Goal: Information Seeking & Learning: Learn about a topic

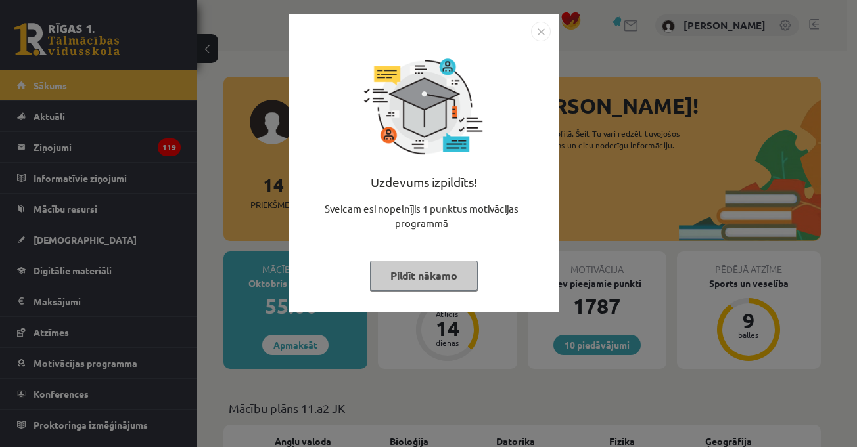
click at [536, 34] on img "Close" at bounding box center [541, 32] width 20 height 20
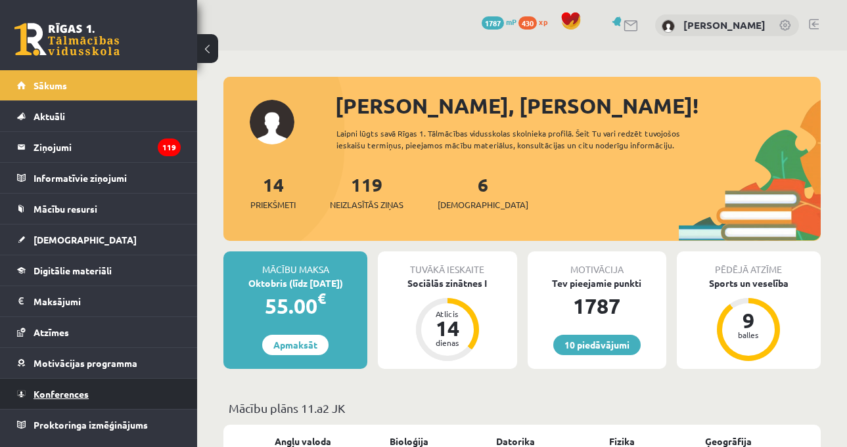
click at [140, 385] on link "Konferences" at bounding box center [99, 394] width 164 height 30
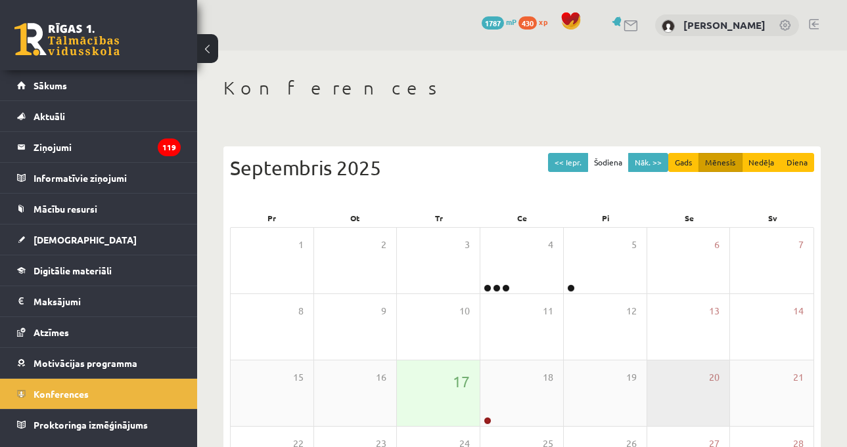
scroll to position [181, 0]
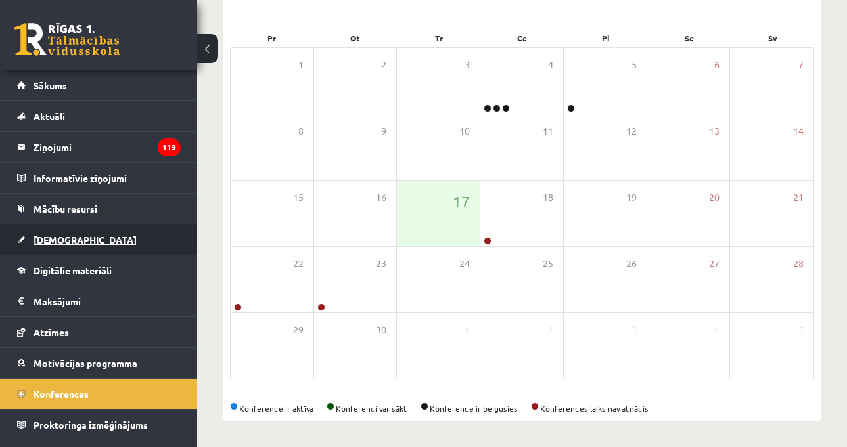
click at [131, 249] on link "[DEMOGRAPHIC_DATA]" at bounding box center [99, 240] width 164 height 30
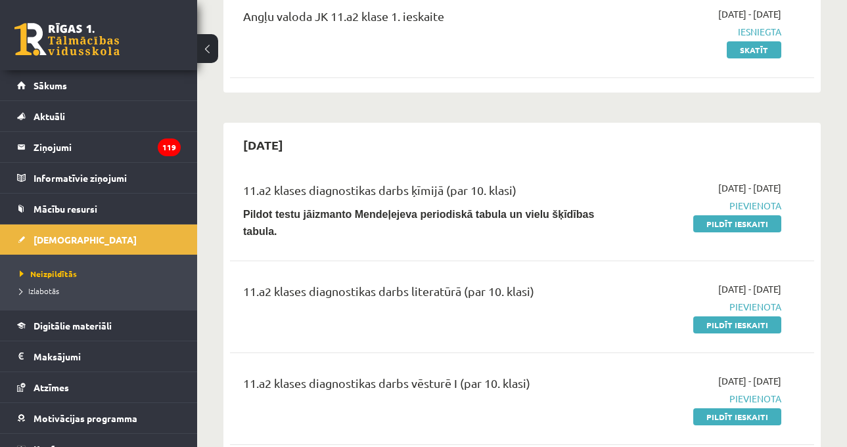
click at [514, 261] on hr at bounding box center [522, 261] width 584 height 1
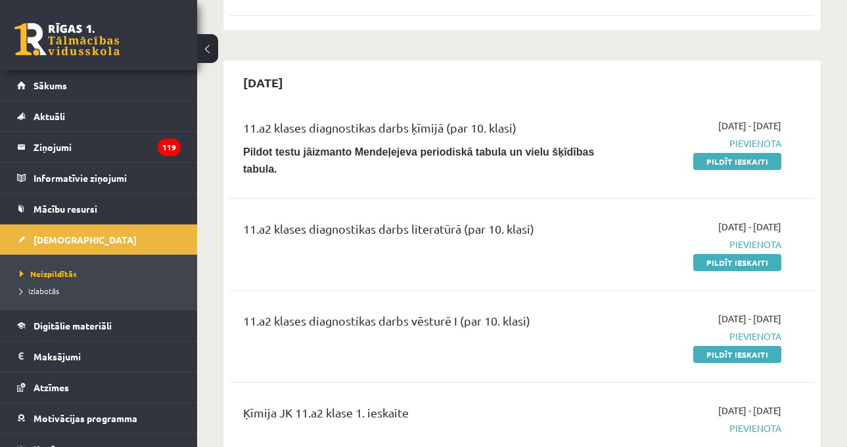
scroll to position [312, 0]
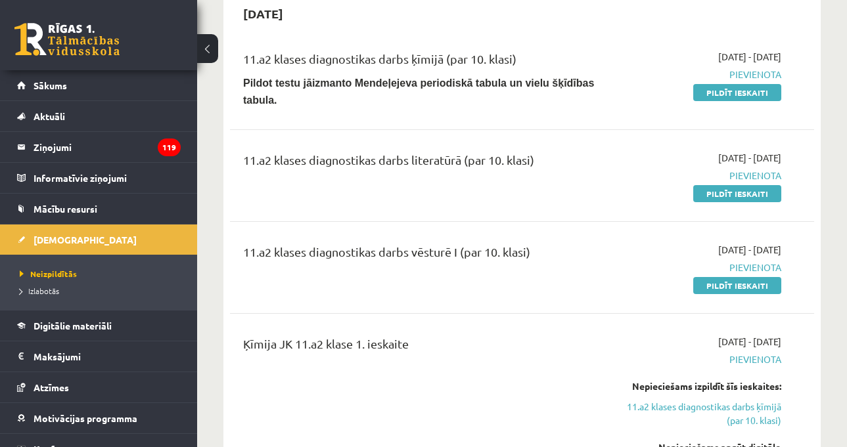
click at [764, 192] on div "11.a2 klases diagnostikas darbs literatūrā (par 10. klasi) 2025-09-16 - 2025-09…" at bounding box center [522, 176] width 584 height 76
click at [766, 187] on link "Pildīt ieskaiti" at bounding box center [737, 193] width 88 height 17
click at [570, 243] on div "11.a2 klases diagnostikas darbs vēsturē I (par 10. klasi)" at bounding box center [419, 255] width 352 height 24
click at [551, 159] on div "11.a2 klases diagnostikas darbs literatūrā (par 10. klasi)" at bounding box center [419, 163] width 352 height 24
drag, startPoint x: 554, startPoint y: 155, endPoint x: 238, endPoint y: 181, distance: 317.2
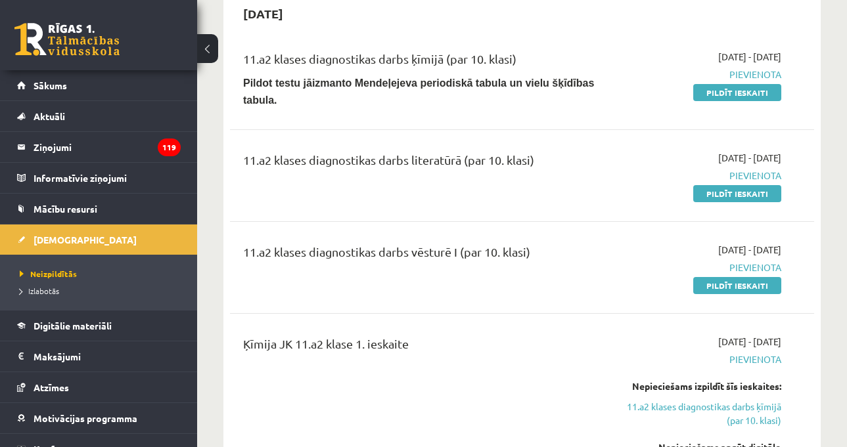
click at [238, 181] on div "11.a2 klases diagnostikas darbs literatūrā (par 10. klasi)" at bounding box center [419, 175] width 372 height 49
click at [258, 153] on div "11.a2 klases diagnostikas darbs literatūrā (par 10. klasi)" at bounding box center [419, 163] width 352 height 24
click at [478, 162] on div "11.a2 klases diagnostikas darbs literatūrā (par 10. klasi)" at bounding box center [419, 163] width 352 height 24
click at [482, 154] on div "11.a2 klases diagnostikas darbs literatūrā (par 10. klasi)" at bounding box center [419, 163] width 352 height 24
click at [485, 190] on div "11.a2 klases diagnostikas darbs literatūrā (par 10. klasi)" at bounding box center [419, 175] width 372 height 49
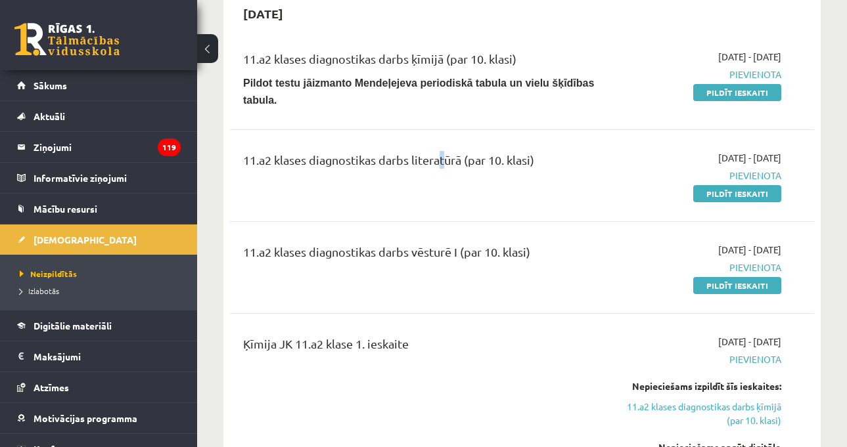
click at [440, 153] on div "11.a2 klases diagnostikas darbs literatūrā (par 10. klasi)" at bounding box center [419, 163] width 352 height 24
click at [437, 152] on div "11.a2 klases diagnostikas darbs literatūrā (par 10. klasi)" at bounding box center [419, 163] width 352 height 24
click at [538, 187] on div "11.a2 klases diagnostikas darbs literatūrā (par 10. klasi)" at bounding box center [419, 175] width 372 height 49
click at [534, 151] on div "11.a2 klases diagnostikas darbs literatūrā (par 10. klasi)" at bounding box center [419, 163] width 352 height 24
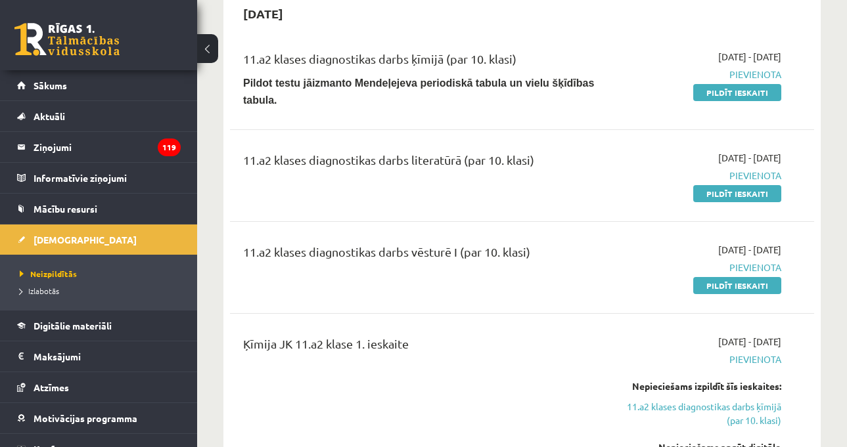
click at [543, 161] on div "11.a2 klases diagnostikas darbs literatūrā (par 10. klasi)" at bounding box center [419, 163] width 352 height 24
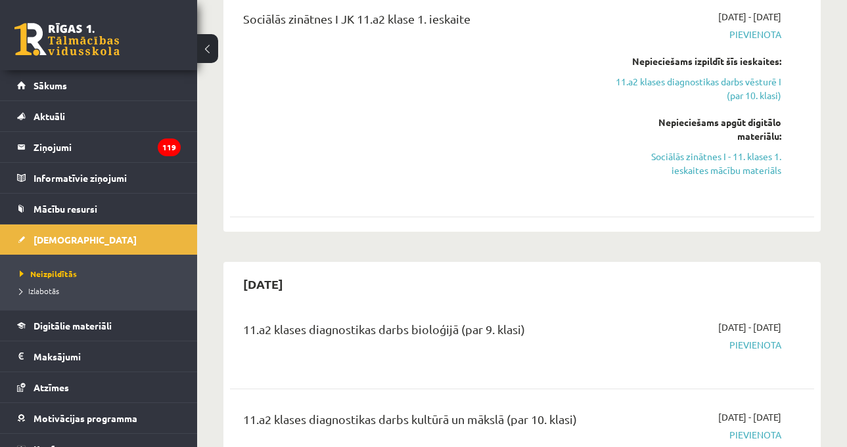
scroll to position [1183, 0]
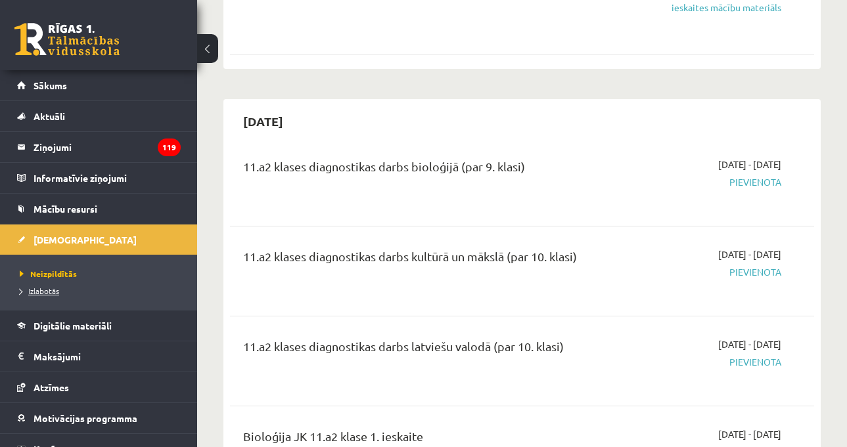
click at [72, 295] on link "Izlabotās" at bounding box center [102, 291] width 164 height 12
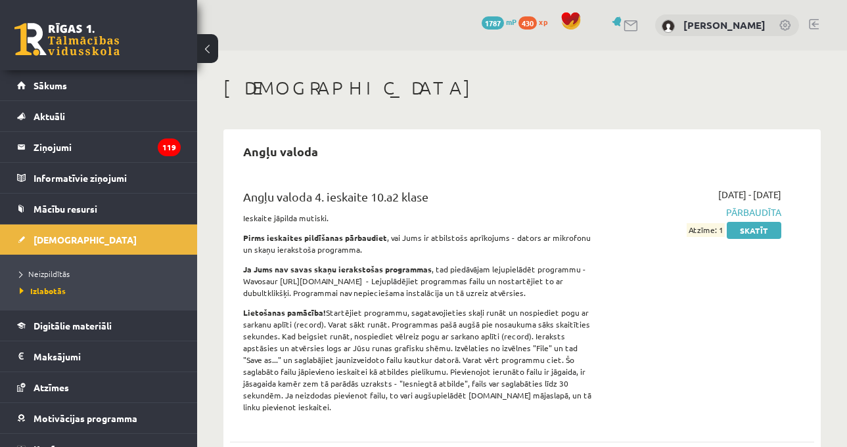
click at [650, 175] on div "Angļu valoda 4. ieskaite 10.a2 klase Ieskaite jāpilda mutiski. Pirms ieskaites …" at bounding box center [522, 305] width 584 height 260
click at [35, 271] on span "Neizpildītās" at bounding box center [45, 274] width 50 height 11
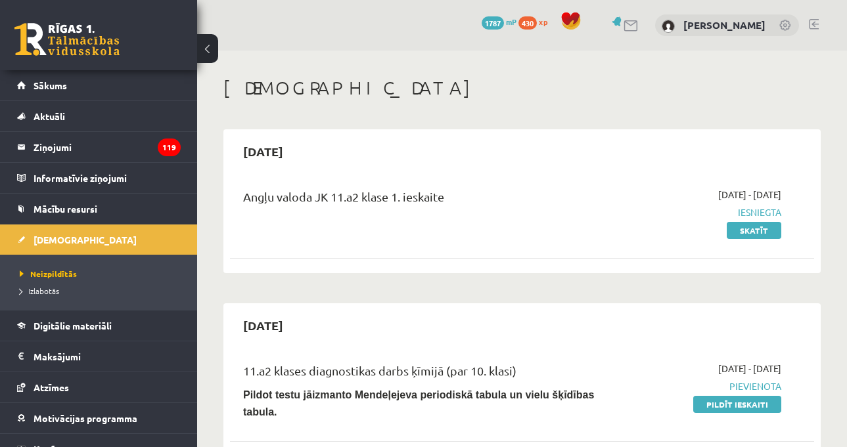
click at [523, 96] on h1 "[DEMOGRAPHIC_DATA]" at bounding box center [521, 88] width 597 height 22
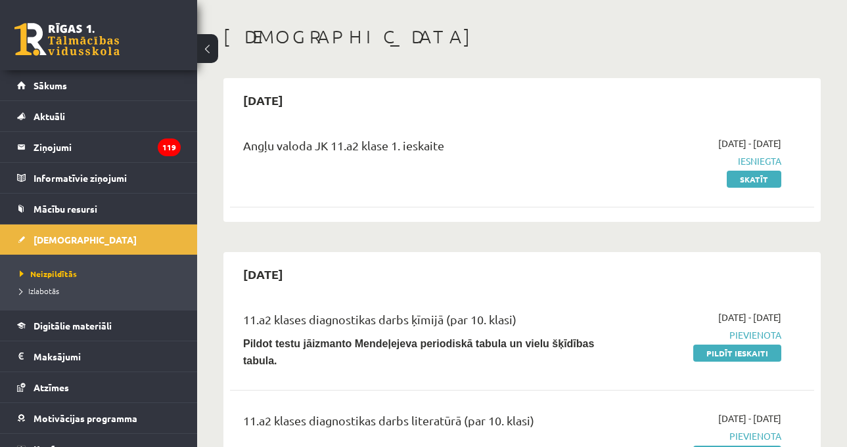
scroll to position [131, 0]
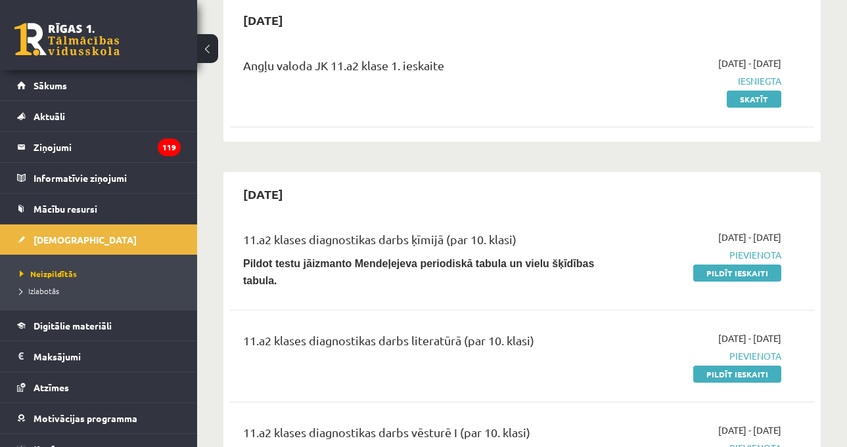
click at [559, 239] on div "11.a2 klases diagnostikas darbs ķīmijā (par 10. klasi)" at bounding box center [419, 243] width 352 height 24
click at [58, 334] on link "Digitālie materiāli" at bounding box center [99, 326] width 164 height 30
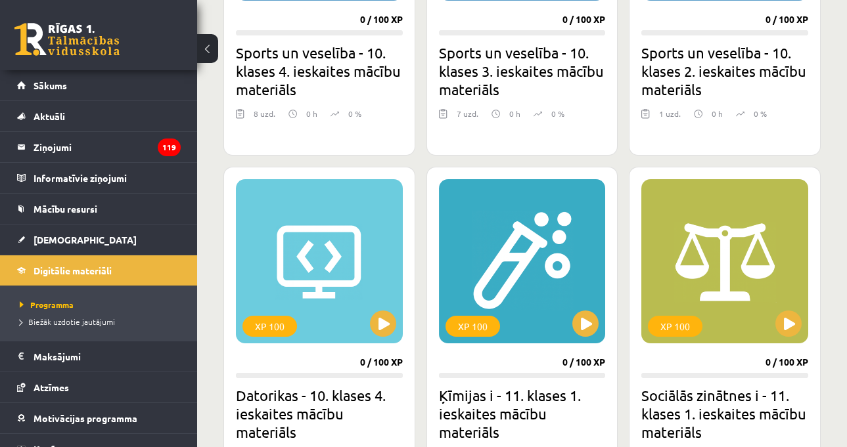
scroll to position [1314, 0]
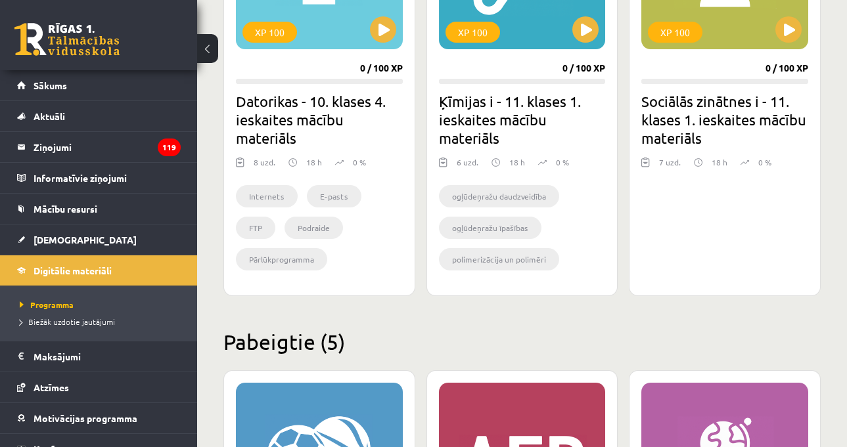
scroll to position [1248, 0]
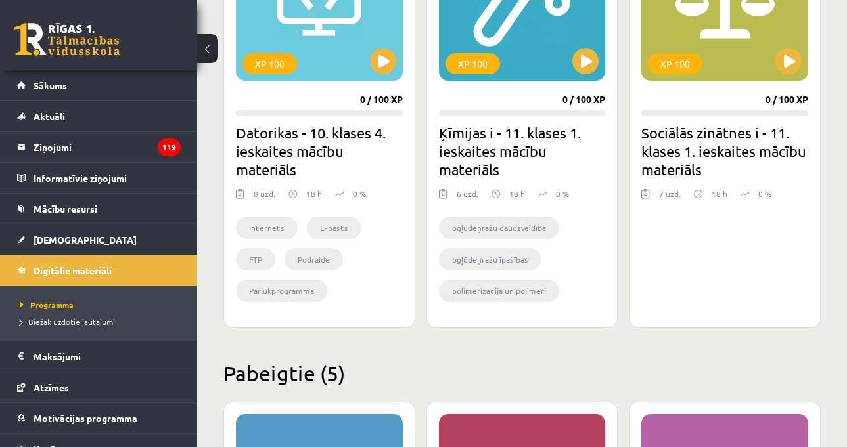
click at [813, 158] on div "XP 100 0 / 100 XP Sociālās zinātnes i - 11. klases 1. ieskaites mācību materiāl…" at bounding box center [725, 116] width 192 height 424
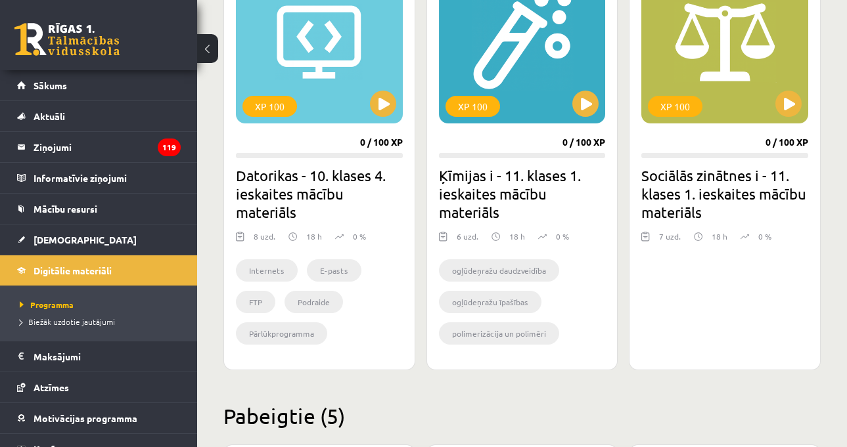
scroll to position [1183, 0]
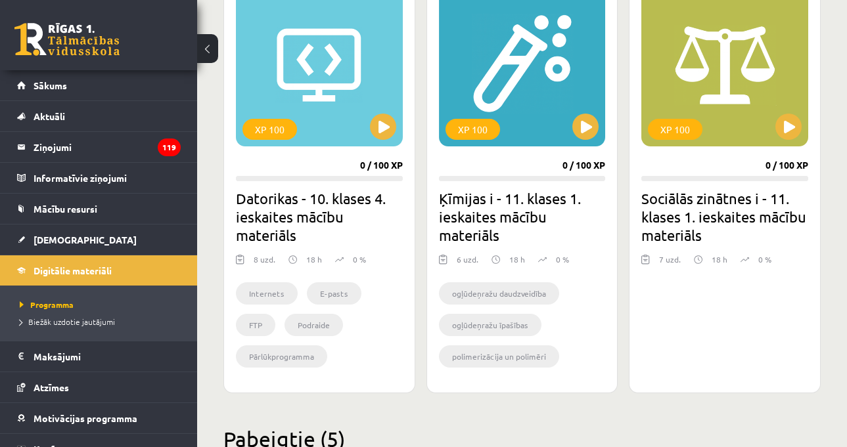
click at [827, 53] on div "Mana statistika 430 Nopelnītie punkti 5 Apgūtās tēmas 39 Izpildīti uzdevumi 73 …" at bounding box center [522, 92] width 650 height 2448
click at [798, 132] on button at bounding box center [788, 127] width 26 height 26
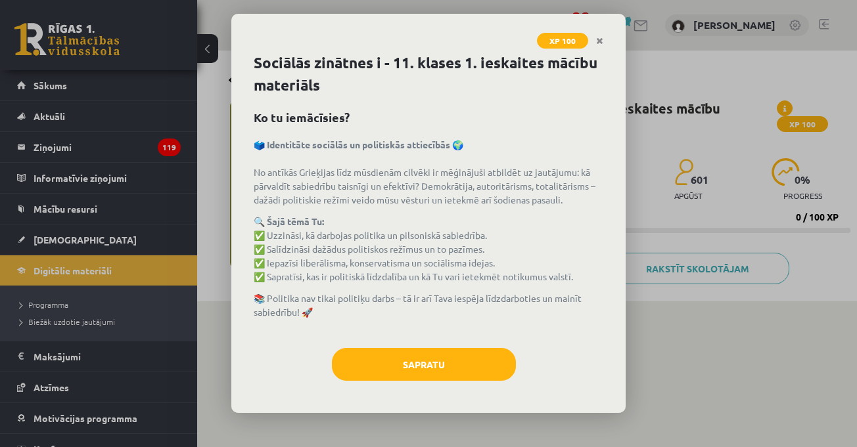
click at [817, 170] on div "XP 100 Sociālās zinātnes i - 11. klases 1. ieskaites mācību materiāls Ko tu iem…" at bounding box center [428, 223] width 857 height 447
click at [432, 397] on div "Sociālās zinātnes i - 11. klases 1. ieskaites mācību materiāls Ko tu iemācīsies…" at bounding box center [428, 232] width 394 height 361
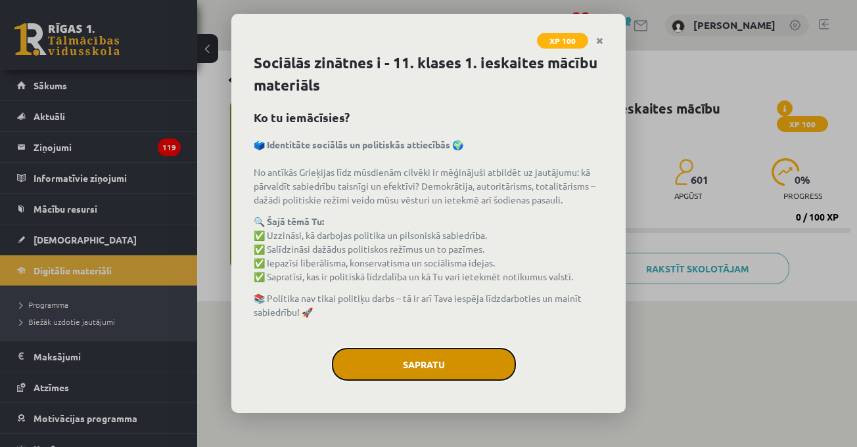
click at [432, 375] on button "Sapratu" at bounding box center [424, 364] width 184 height 33
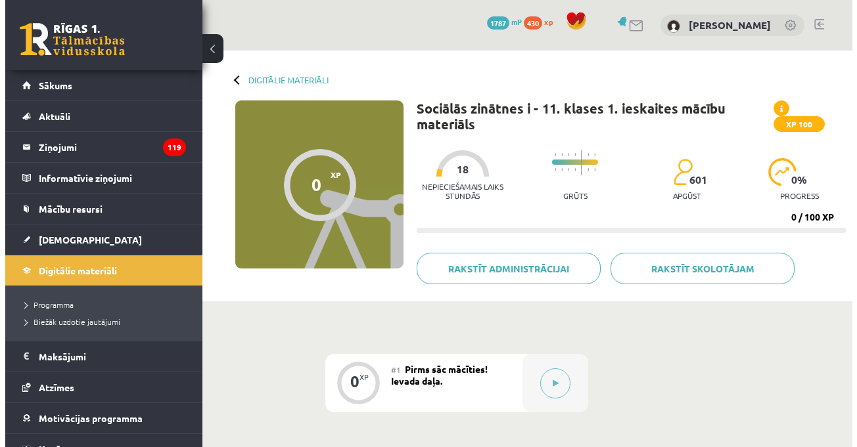
scroll to position [131, 0]
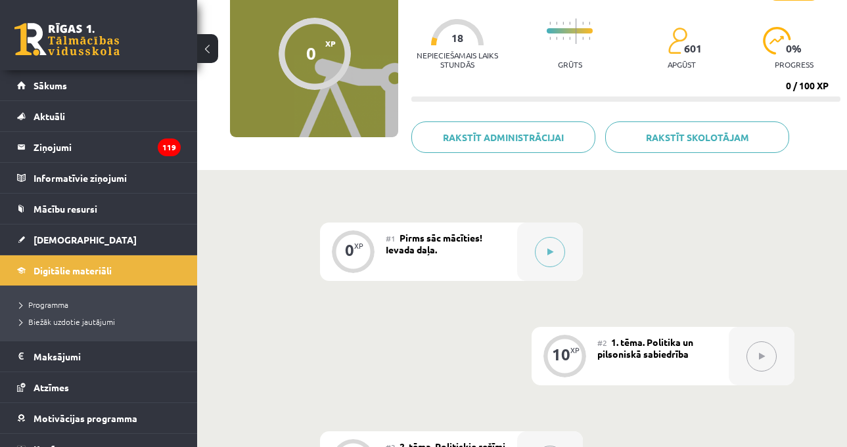
click at [574, 235] on div at bounding box center [550, 252] width 66 height 58
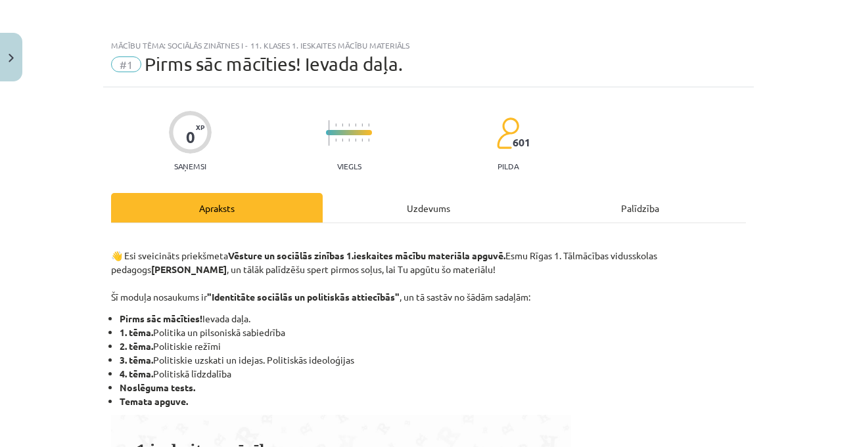
click at [497, 213] on div "Uzdevums" at bounding box center [429, 208] width 212 height 30
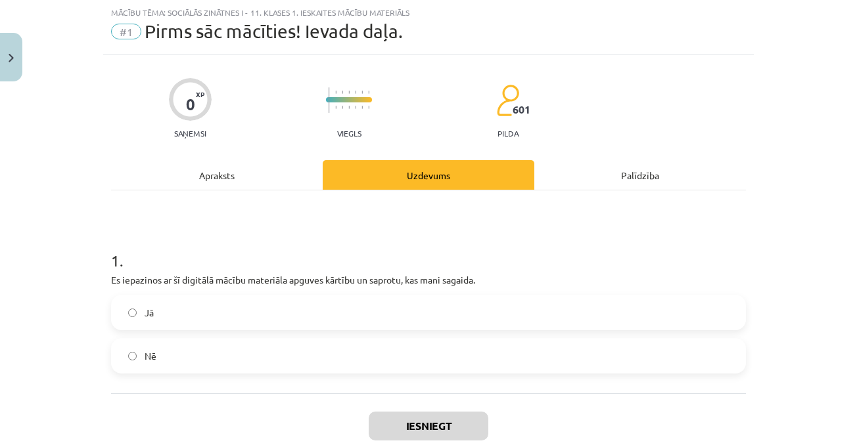
scroll to position [112, 0]
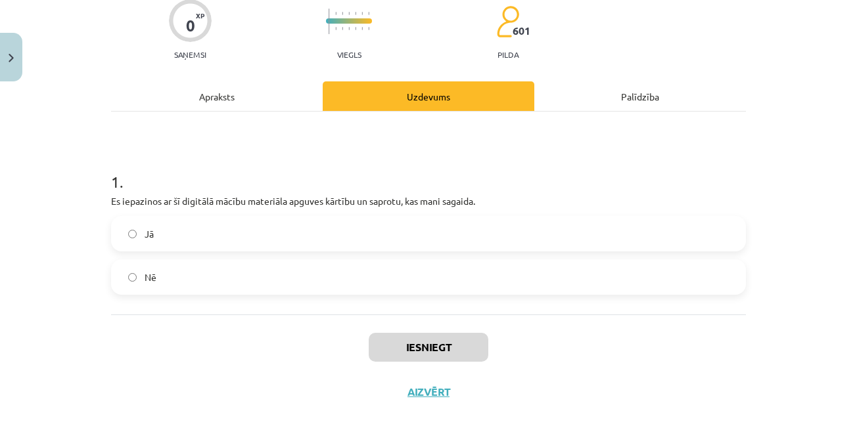
click at [239, 142] on div "1 . Es iepazinos ar šī digitālā mācību materiāla apguves kārtību un saprotu, ka…" at bounding box center [428, 213] width 635 height 203
click at [311, 231] on label "Jā" at bounding box center [428, 234] width 632 height 33
click at [421, 345] on button "Iesniegt" at bounding box center [429, 347] width 120 height 29
click at [804, 210] on div "Mācību tēma: Sociālās zinātnes i - 11. klases 1. ieskaites mācību materiāls #1 …" at bounding box center [428, 223] width 857 height 447
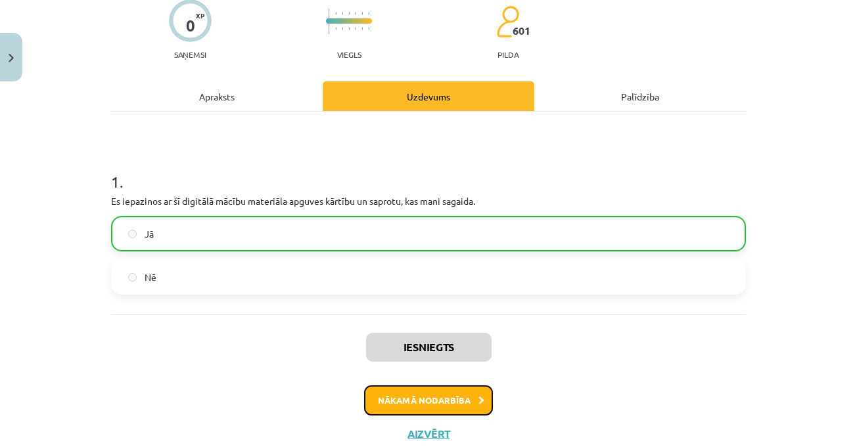
click at [454, 388] on button "Nākamā nodarbība" at bounding box center [428, 401] width 129 height 30
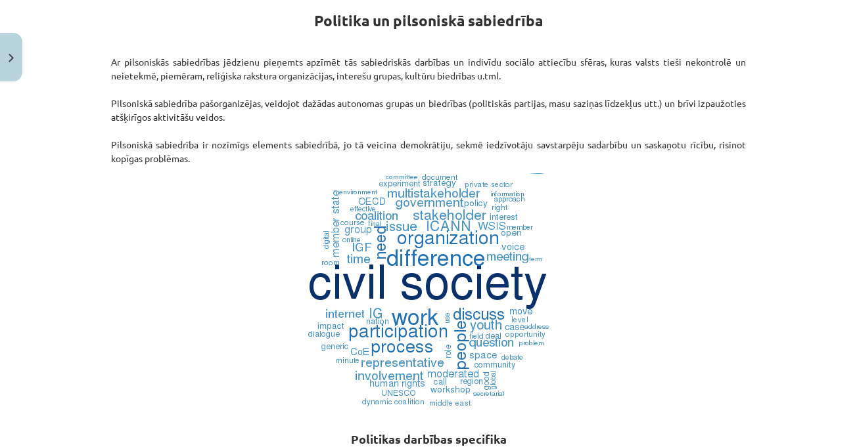
scroll to position [361, 0]
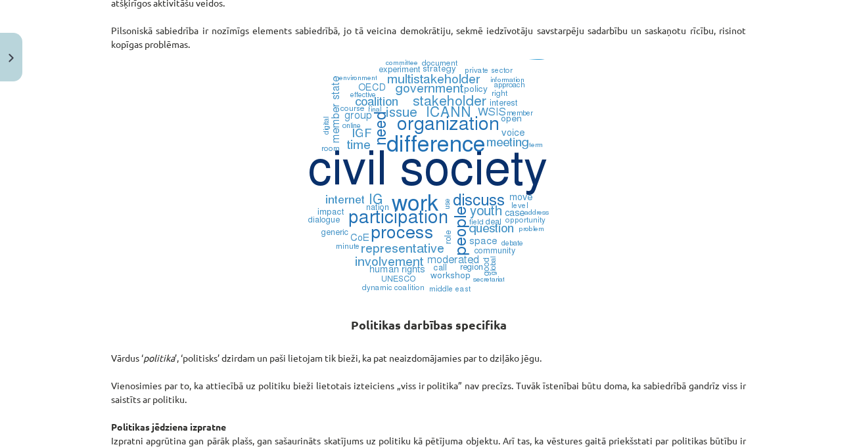
click at [791, 214] on div "Mācību tēma: Sociālās zinātnes i - 11. klases 1. ieskaites mācību materiāls #2 …" at bounding box center [428, 223] width 857 height 447
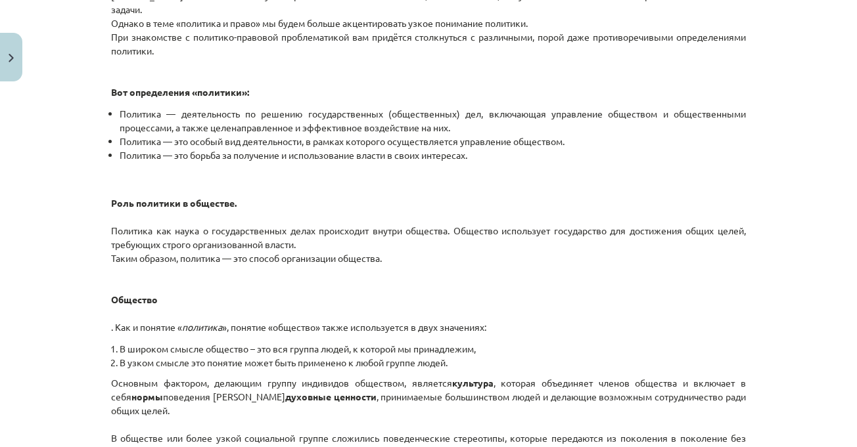
scroll to position [1570, 0]
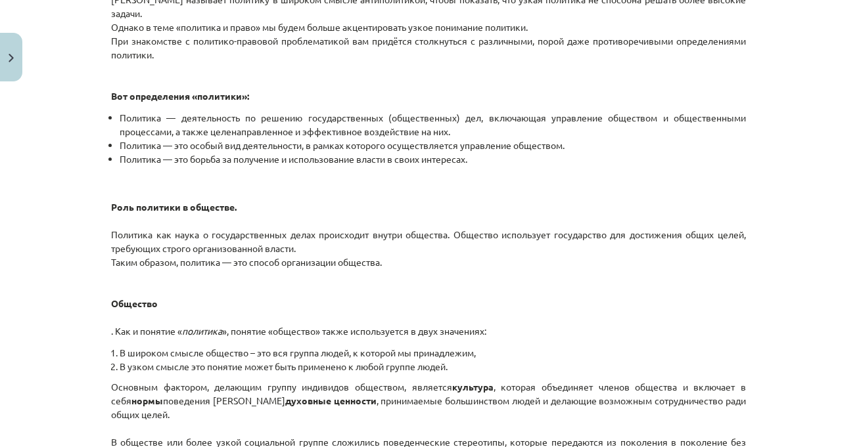
click at [765, 120] on div "Тема исследования: Социальные науки I - 11 класс, 1-й тест, учебный материал #2…" at bounding box center [428, 223] width 857 height 447
click at [750, 261] on div "Тема исследования: Социальные науки I - 11 класс, 1-й тест, учебный материал #2…" at bounding box center [428, 223] width 857 height 447
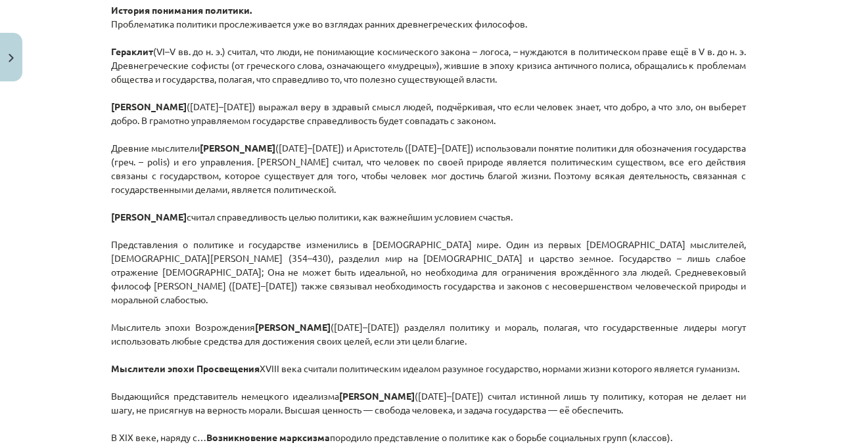
scroll to position [782, 0]
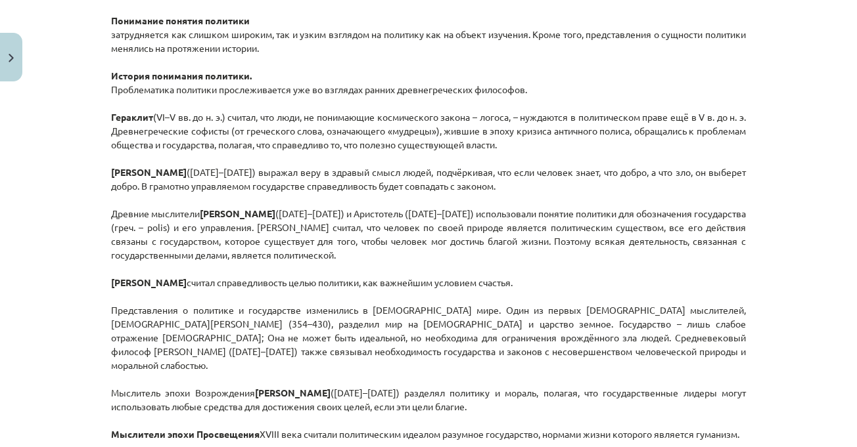
click at [771, 207] on div "Тема исследования: Социальные науки I - 11 класс, 1-й тест, учебный материал #2…" at bounding box center [428, 223] width 857 height 447
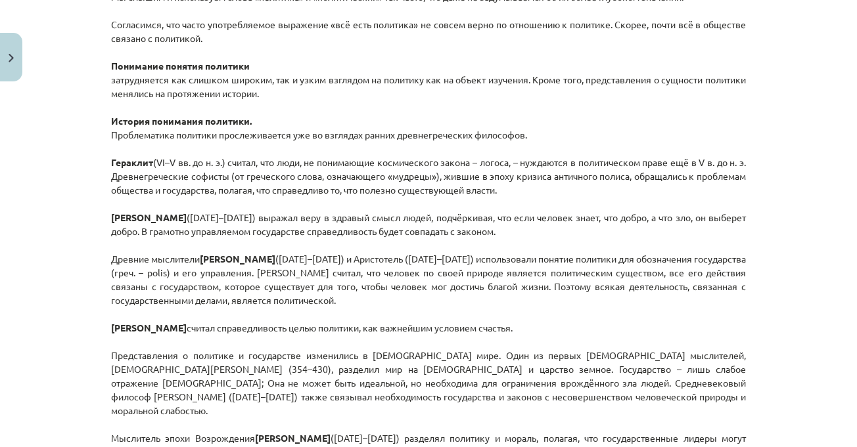
scroll to position [716, 0]
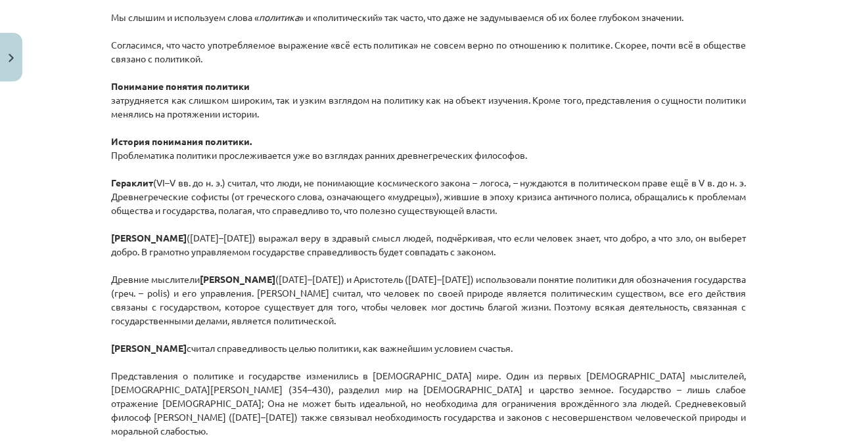
click at [764, 139] on div "Тема исследования: Социальные науки I - 11 класс, 1-й тест, учебный материал #2…" at bounding box center [428, 223] width 857 height 447
click at [594, 149] on p "Мы слышим и используем слова « политика » и «политический» так часто, что даже …" at bounding box center [428, 293] width 635 height 593
click at [601, 137] on p "Мы слышим и используем слова « политика » и «политический» так часто, что даже …" at bounding box center [428, 293] width 635 height 593
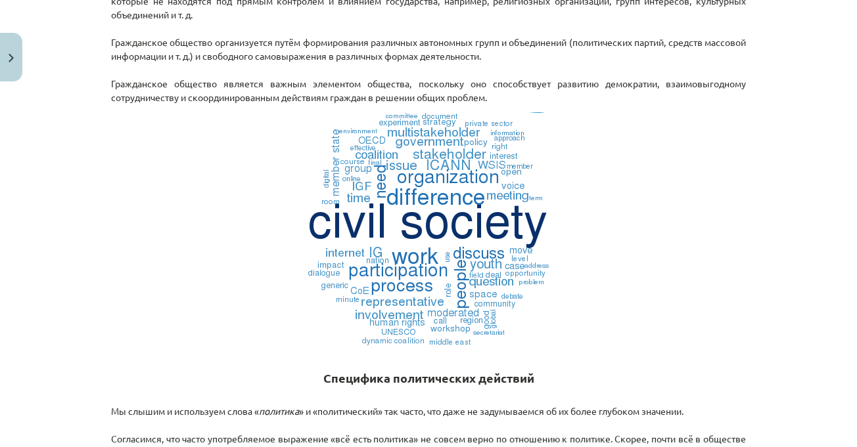
scroll to position [453, 0]
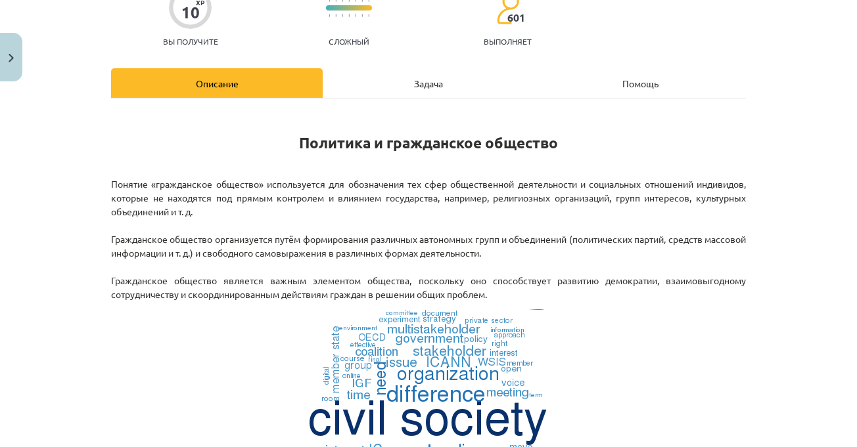
click at [404, 74] on div "Задача" at bounding box center [429, 83] width 212 height 30
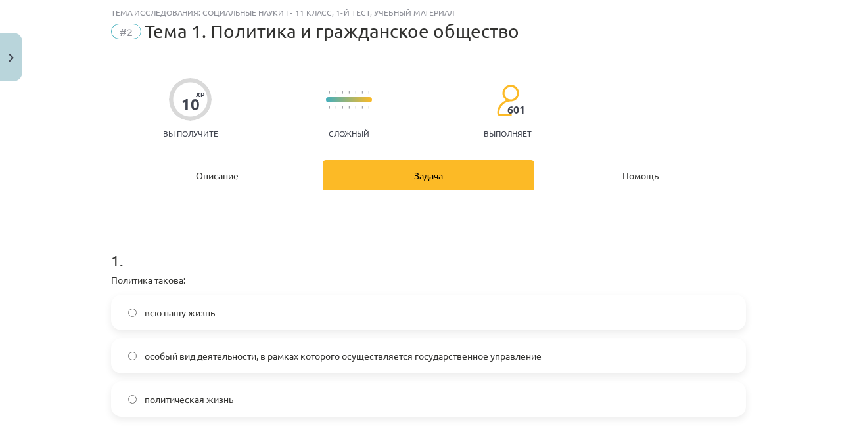
scroll to position [164, 0]
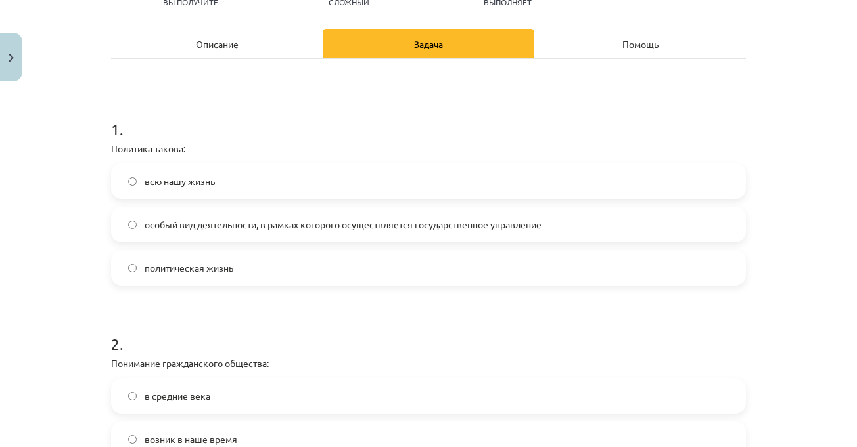
click at [264, 123] on h1 "1 ." at bounding box center [428, 117] width 635 height 41
click at [511, 218] on span "особый вид деятельности, в рамках которого осуществляется государственное управ…" at bounding box center [343, 225] width 397 height 14
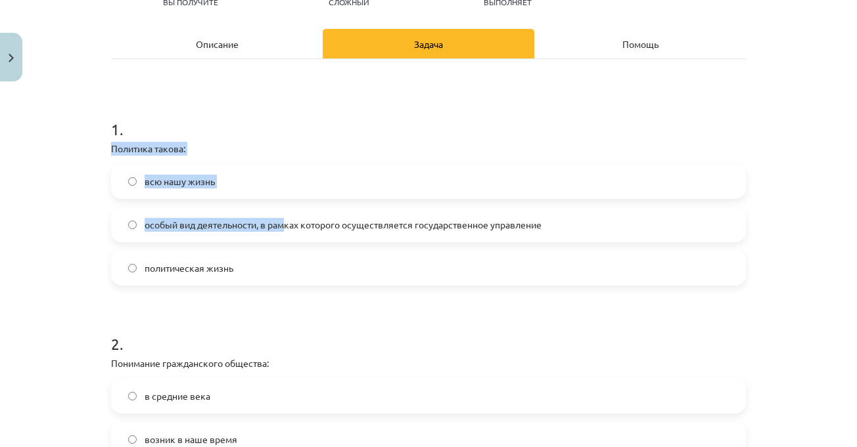
drag, startPoint x: 127, startPoint y: 164, endPoint x: 284, endPoint y: 235, distance: 172.6
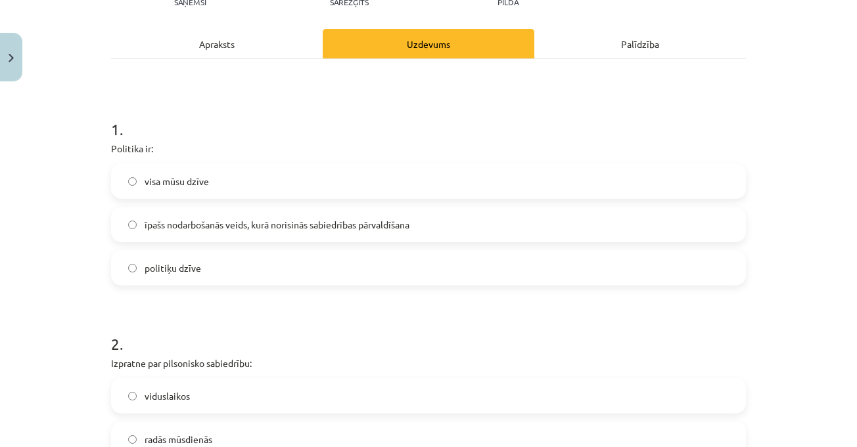
click at [123, 100] on h1 "1 ." at bounding box center [428, 117] width 635 height 41
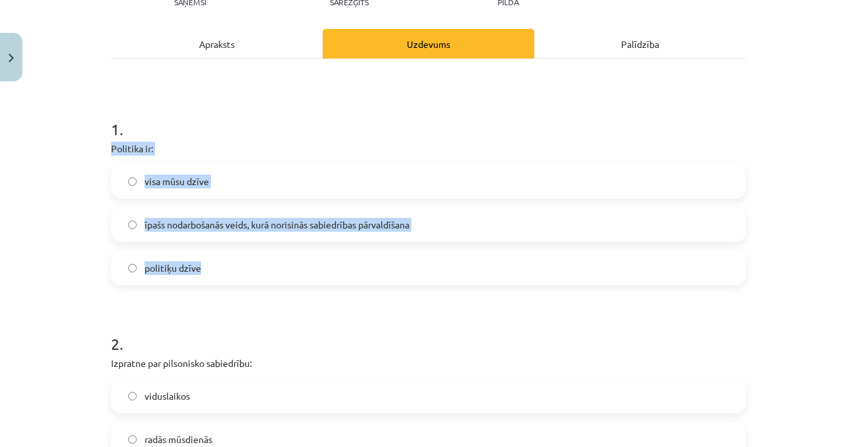
drag, startPoint x: 101, startPoint y: 150, endPoint x: 205, endPoint y: 252, distance: 145.9
copy div "Politika ir: visa mūsu dzīve īpašs nodarbošanās veids, kurā norisinās sabiedrīb…"
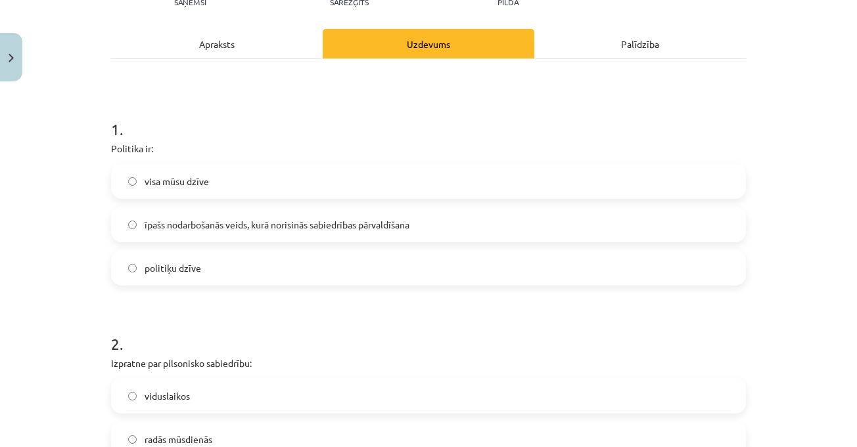
click at [727, 126] on h1 "1 ." at bounding box center [428, 117] width 635 height 41
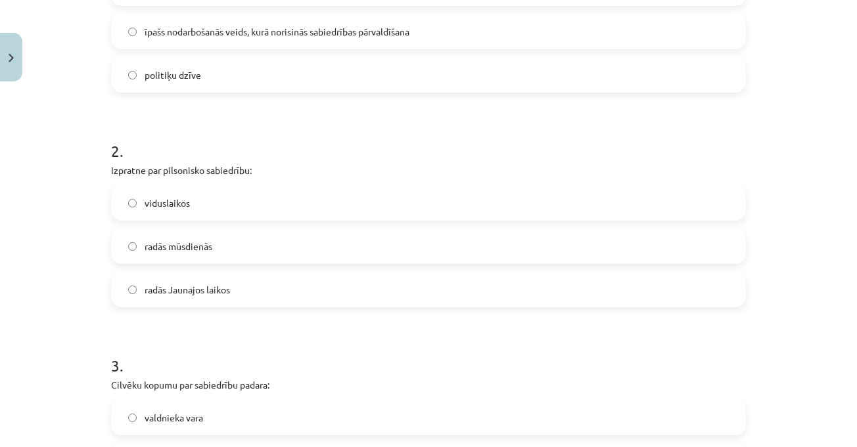
scroll to position [361, 0]
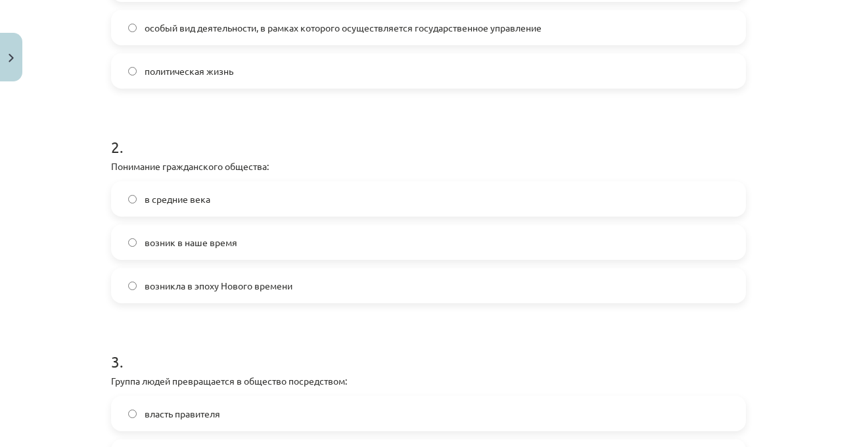
click at [313, 147] on h1 "2 ." at bounding box center [428, 135] width 635 height 41
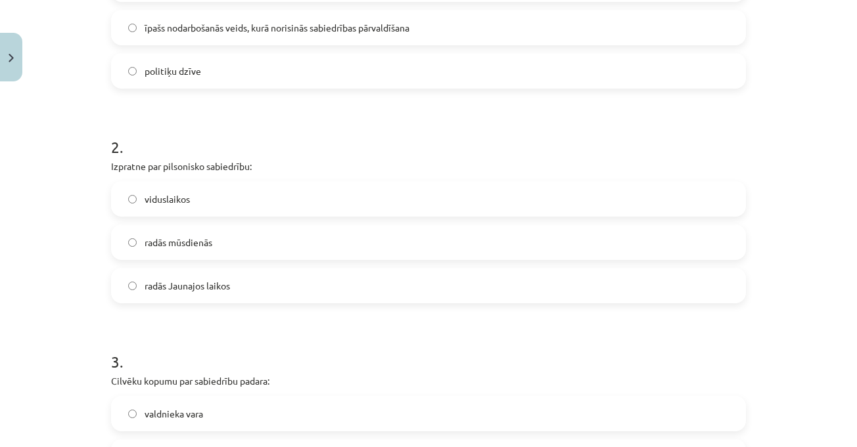
click at [193, 149] on h1 "2 ." at bounding box center [428, 135] width 635 height 41
click at [179, 202] on span "viduslaikos" at bounding box center [167, 200] width 45 height 14
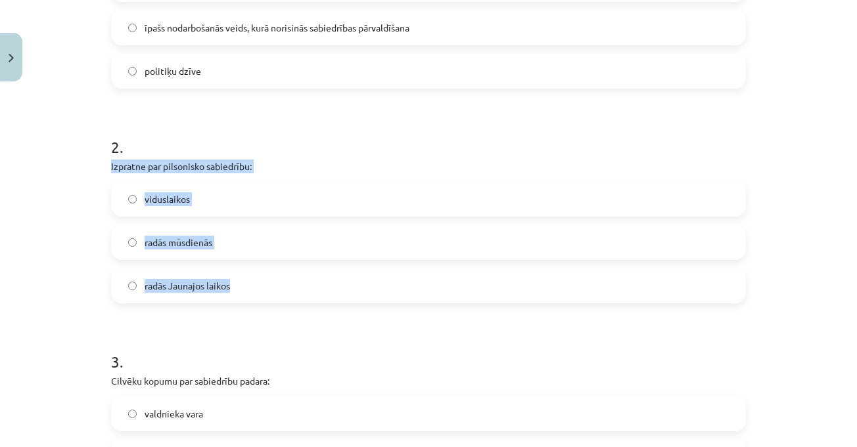
drag, startPoint x: 110, startPoint y: 168, endPoint x: 300, endPoint y: 278, distance: 220.2
click at [302, 278] on div "10 XP Saņemsi Sarežģīts 601 pilda Apraksts Uzdevums Palīdzība 1 . Politika ir: …" at bounding box center [428, 397] width 651 height 1342
copy div "Izpratne par pilsonisko sabiedrību: viduslaikos radās mūsdienās radās Jaunajos …"
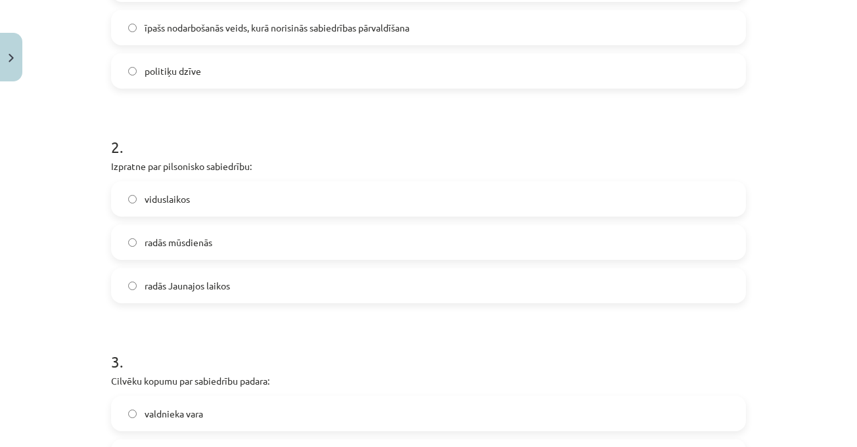
click at [576, 115] on h1 "2 ." at bounding box center [428, 135] width 635 height 41
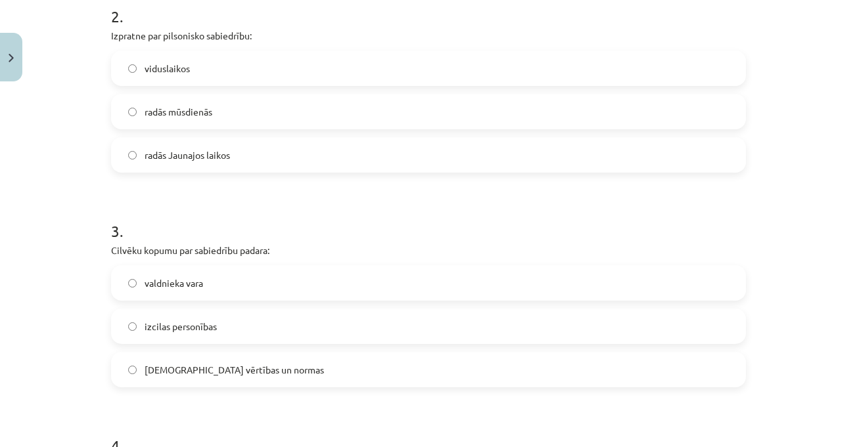
scroll to position [493, 0]
click at [335, 240] on div "3 . Группа людей превращается в общество посредством: власть правителя выдающие…" at bounding box center [428, 292] width 635 height 189
click at [390, 221] on h1 "3 ." at bounding box center [428, 218] width 635 height 41
click at [311, 377] on label "общие ценности и нормы" at bounding box center [428, 369] width 632 height 33
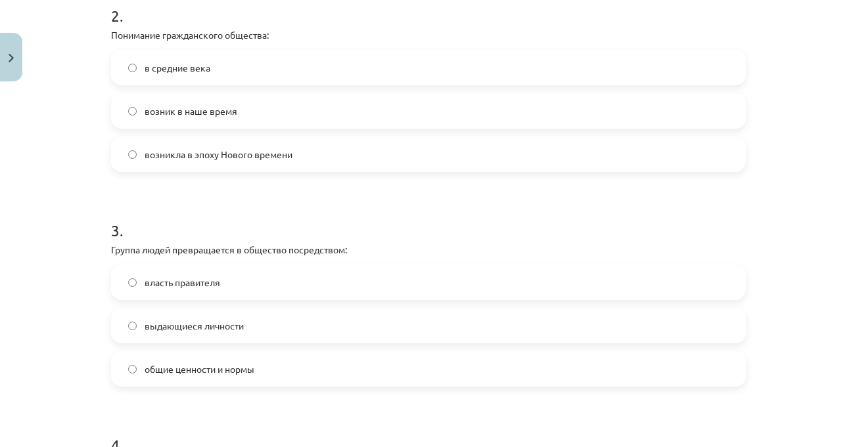
click at [781, 207] on div "Тема исследования: Социальные науки I - 11 класс, 1-й тест, учебный материал #2…" at bounding box center [428, 223] width 857 height 447
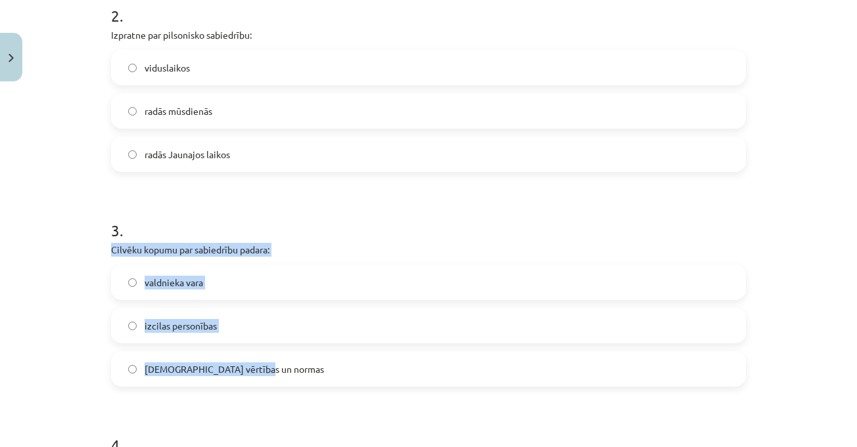
drag, startPoint x: 103, startPoint y: 250, endPoint x: 263, endPoint y: 368, distance: 198.3
click at [263, 368] on div "10 XP Saņemsi Sarežģīts 601 pilda Apraksts Uzdevums Palīdzība 1 . Politika ir: …" at bounding box center [428, 266] width 651 height 1342
copy div "Cilvēku kopumu par sabiedrību padara: valdnieka vara izcilas personības kopīgās…"
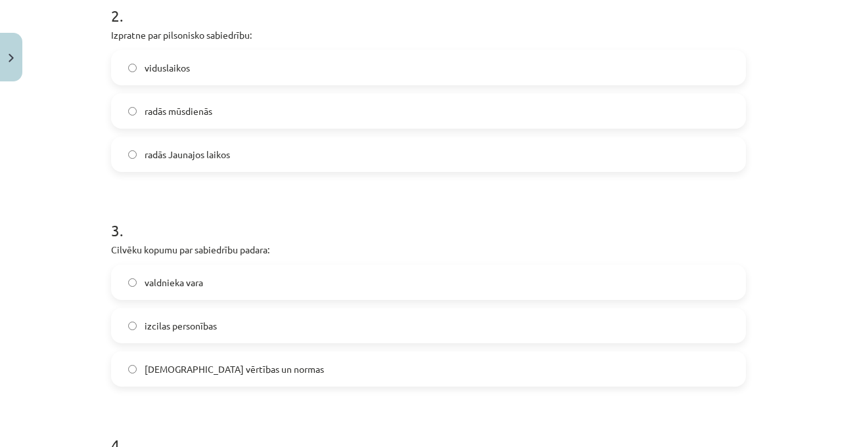
click at [274, 196] on form "1 . Politika ir: visa mūsu dzīve īpašs nodarbošanās veids, kurā norisinās sabie…" at bounding box center [428, 293] width 635 height 1048
click at [787, 279] on div "Mācību tēma: Sociālās zinātnes i - 11. klases 1. ieskaites mācību materiāls #2 …" at bounding box center [428, 223] width 857 height 447
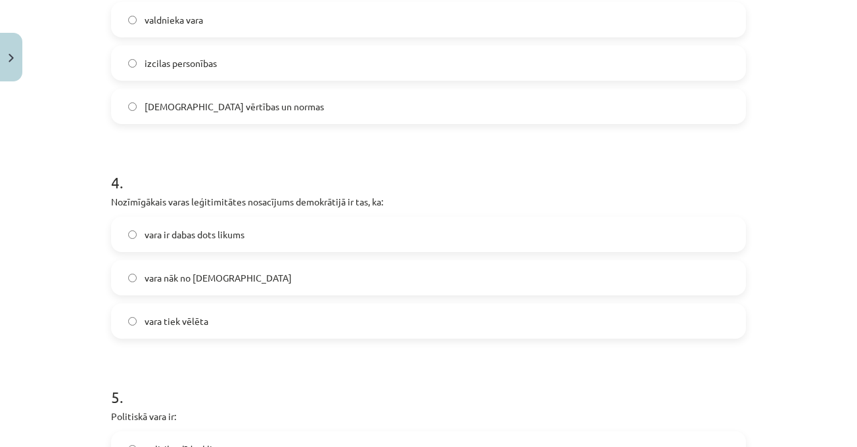
click at [241, 323] on label "vara tiek vēlēta" at bounding box center [428, 321] width 632 height 33
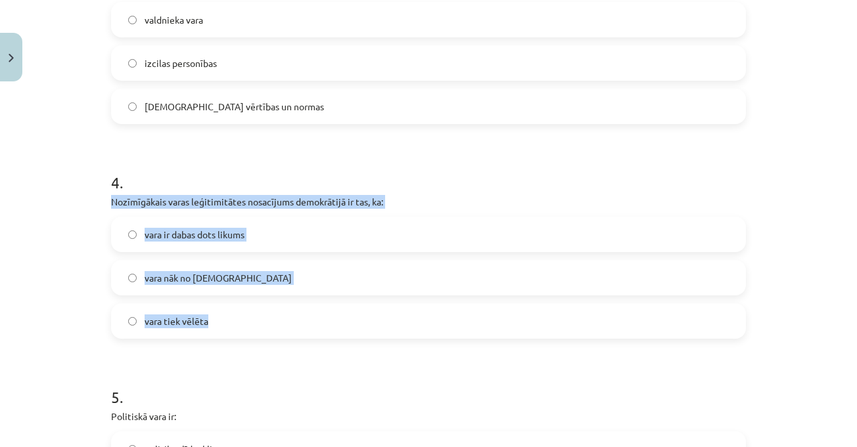
drag, startPoint x: 102, startPoint y: 198, endPoint x: 228, endPoint y: 313, distance: 170.7
click at [228, 313] on div "10 XP Saņemsi Sarežģīts 601 pilda Apraksts Uzdevums Palīdzība 1 . Politika ir: …" at bounding box center [428, 3] width 651 height 1342
drag, startPoint x: 202, startPoint y: 202, endPoint x: 216, endPoint y: 208, distance: 14.8
click at [216, 208] on p "Nozīmīgākais varas leģitimitātes nosacījums demokrātijā ir tas, ka:" at bounding box center [428, 202] width 635 height 14
drag, startPoint x: 104, startPoint y: 196, endPoint x: 226, endPoint y: 332, distance: 182.4
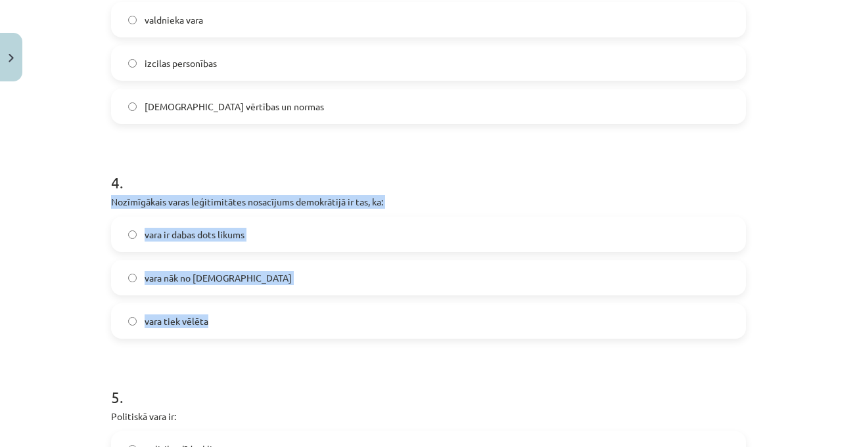
click at [226, 332] on div "10 XP Saņemsi Sarežģīts 601 pilda Apraksts Uzdevums Palīdzība 1 . Politika ir: …" at bounding box center [428, 3] width 651 height 1342
copy div "Nozīmīgākais varas leģitimitātes nosacījums demokrātijā ir tas, ka: vara ir dab…"
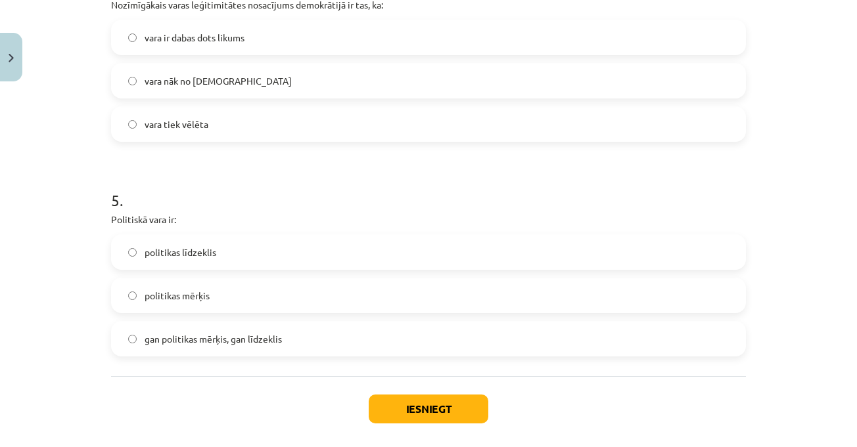
click at [767, 147] on div "Mācību tēma: Sociālās zinātnes i - 11. klases 1. ieskaites mācību materiāls #2 …" at bounding box center [428, 223] width 857 height 447
drag, startPoint x: 132, startPoint y: 235, endPoint x: 297, endPoint y: 311, distance: 181.7
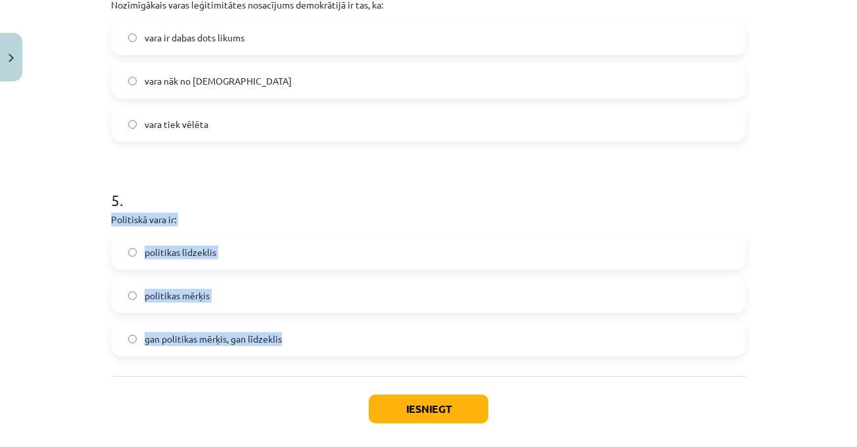
drag, startPoint x: 290, startPoint y: 348, endPoint x: 99, endPoint y: 221, distance: 229.3
copy div "Politiskā vara ir: politikas līdzeklis politikas mērķis gan politikas mērķis, g…"
click at [232, 333] on span "gan politikas mērķis, gan līdzeklis" at bounding box center [213, 339] width 137 height 14
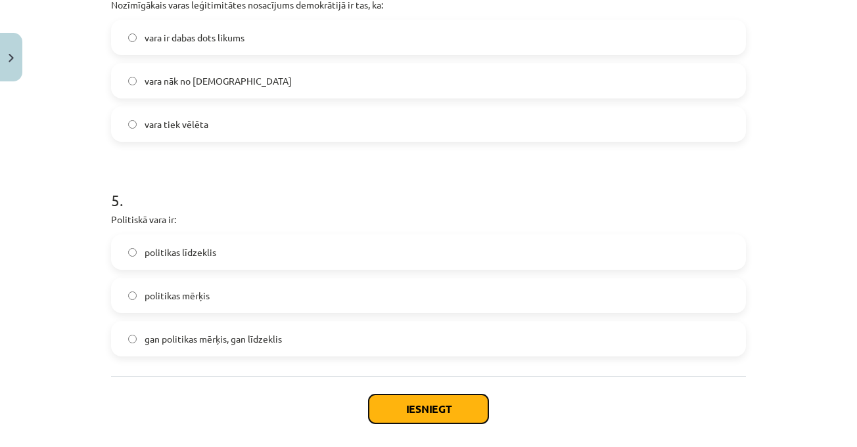
click at [424, 410] on button "Iesniegt" at bounding box center [429, 409] width 120 height 29
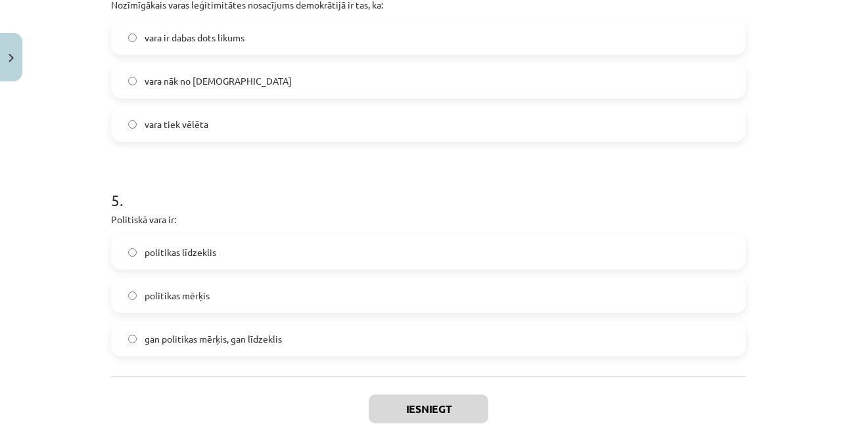
click at [774, 257] on div "Mācību tēma: Sociālās zinātnes i - 11. klases 1. ieskaites mācību materiāls #2 …" at bounding box center [428, 223] width 857 height 447
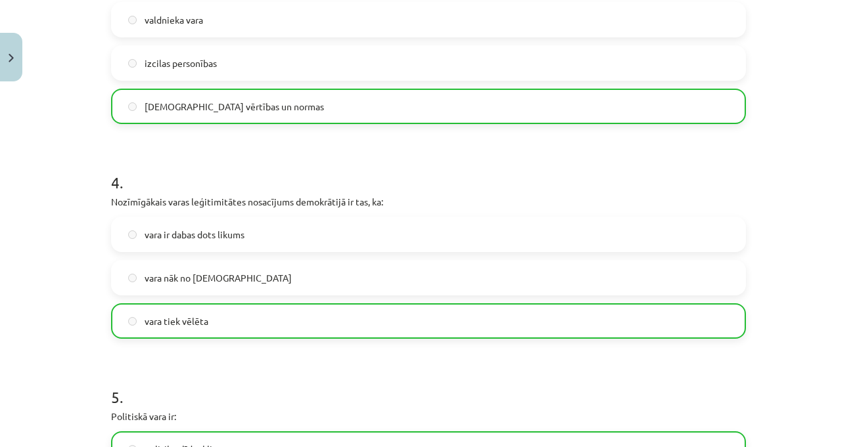
scroll to position [1057, 0]
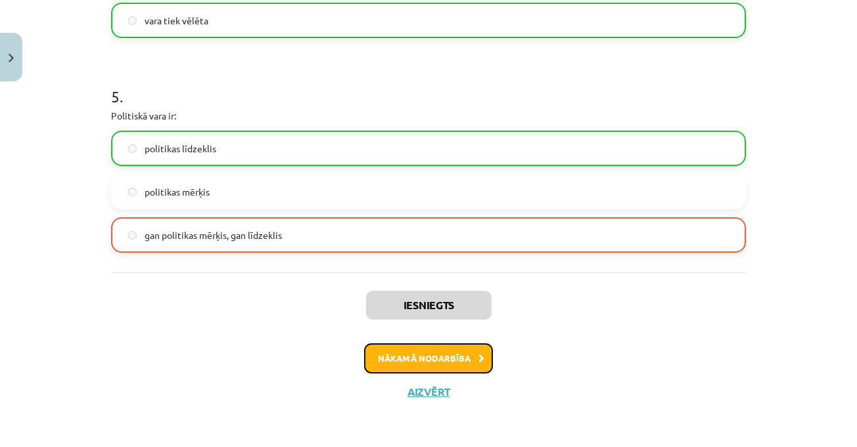
click at [461, 367] on button "Nākamā nodarbība" at bounding box center [428, 359] width 129 height 30
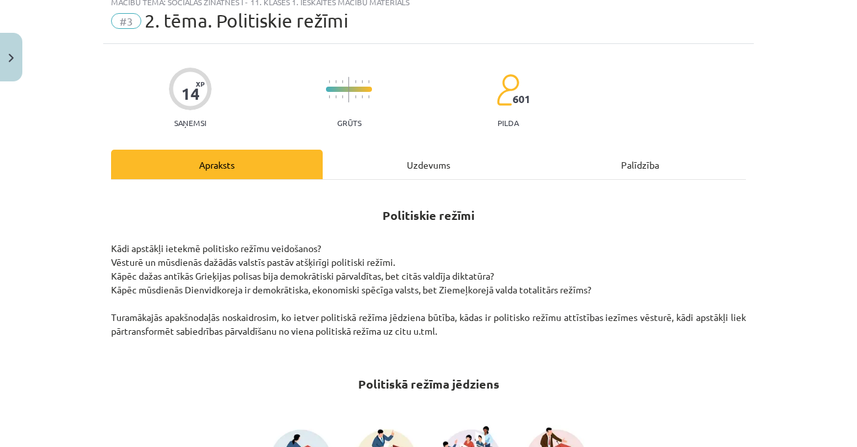
scroll to position [33, 0]
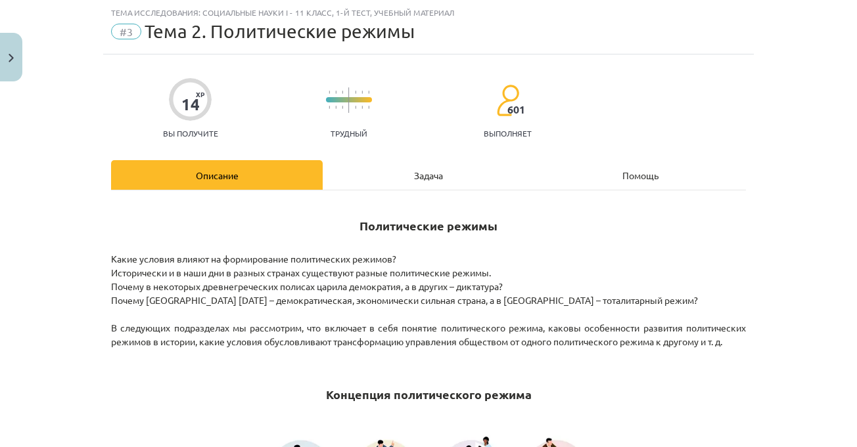
click at [717, 246] on h2 "Политические режимы" at bounding box center [428, 225] width 635 height 46
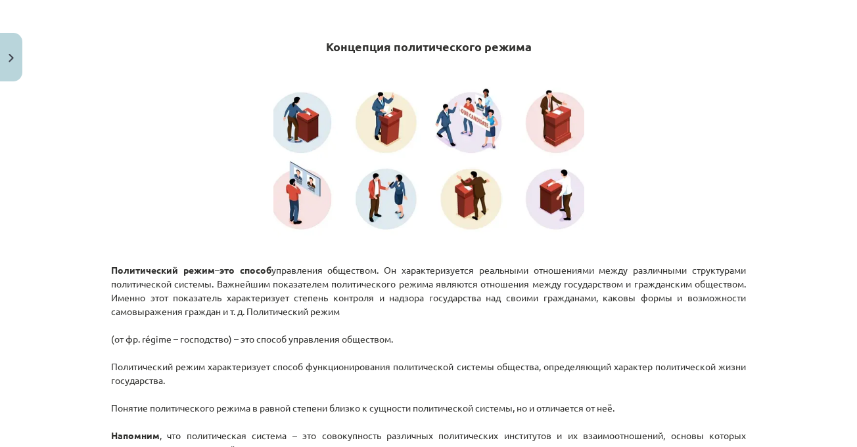
scroll to position [493, 0]
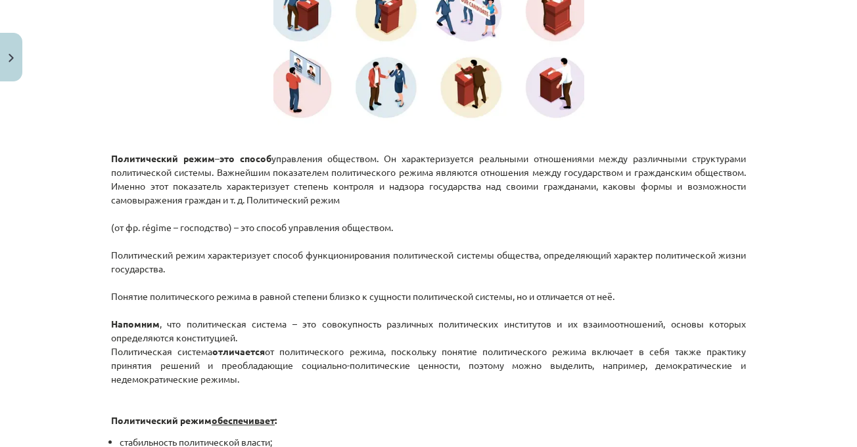
click at [792, 240] on div "Тема исследования: Социальные науки I - 11 класс, 1-й тест, учебный материал #3…" at bounding box center [428, 223] width 857 height 447
click at [777, 240] on div "Тема исследования: Социальные науки I - 11 класс, 1-й тест, учебный материал #3…" at bounding box center [428, 223] width 857 height 447
click at [762, 238] on div "Тема исследования: Социальные науки I - 11 класс, 1-й тест, учебный материал #3…" at bounding box center [428, 223] width 857 height 447
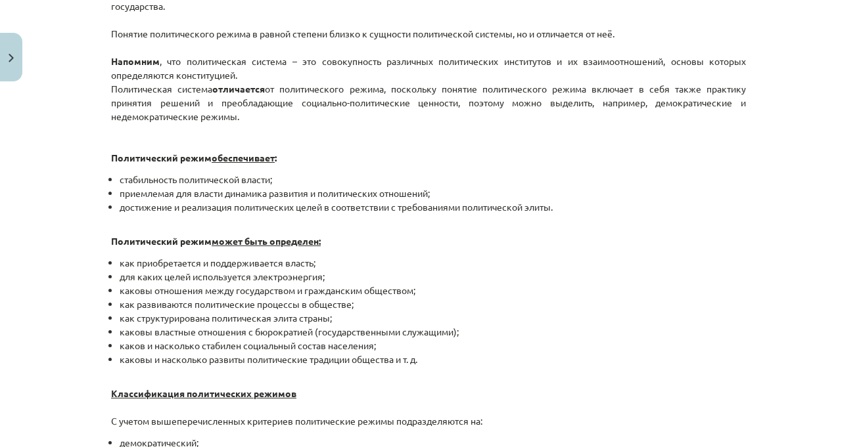
scroll to position [821, 0]
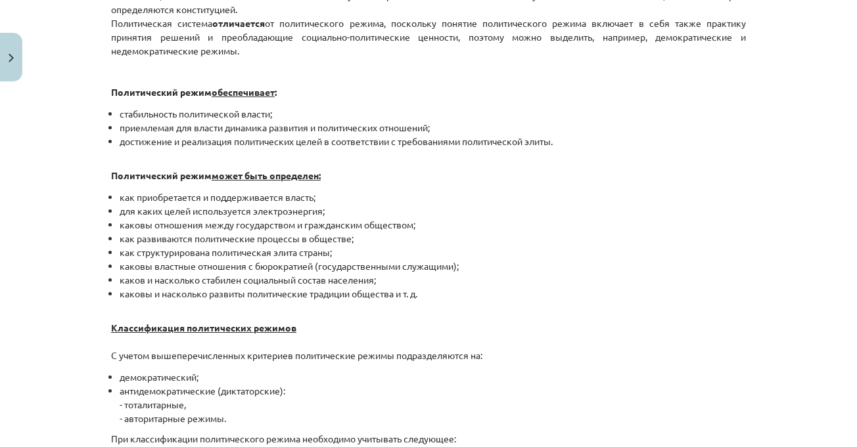
click at [618, 228] on ul "как приобретается и поддерживается власть; для каких целей используется электро…" at bounding box center [428, 246] width 635 height 110
click at [601, 217] on li "для каких целей используется электроэнергия;" at bounding box center [433, 211] width 626 height 14
click at [533, 271] on li "каковы властные отношения с бюрократией (государственными служащими);" at bounding box center [433, 267] width 626 height 14
click at [533, 265] on li "каковы властные отношения с бюрократией (государственными служащими);" at bounding box center [433, 267] width 626 height 14
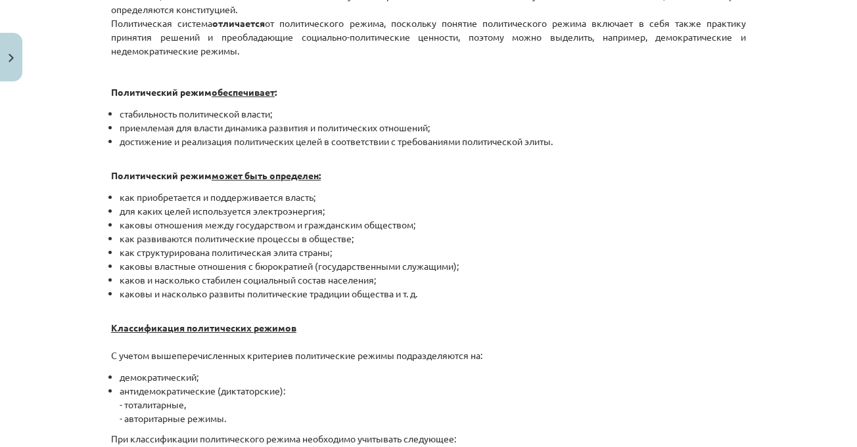
click at [533, 265] on li "каковы властные отношения с бюрократией (государственными служащими);" at bounding box center [433, 267] width 626 height 14
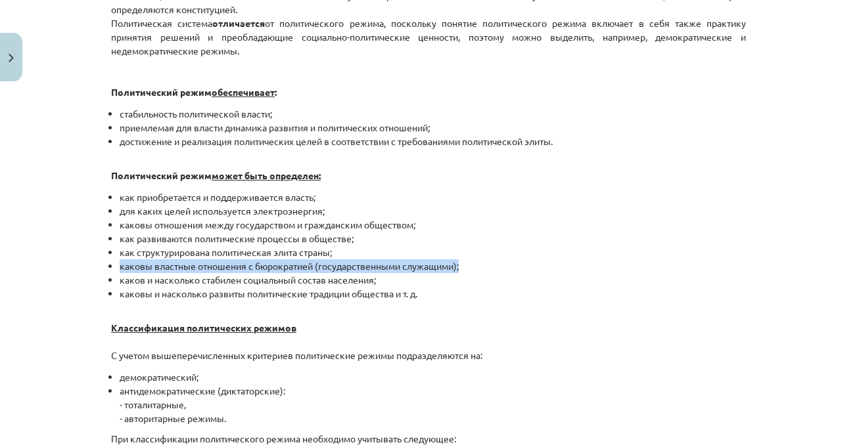
click at [533, 265] on li "каковы властные отношения с бюрократией (государственными служащими);" at bounding box center [433, 267] width 626 height 14
click at [529, 267] on li "каковы властные отношения с бюрократией (государственными служащими);" at bounding box center [433, 267] width 626 height 14
click at [528, 265] on li "каковы властные отношения с бюрократией (государственными служащими);" at bounding box center [433, 267] width 626 height 14
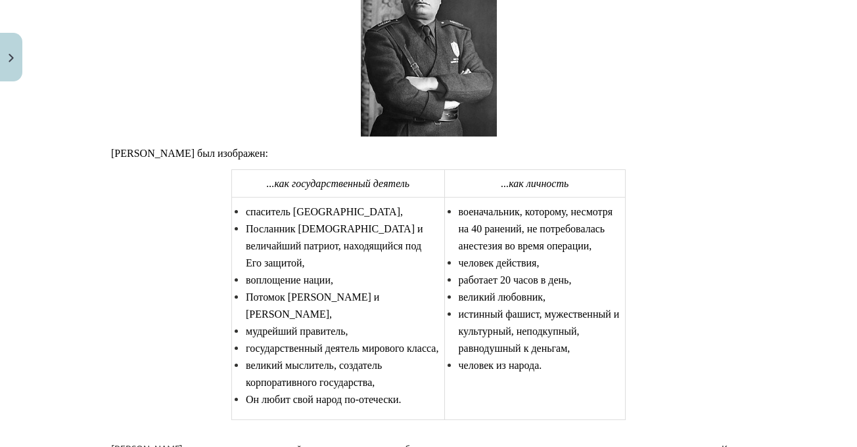
scroll to position [2267, 0]
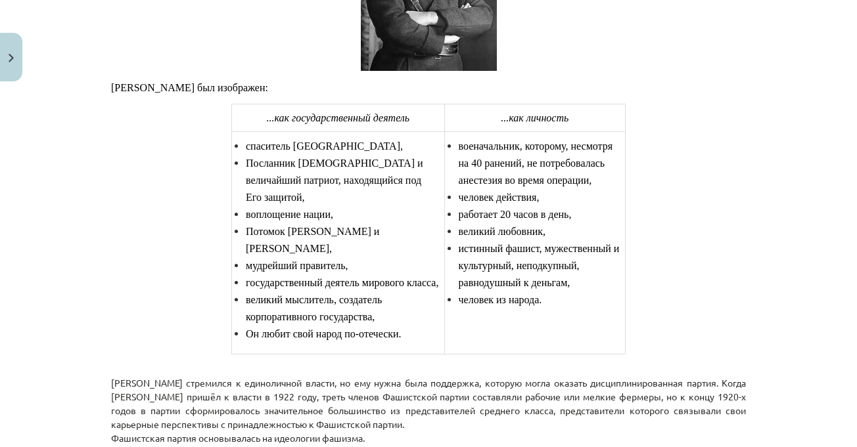
click at [609, 206] on li "человек действия," at bounding box center [539, 197] width 161 height 17
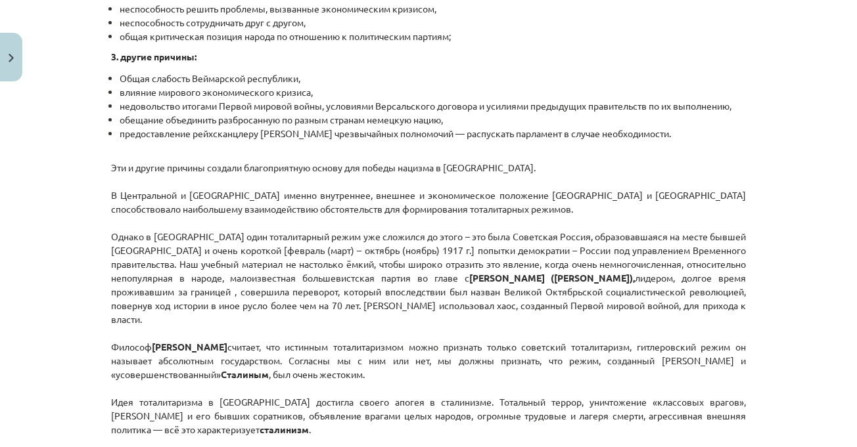
scroll to position [3581, 0]
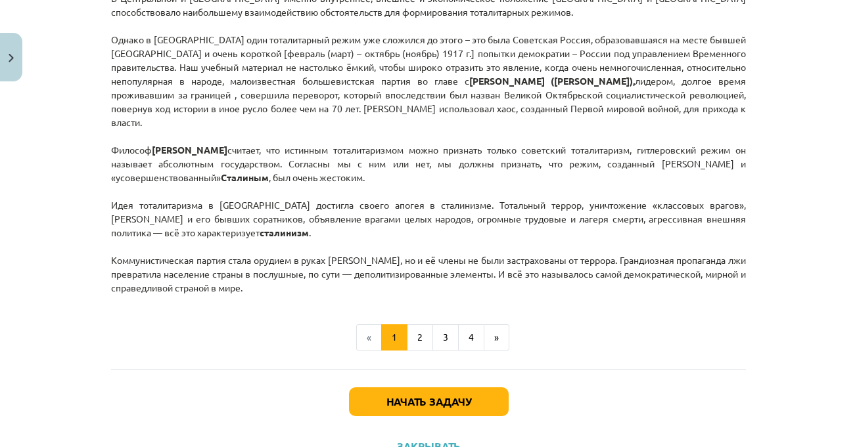
click at [616, 238] on p "Эти и другие причины создали благоприятную основу для победы нацизма в [GEOGRAP…" at bounding box center [428, 129] width 635 height 331
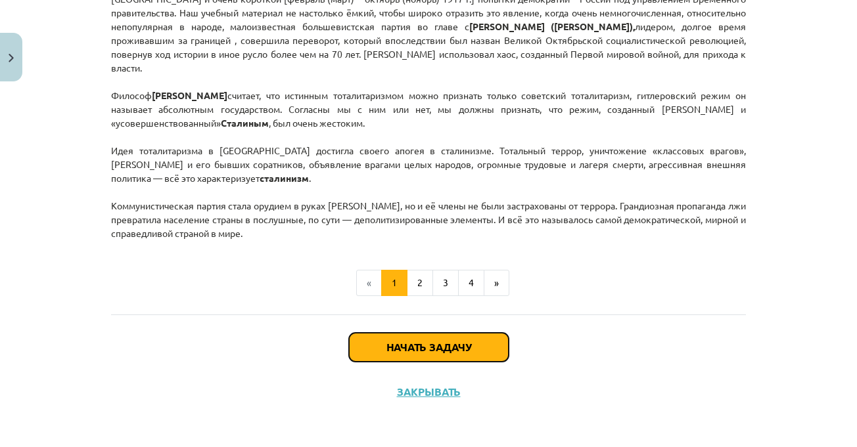
click at [465, 348] on font "Начать задачу" at bounding box center [428, 347] width 85 height 14
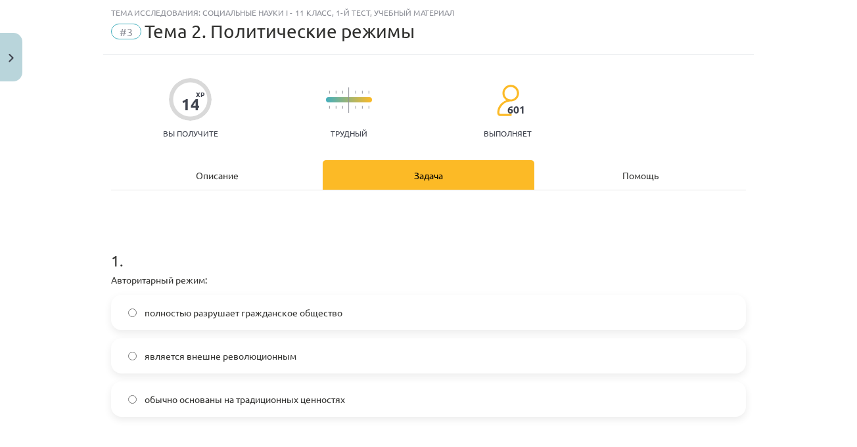
scroll to position [164, 0]
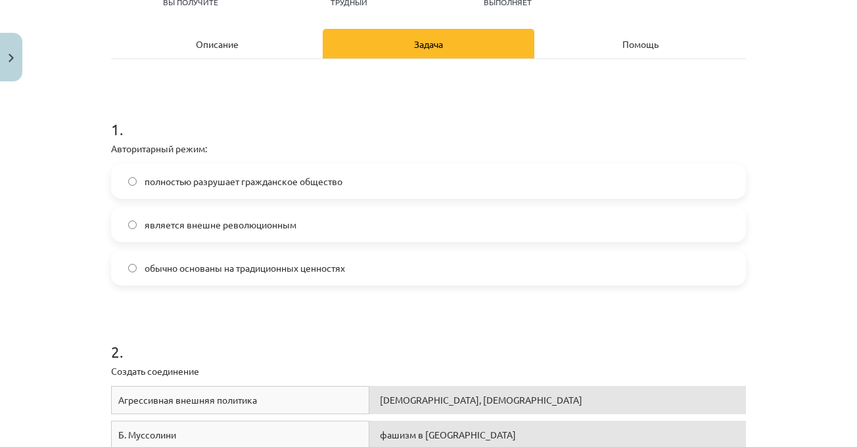
click at [806, 196] on div "Тема исследования: Социальные науки I - 11 класс, 1-й тест, учебный материал #3…" at bounding box center [428, 223] width 857 height 447
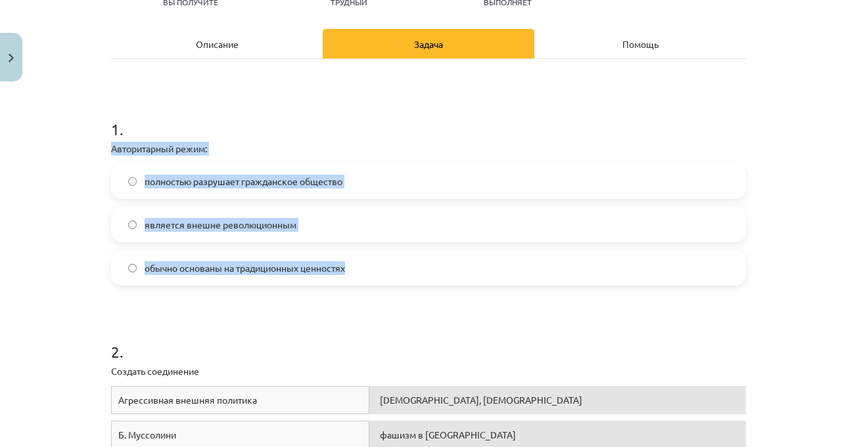
drag, startPoint x: 99, startPoint y: 150, endPoint x: 346, endPoint y: 263, distance: 272.0
click at [346, 263] on div "Тема исследования: Социальные науки I - 11 класс, 1-й тест, учебный материал #3…" at bounding box center [428, 223] width 857 height 447
copy div "Авторитарный режим: полностью разрушает гражданское общество является внешне ре…"
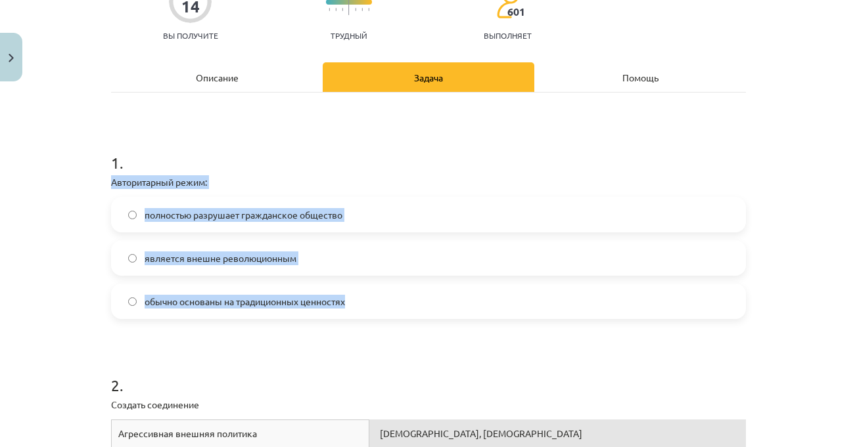
scroll to position [131, 0]
click at [275, 131] on h1 "1 ." at bounding box center [428, 150] width 635 height 41
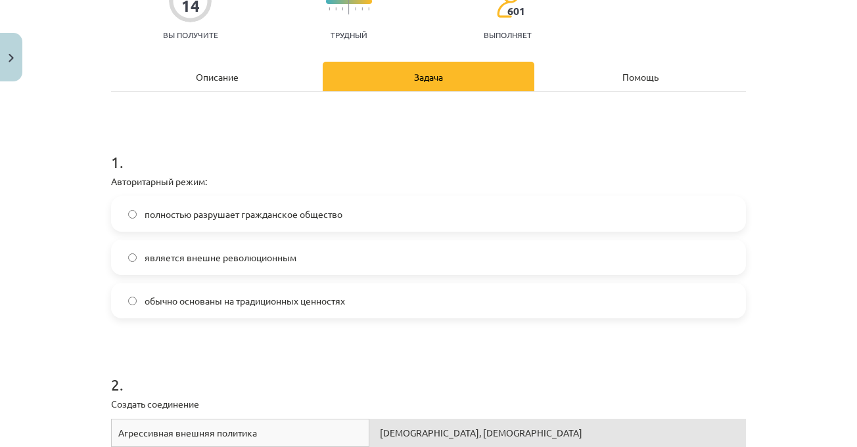
click at [398, 292] on label "обычно основаны на традиционных ценностях" at bounding box center [428, 301] width 632 height 33
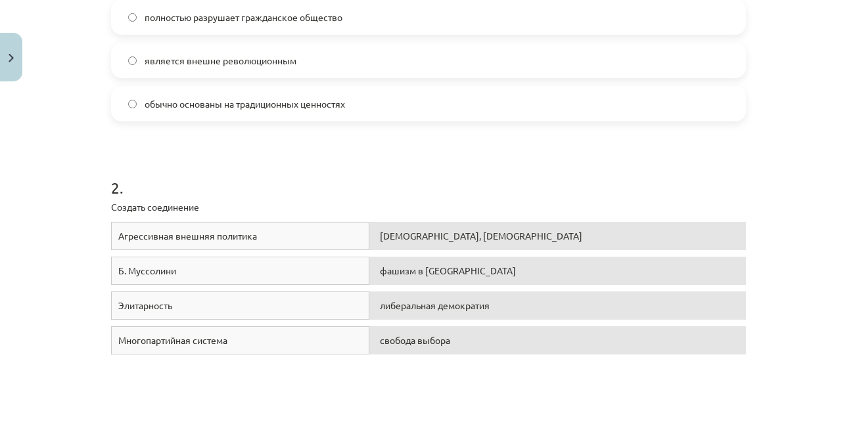
click at [763, 235] on div "Тема исследования: Социальные науки I - 11 класс, 1-й тест, учебный материал #3…" at bounding box center [428, 223] width 857 height 447
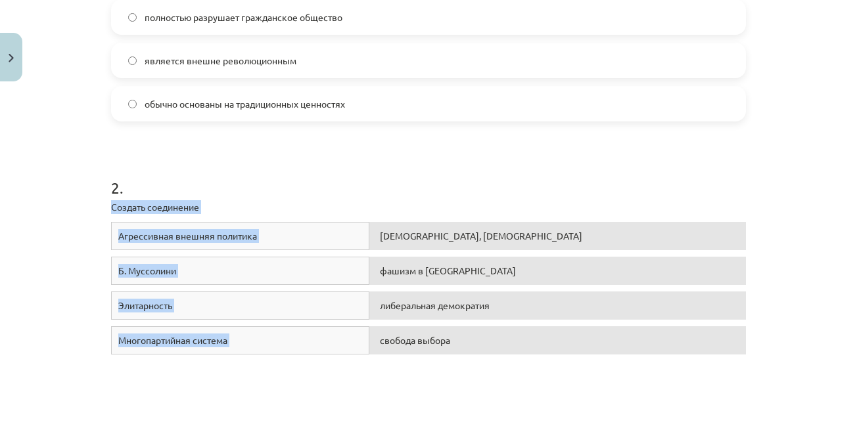
drag, startPoint x: 100, startPoint y: 206, endPoint x: 494, endPoint y: 357, distance: 422.0
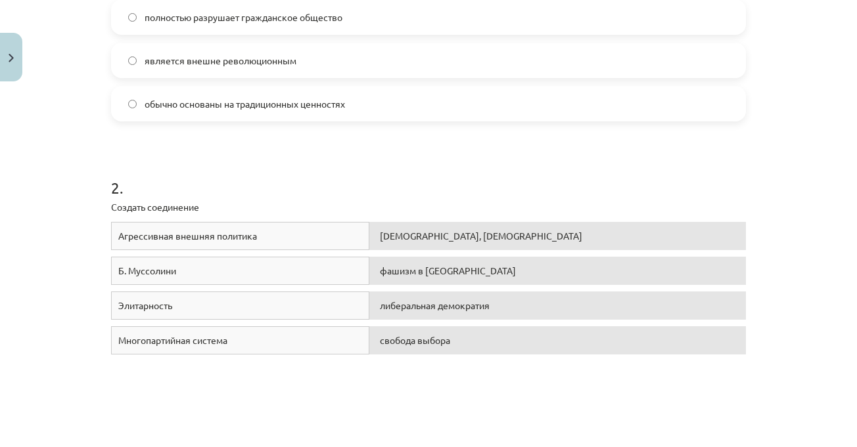
click at [445, 178] on h1 "2 ." at bounding box center [428, 176] width 635 height 41
click at [450, 178] on h1 "2 ." at bounding box center [428, 176] width 635 height 41
click at [430, 211] on p "Создать соединение" at bounding box center [428, 207] width 635 height 14
click at [437, 181] on h1 "2 ." at bounding box center [428, 176] width 635 height 41
drag, startPoint x: 163, startPoint y: 309, endPoint x: 91, endPoint y: 311, distance: 71.7
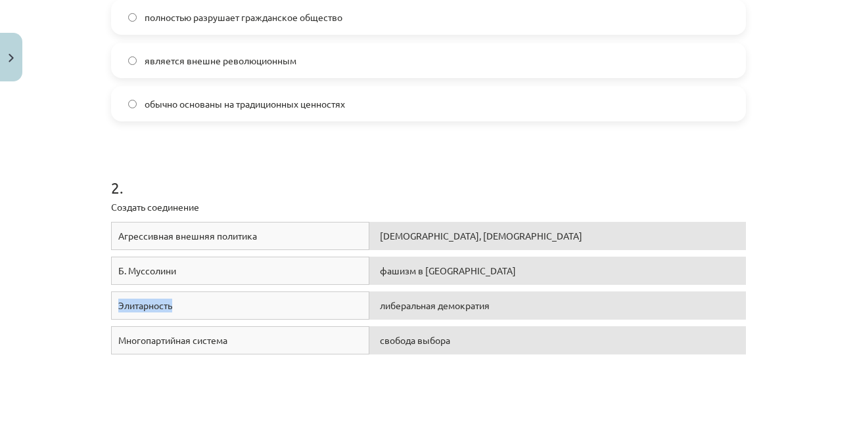
click at [91, 311] on div "Тема исследования: Социальные науки I - 11 класс, 1-й тест, учебный материал #3…" at bounding box center [428, 223] width 857 height 447
copy font "Элитарность"
click at [447, 369] on div "Агрессивная внешняя политика тоталитаризм, шовинизм [PERSON_NAME]. Муссолини фа…" at bounding box center [428, 320] width 635 height 197
click at [578, 171] on h1 "2 ." at bounding box center [428, 176] width 635 height 41
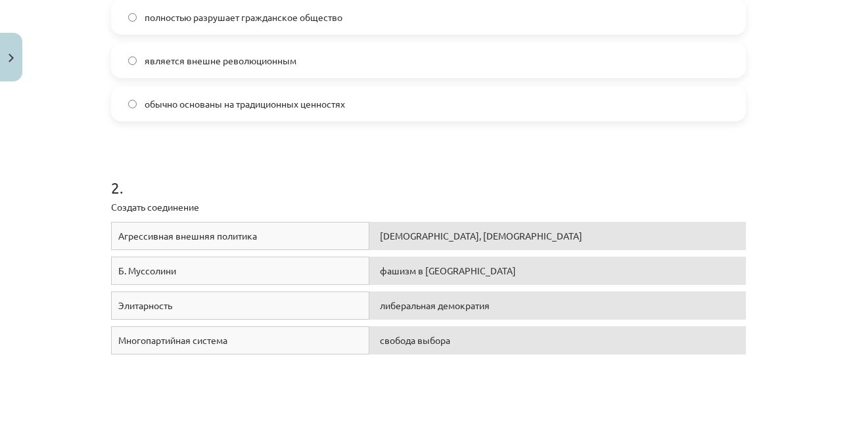
click at [363, 355] on div "Многопартийная система свобода выбора" at bounding box center [428, 344] width 635 height 35
click at [528, 417] on div "Агрессивная внешняя политика тоталитаризм, шовинизм [PERSON_NAME]. Муссолини фа…" at bounding box center [428, 320] width 635 height 197
click at [281, 189] on h1 "2 ." at bounding box center [428, 176] width 635 height 41
click at [607, 390] on div "Агрессивная внешняя политика тоталитаризм, шовинизм [PERSON_NAME]. Муссолини фа…" at bounding box center [428, 320] width 635 height 197
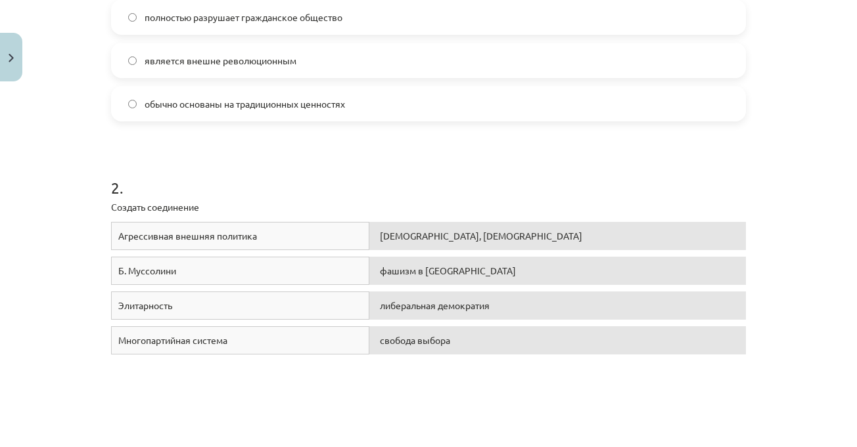
click at [604, 386] on div "Агрессивная внешняя политика тоталитаризм, шовинизм [PERSON_NAME]. Муссолини фа…" at bounding box center [428, 320] width 635 height 197
click at [596, 392] on div "Агрессивная внешняя политика тоталитаризм, шовинизм [PERSON_NAME]. Муссолини фа…" at bounding box center [428, 320] width 635 height 197
click at [587, 384] on div "Агрессивная внешняя политика тоталитаризм, шовинизм [PERSON_NAME]. Муссолини фа…" at bounding box center [428, 320] width 635 height 197
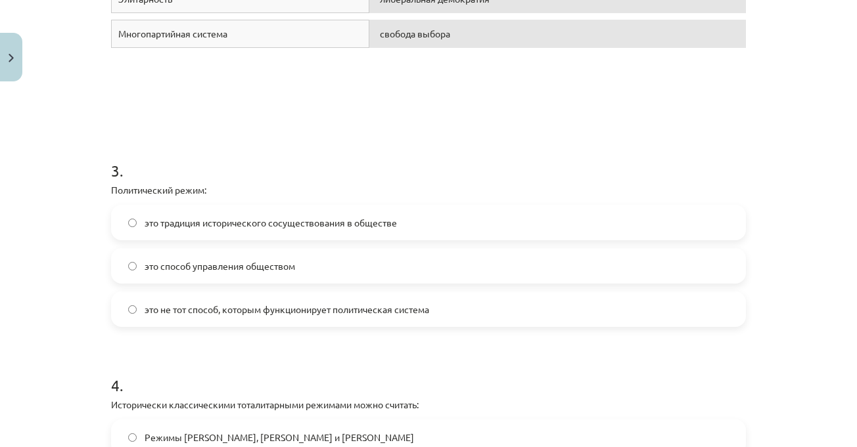
scroll to position [657, 0]
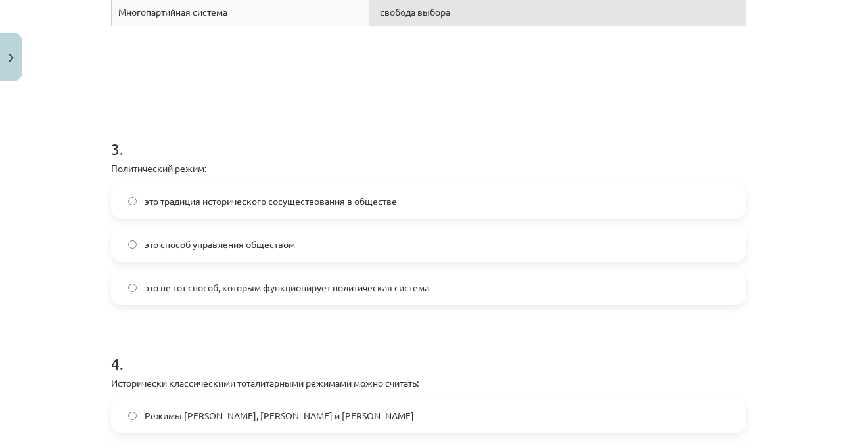
click at [446, 349] on h1 "4 ." at bounding box center [428, 352] width 635 height 41
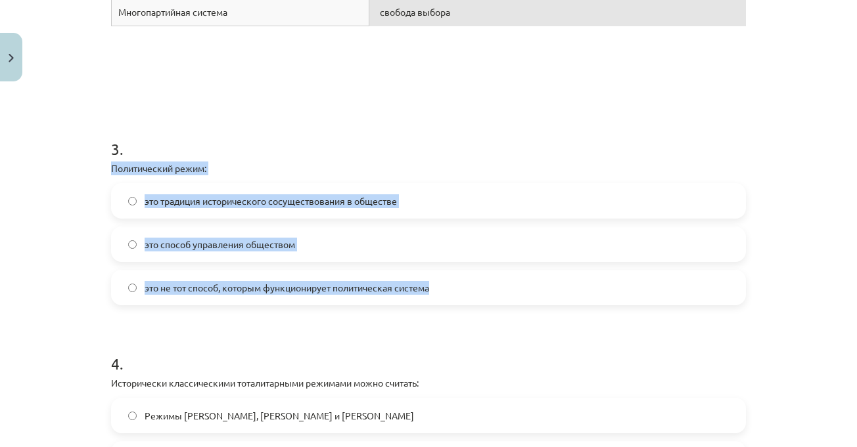
drag, startPoint x: 104, startPoint y: 168, endPoint x: 429, endPoint y: 288, distance: 346.8
click at [429, 288] on div "Тема исследования: Социальные науки I - 11 класс, 1-й тест, учебный материал #3…" at bounding box center [428, 223] width 857 height 447
copy div "Политический режим: это традиция исторического сосуществования в обществе это с…"
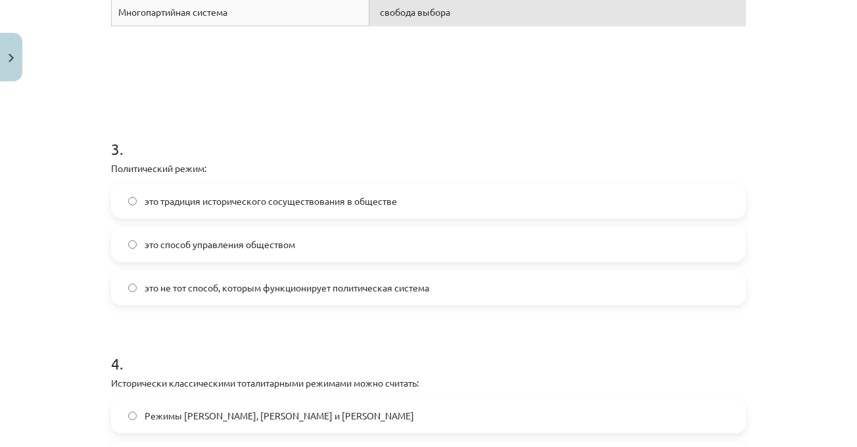
click at [294, 125] on h1 "3 ." at bounding box center [428, 137] width 635 height 41
click at [336, 244] on label "это способ управления обществом" at bounding box center [428, 244] width 632 height 33
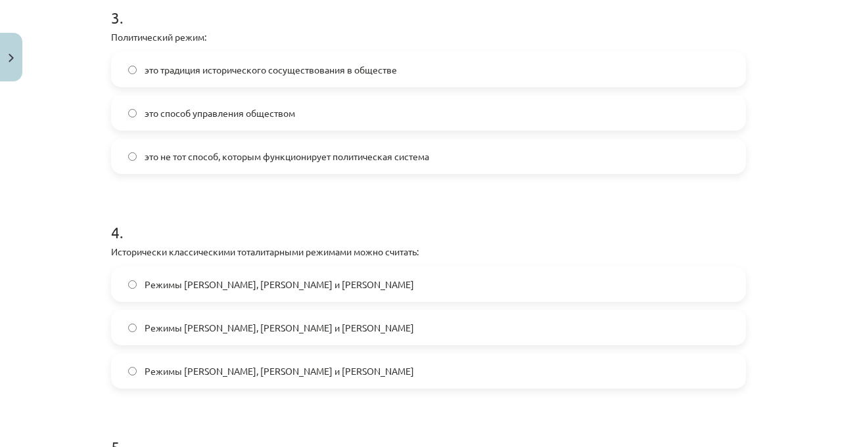
click at [396, 215] on h1 "4 ." at bounding box center [428, 220] width 635 height 41
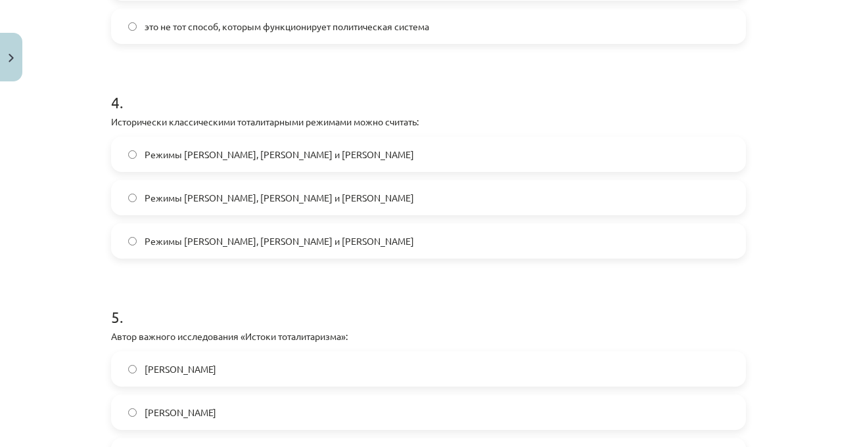
scroll to position [920, 0]
click at [291, 98] on h1 "4 ." at bounding box center [428, 89] width 635 height 41
click at [262, 229] on label "Режимы [PERSON_NAME], [PERSON_NAME] и [PERSON_NAME]" at bounding box center [428, 239] width 632 height 33
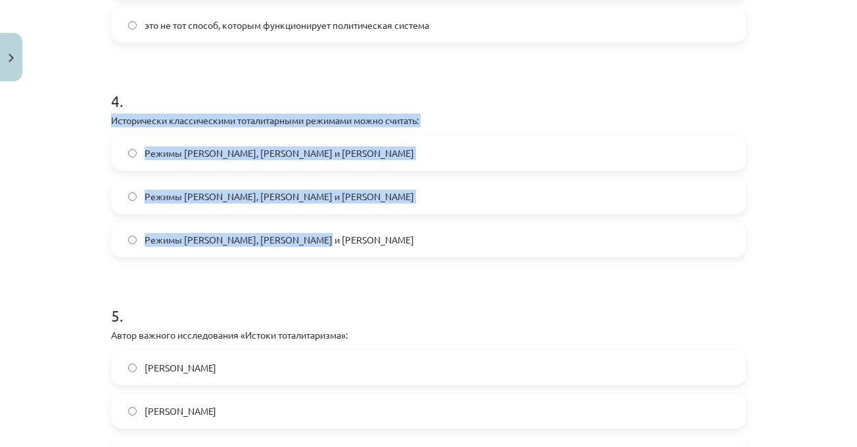
drag, startPoint x: 103, startPoint y: 117, endPoint x: 329, endPoint y: 244, distance: 259.8
copy div "Исторически классическими тоталитарными режимами можно считать: Режимы [PERSON_…"
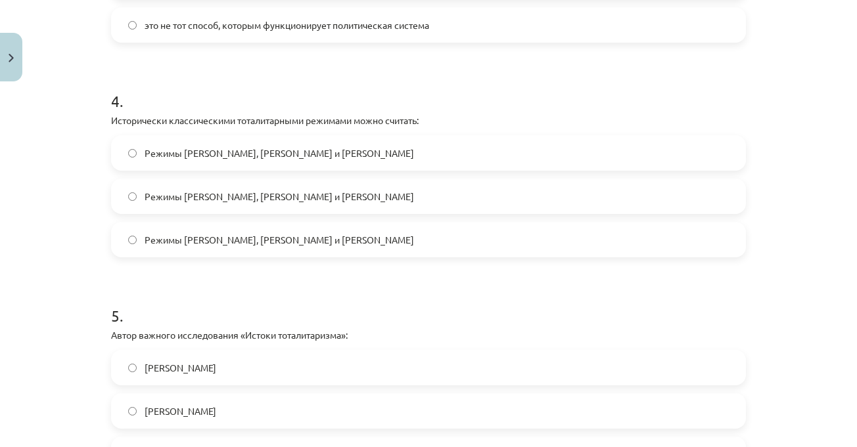
click at [791, 267] on div "Тема исследования: Социальные науки I - 11 класс, 1-й тест, учебный материал #3…" at bounding box center [428, 223] width 857 height 447
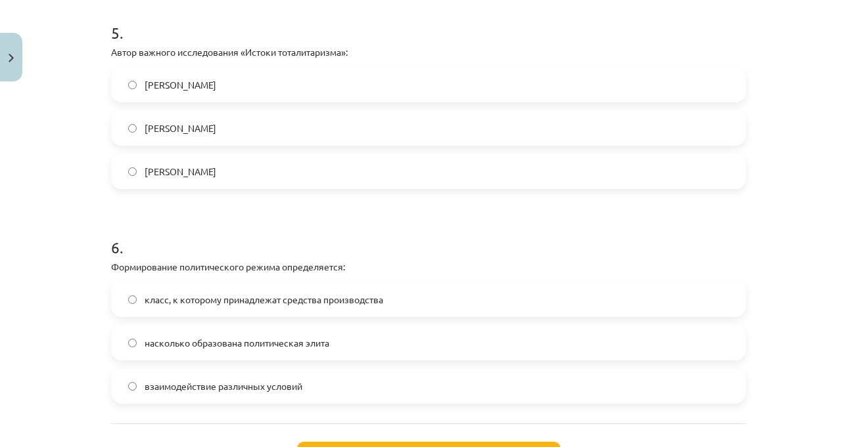
scroll to position [1181, 0]
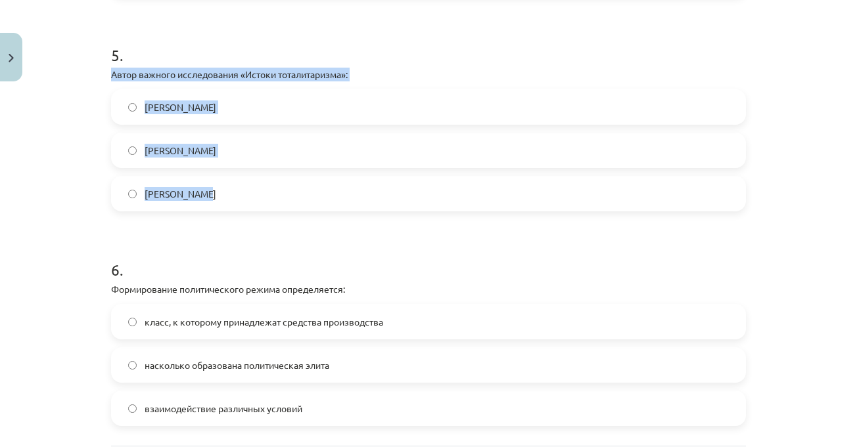
drag, startPoint x: 134, startPoint y: 99, endPoint x: 227, endPoint y: 135, distance: 100.1
copy div "Автор важного исследования «Истоки тоталитаризма»: [PERSON_NAME] [PERSON_NAME] …"
click at [235, 196] on label "[PERSON_NAME]" at bounding box center [428, 193] width 632 height 33
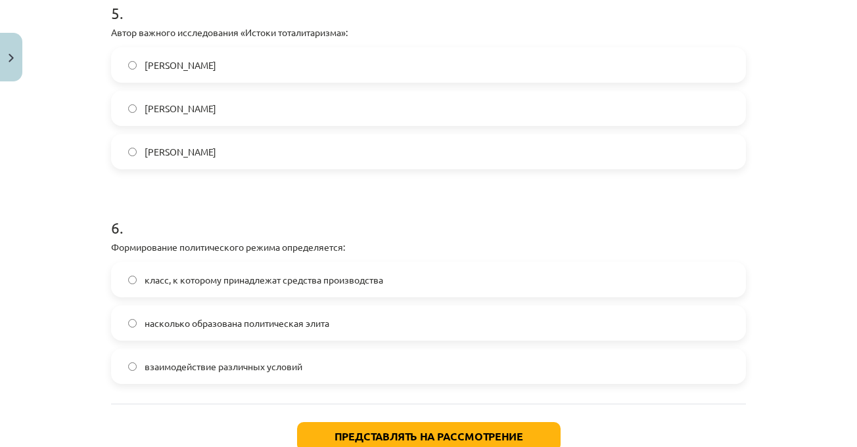
scroll to position [1247, 0]
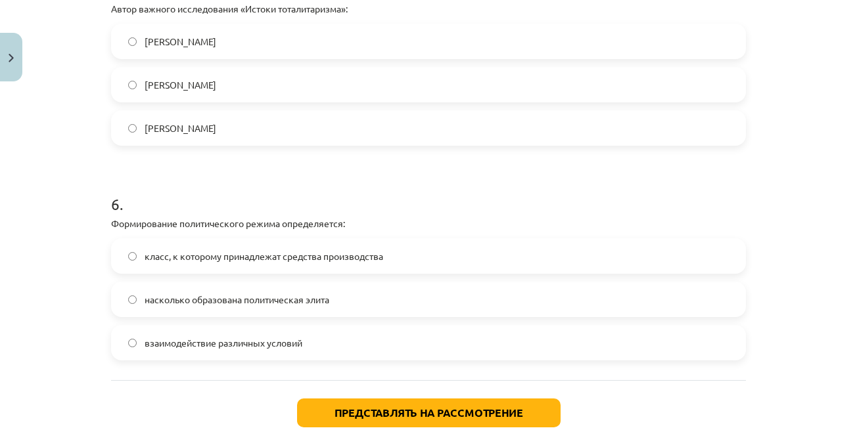
click at [796, 253] on div "Тема исследования: Социальные науки I - 11 класс, 1-й тест, учебный материал #3…" at bounding box center [428, 223] width 857 height 447
click at [387, 247] on label "класс, к которому принадлежат средства производства" at bounding box center [428, 256] width 632 height 33
click at [383, 196] on h1 "6 ." at bounding box center [428, 192] width 635 height 41
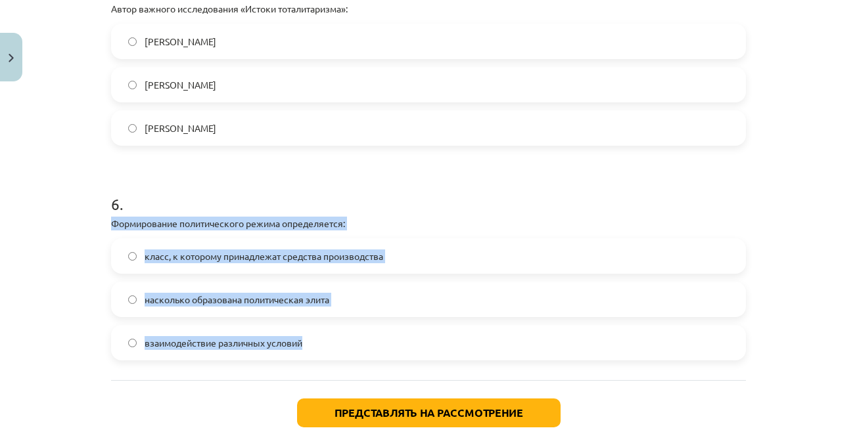
drag, startPoint x: 166, startPoint y: 266, endPoint x: 305, endPoint y: 338, distance: 156.1
click at [181, 342] on font "взаимодействие различных условий" at bounding box center [224, 343] width 158 height 12
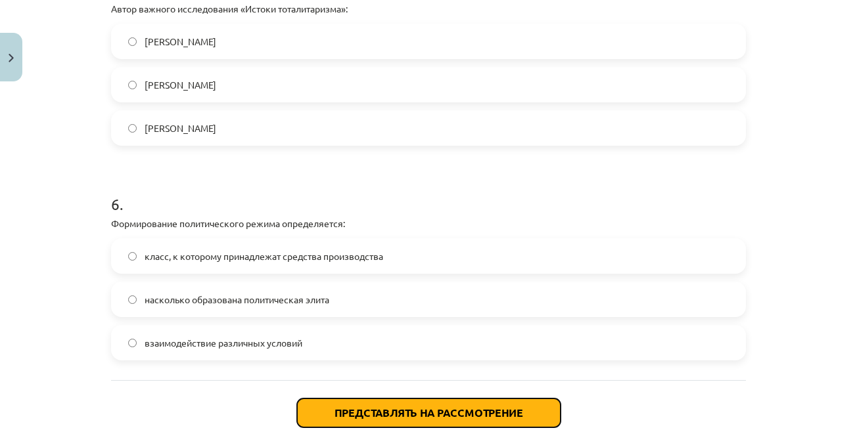
click at [332, 401] on button "Представлять на рассмотрение" at bounding box center [428, 413] width 263 height 29
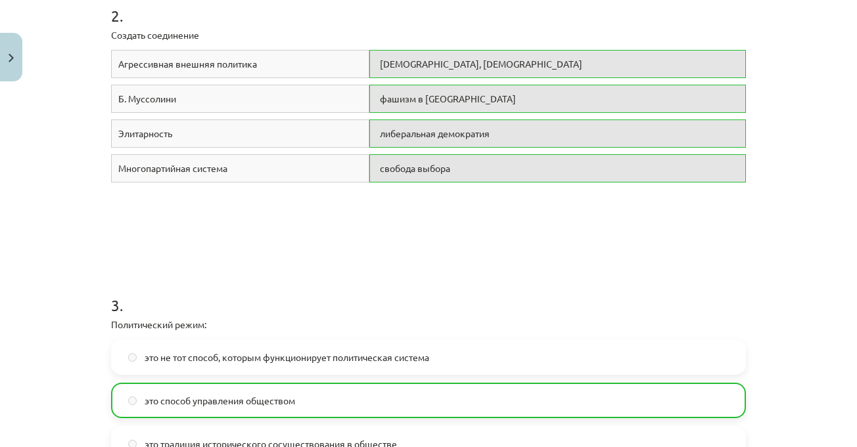
scroll to position [392, 0]
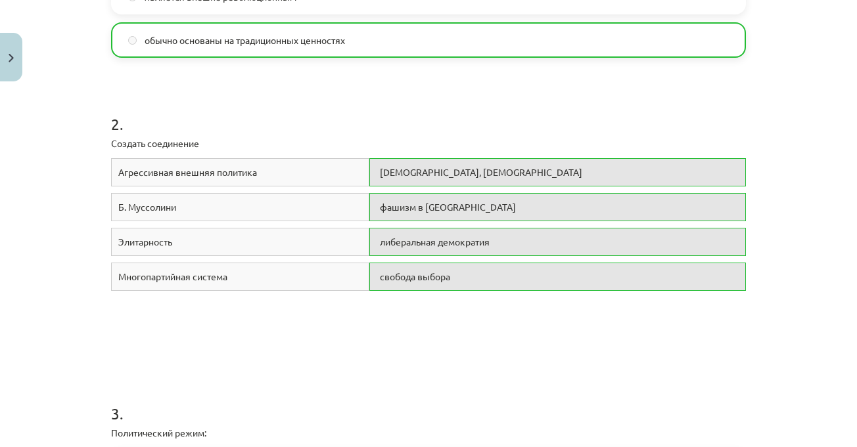
click at [789, 191] on div "Тема исследования: Социальные науки I - 11 класс, 1-й тест, учебный материал #3…" at bounding box center [428, 223] width 857 height 447
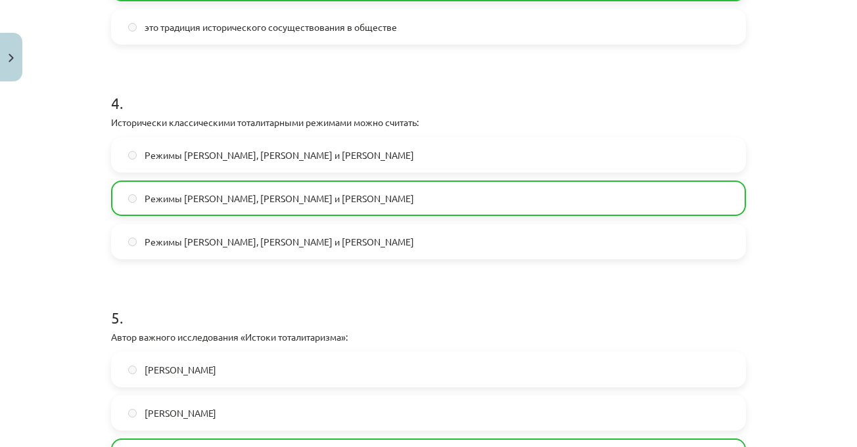
scroll to position [1354, 0]
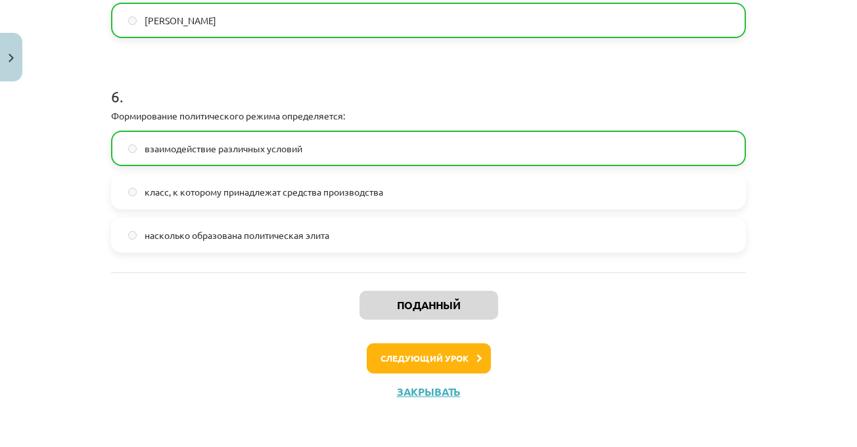
click at [420, 340] on div "Поданный Следующий [DEMOGRAPHIC_DATA]" at bounding box center [428, 340] width 635 height 134
click at [436, 358] on font "Следующий урок" at bounding box center [424, 358] width 88 height 11
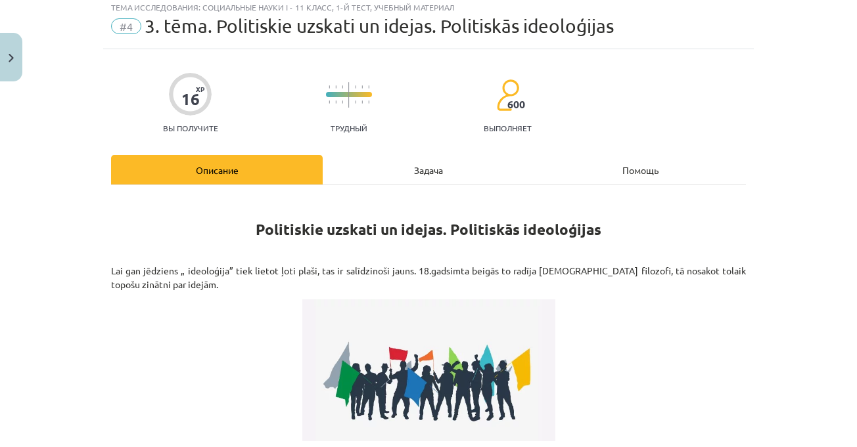
scroll to position [33, 0]
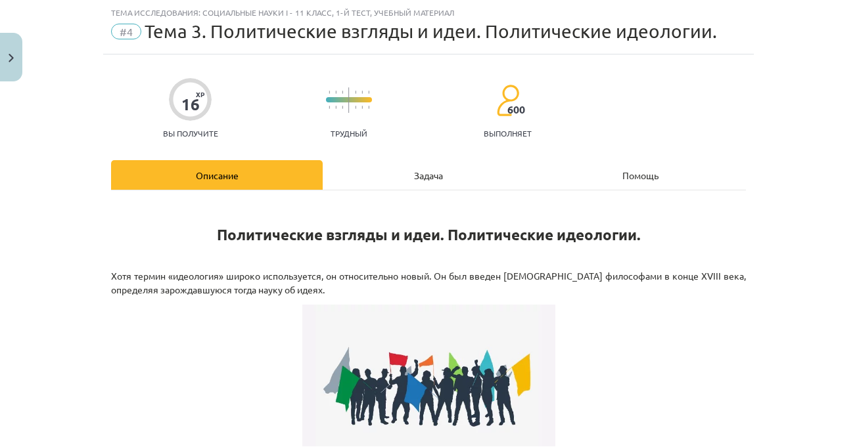
click at [739, 166] on div "Помощь" at bounding box center [640, 175] width 212 height 30
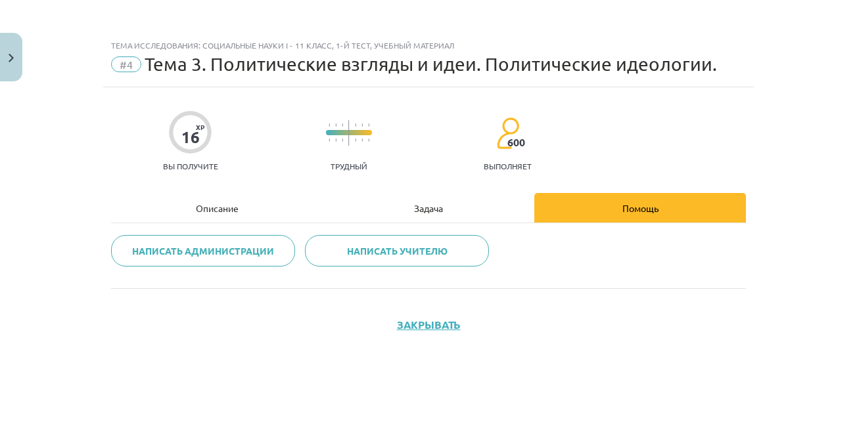
click at [394, 210] on div "Задача" at bounding box center [429, 208] width 212 height 30
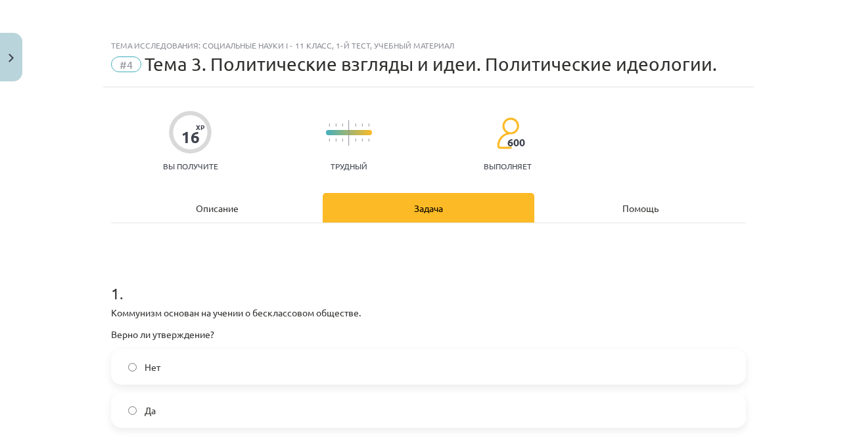
click at [247, 209] on div "Описание" at bounding box center [217, 208] width 212 height 30
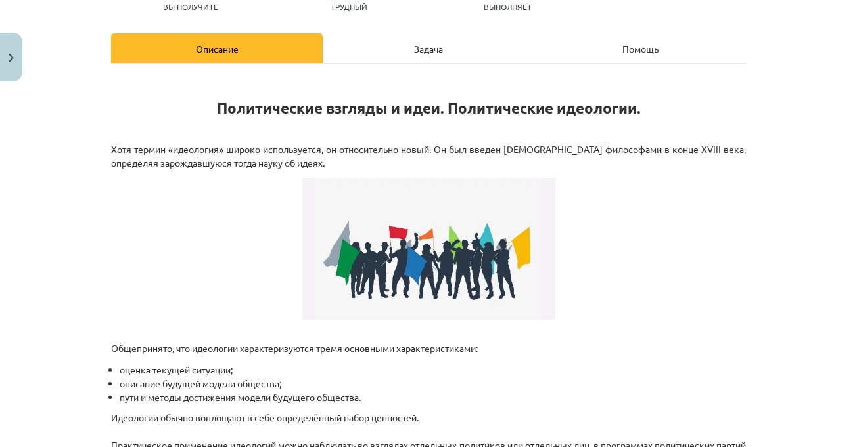
scroll to position [296, 0]
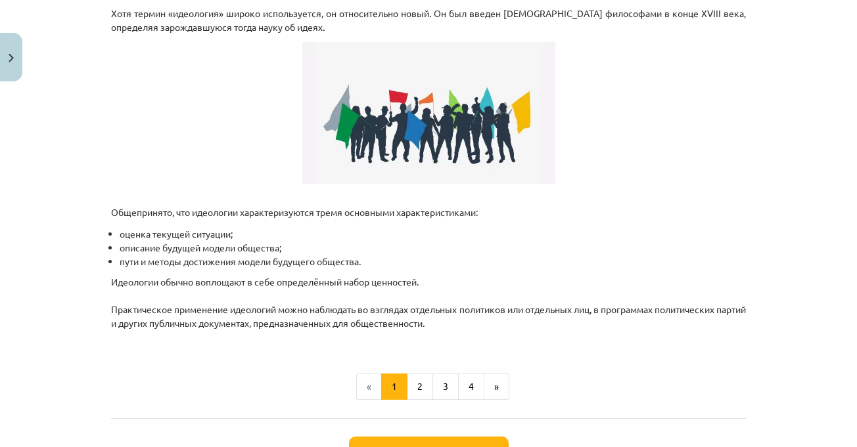
click at [739, 178] on p at bounding box center [428, 113] width 635 height 142
click at [470, 286] on p "Идеологии обычно воплощают в себе определённый набор ценностей. Практическое пр…" at bounding box center [428, 309] width 635 height 69
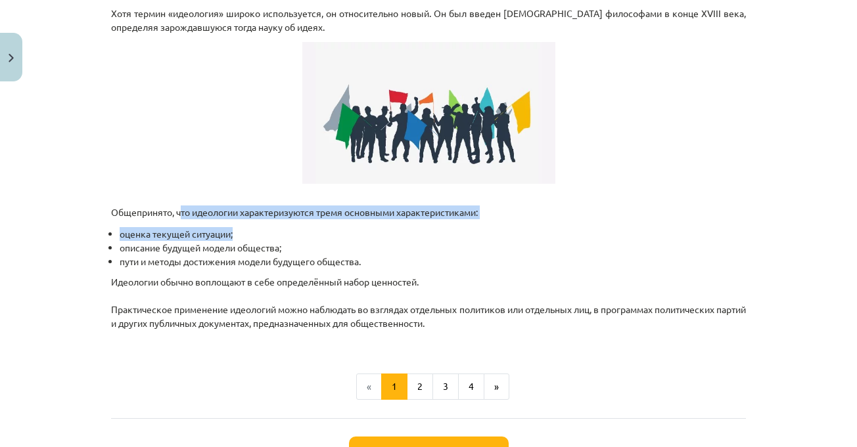
drag, startPoint x: 189, startPoint y: 218, endPoint x: 320, endPoint y: 219, distance: 130.8
click at [320, 219] on div "Политические взгляды и идеи. Политические идеологии. Хотя термин «идеология» ши…" at bounding box center [428, 142] width 635 height 405
click at [336, 219] on div "Политические взгляды и идеи. Политические идеологии. Хотя термин «идеология» ши…" at bounding box center [428, 142] width 635 height 405
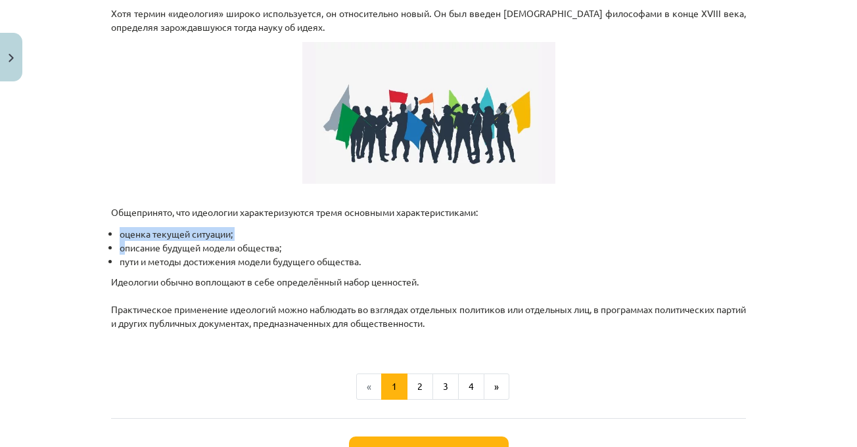
drag, startPoint x: 114, startPoint y: 235, endPoint x: 112, endPoint y: 248, distance: 13.2
click at [117, 246] on ul "оценка текущей ситуации; описание будущей модели общества; пути и методы достиж…" at bounding box center [428, 247] width 635 height 41
click at [112, 248] on ul "оценка текущей ситуации; описание будущей модели общества; пути и методы достиж…" at bounding box center [428, 247] width 635 height 41
drag, startPoint x: 112, startPoint y: 248, endPoint x: 281, endPoint y: 248, distance: 168.9
click at [281, 248] on ul "оценка текущей ситуации; описание будущей модели общества; пути и методы достиж…" at bounding box center [428, 247] width 635 height 41
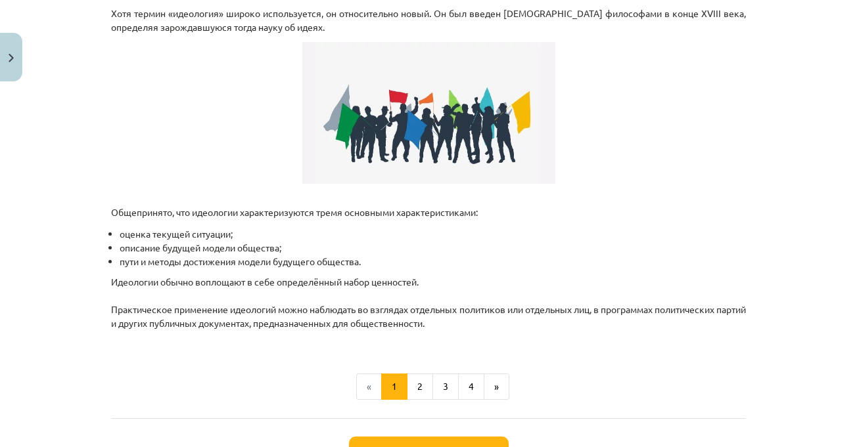
click at [150, 263] on font "пути и методы достижения модели будущего общества." at bounding box center [240, 262] width 241 height 12
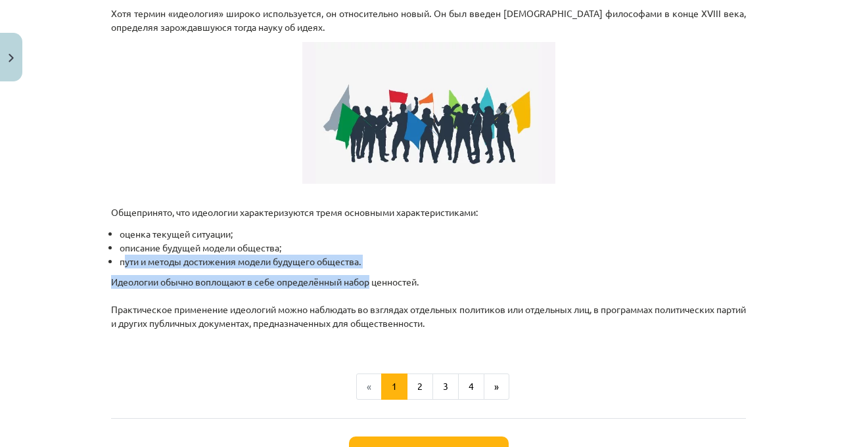
drag, startPoint x: 122, startPoint y: 261, endPoint x: 368, endPoint y: 271, distance: 246.6
click at [368, 271] on div "Политические взгляды и идеи. Политические идеологии. Хотя термин «идеология» ши…" at bounding box center [428, 142] width 635 height 405
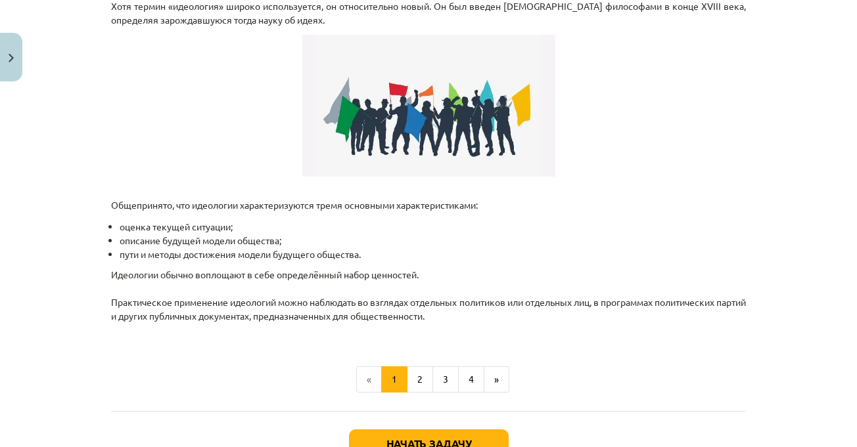
scroll to position [399, 0]
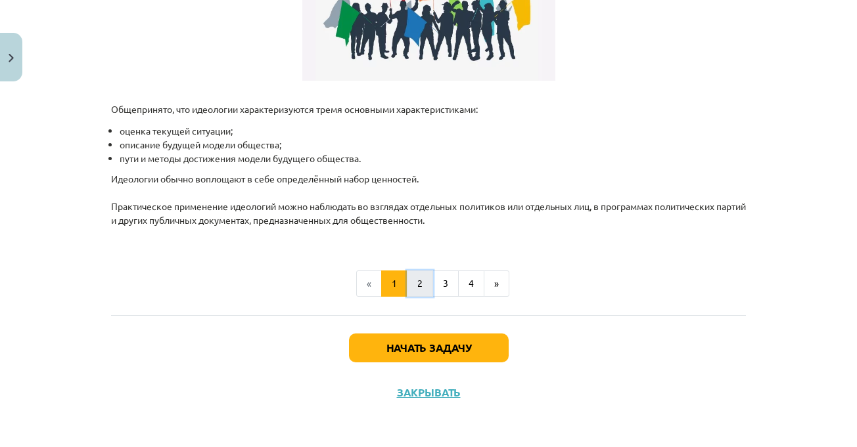
click at [411, 277] on button "2" at bounding box center [420, 284] width 26 height 26
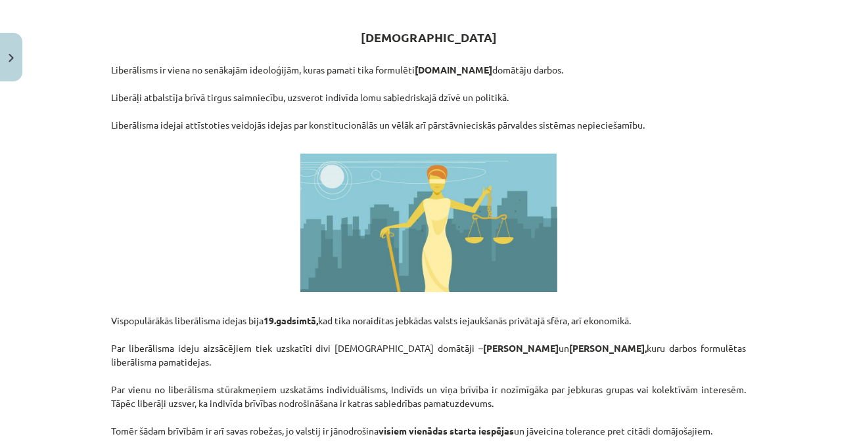
scroll to position [235, 0]
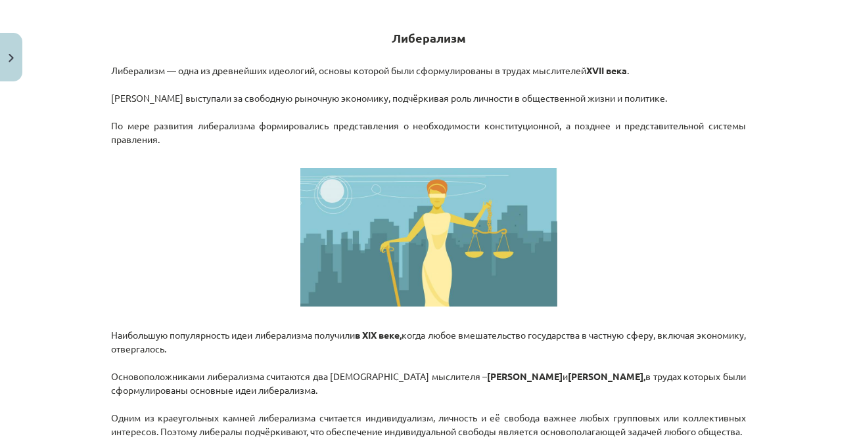
click at [181, 200] on p at bounding box center [428, 237] width 635 height 139
click at [628, 152] on p "Либерализм — одна из древнейших идеологий, основы которой были сформулированы в…" at bounding box center [428, 105] width 635 height 110
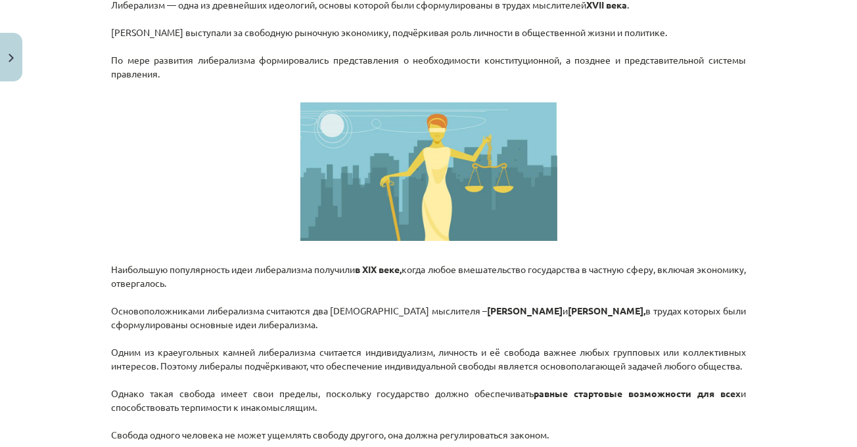
scroll to position [432, 0]
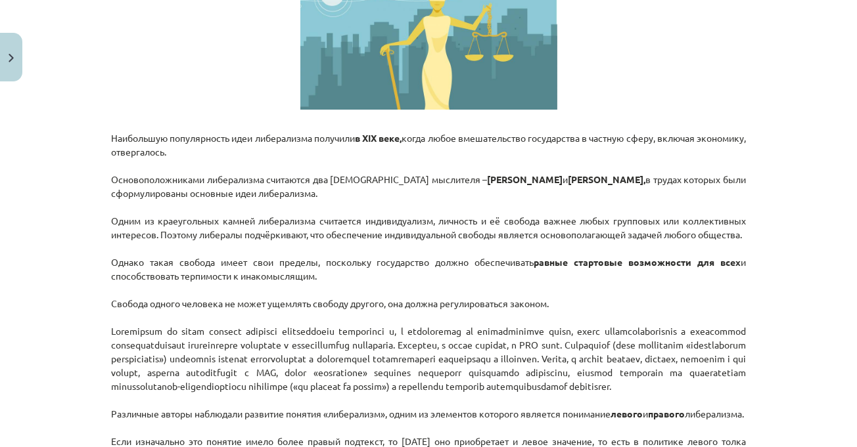
click at [461, 153] on p "Наибольшую популярность идеи либерализма получили в XIX веке, когда любое вмеша…" at bounding box center [428, 311] width 635 height 386
click at [461, 155] on p "Наибольшую популярность идеи либерализма получили в XIX веке, когда любое вмеша…" at bounding box center [428, 311] width 635 height 386
click at [438, 154] on p "Наибольшую популярность идеи либерализма получили в XIX веке, когда любое вмеша…" at bounding box center [428, 311] width 635 height 386
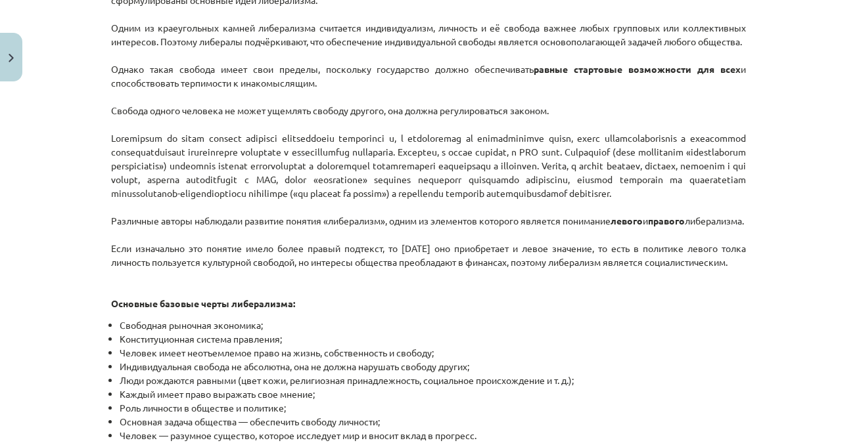
scroll to position [630, 0]
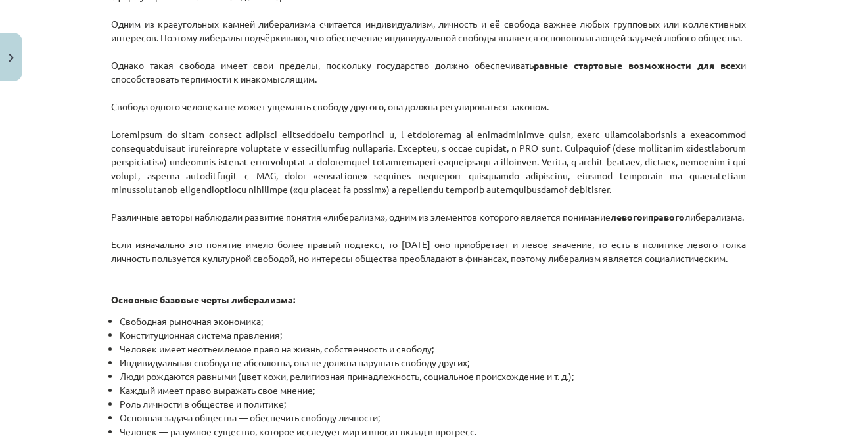
click at [432, 131] on p "Наибольшую популярность идеи либерализма получили в XIX веке, когда любое вмеша…" at bounding box center [428, 113] width 635 height 386
click at [433, 129] on p "Наибольшую популярность идеи либерализма получили в XIX веке, когда любое вмеша…" at bounding box center [428, 113] width 635 height 386
click at [433, 112] on font "Свобода одного человека не может ущемлять свободу другого, она должна регулиров…" at bounding box center [330, 107] width 438 height 12
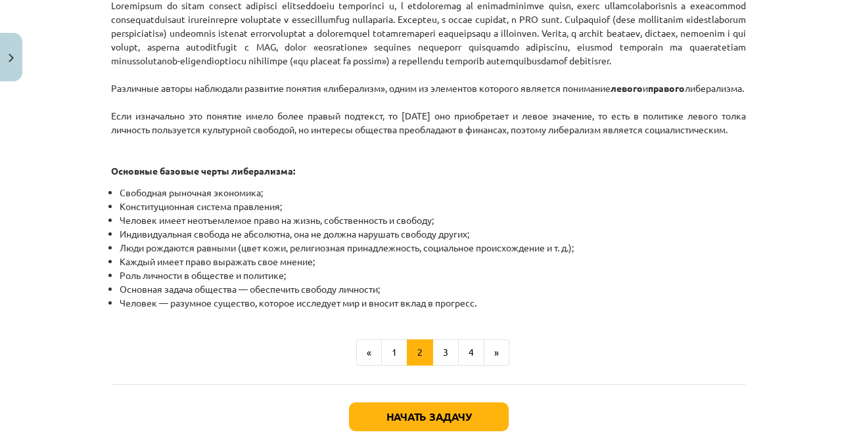
scroll to position [761, 0]
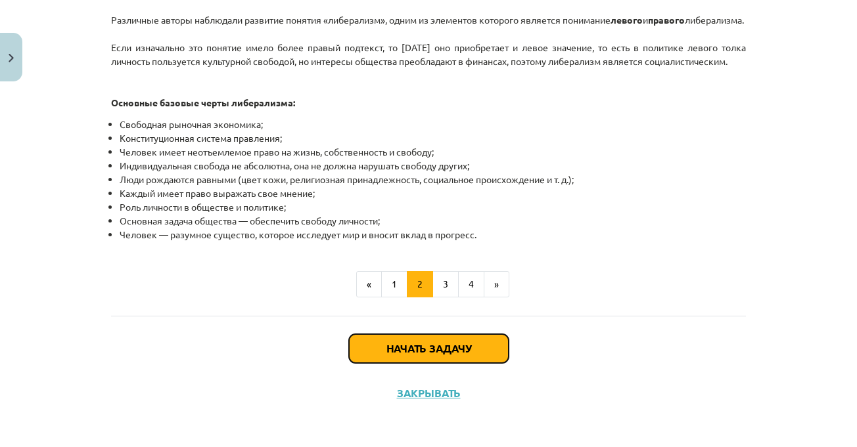
click at [472, 363] on button "Начать задачу" at bounding box center [429, 348] width 160 height 29
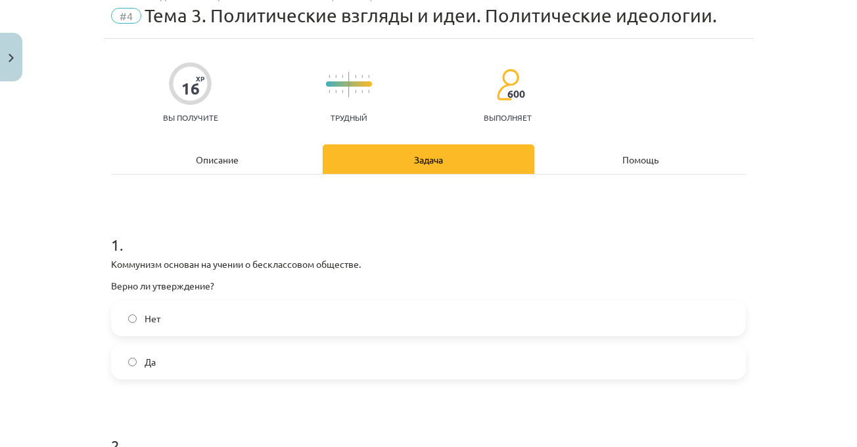
scroll to position [33, 0]
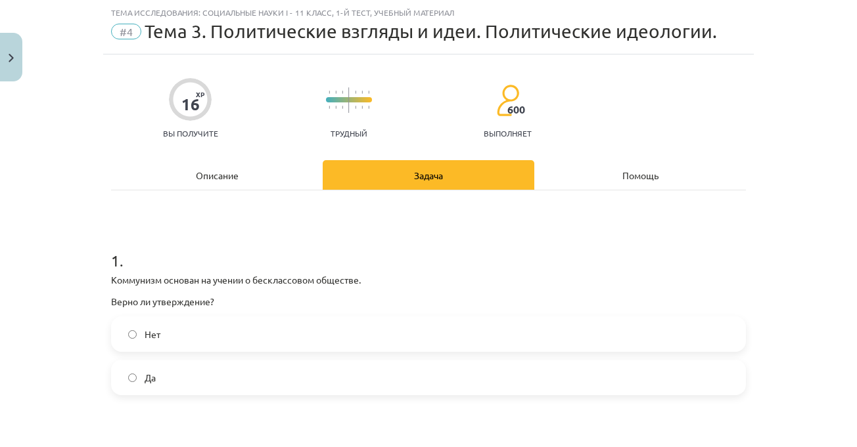
click at [675, 235] on h1 "1 ." at bounding box center [428, 249] width 635 height 41
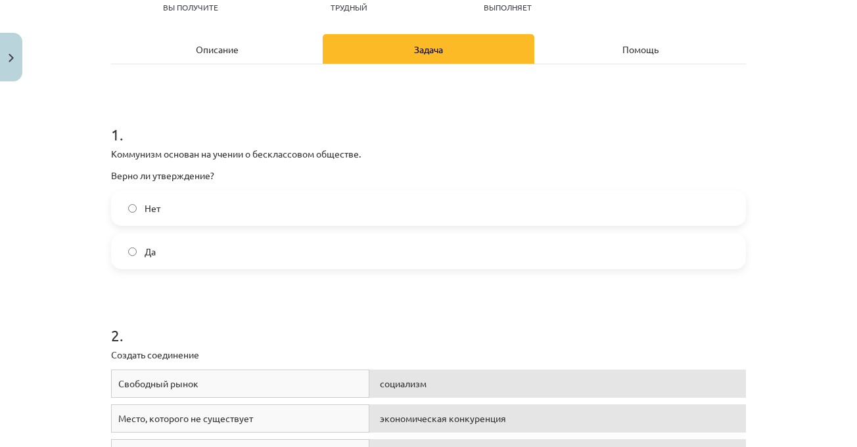
scroll to position [164, 0]
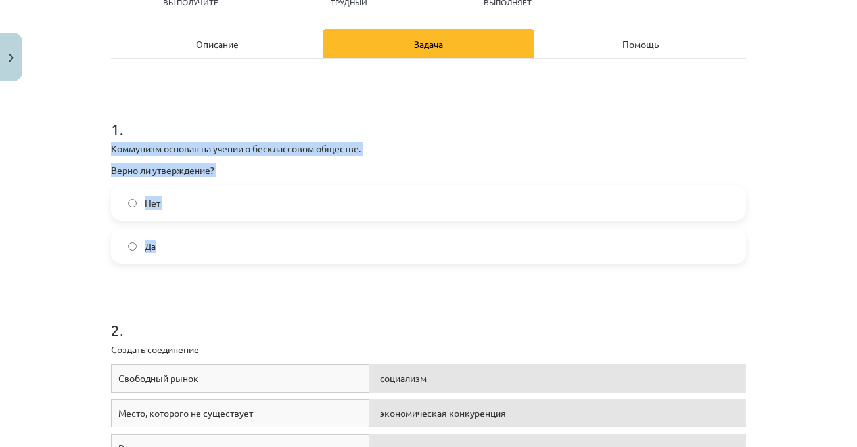
drag, startPoint x: 104, startPoint y: 146, endPoint x: 204, endPoint y: 231, distance: 130.9
click at [165, 240] on label "Да" at bounding box center [428, 246] width 632 height 33
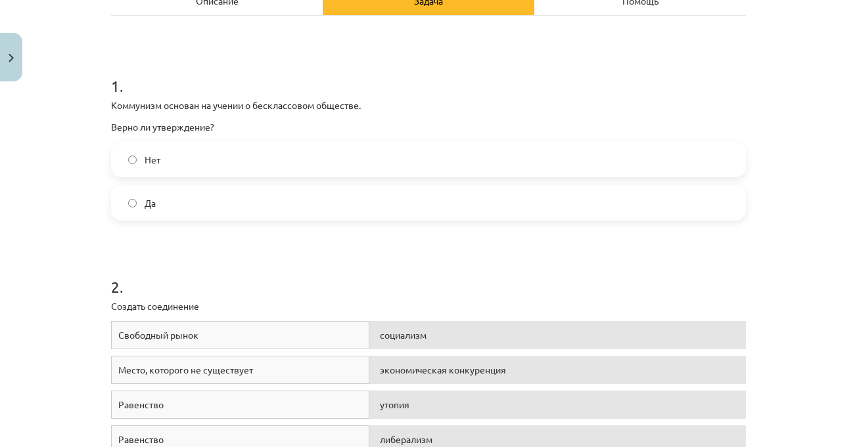
scroll to position [296, 0]
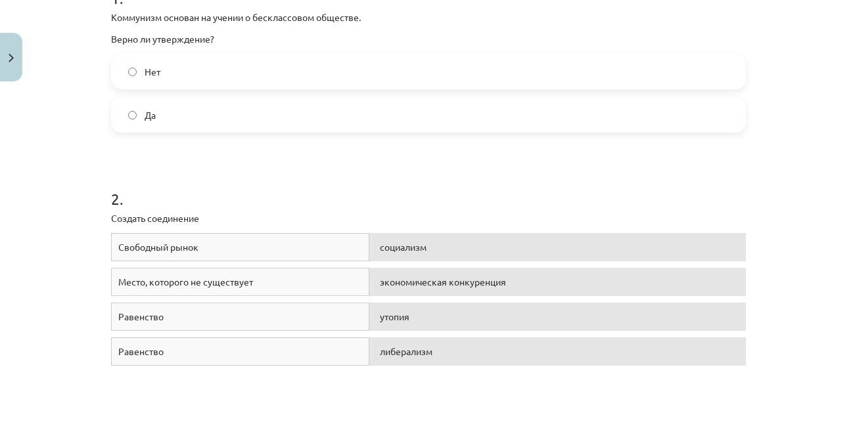
click at [398, 178] on h1 "2 ." at bounding box center [428, 187] width 635 height 41
click at [400, 186] on h1 "2 ." at bounding box center [428, 187] width 635 height 41
click at [391, 143] on div "2 . Создать соединение Свободный рынок либерализм Место, которого не существует…" at bounding box center [428, 286] width 635 height 290
click at [438, 199] on h1 "2 ." at bounding box center [428, 187] width 635 height 41
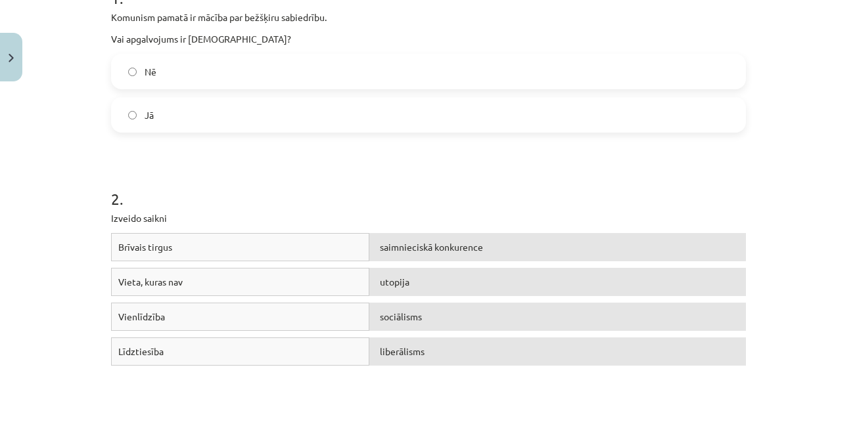
click at [396, 196] on h1 "2 ." at bounding box center [428, 187] width 635 height 41
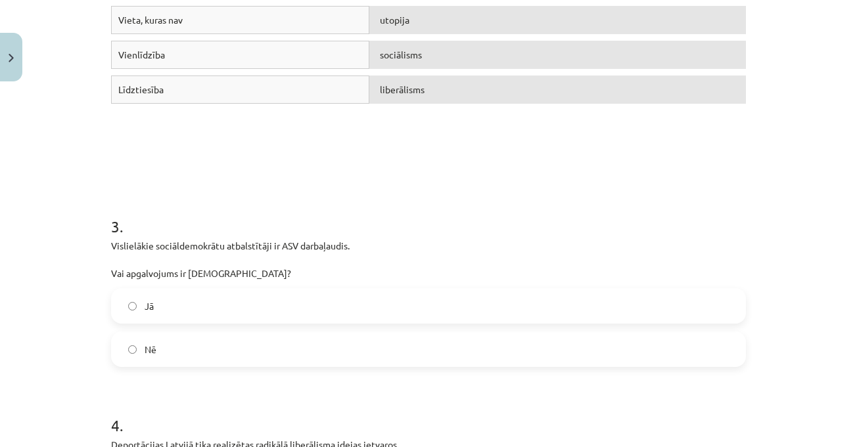
scroll to position [559, 0]
click at [661, 195] on h1 "3 ." at bounding box center [428, 214] width 635 height 41
click at [157, 210] on h1 "3 ." at bounding box center [428, 214] width 635 height 41
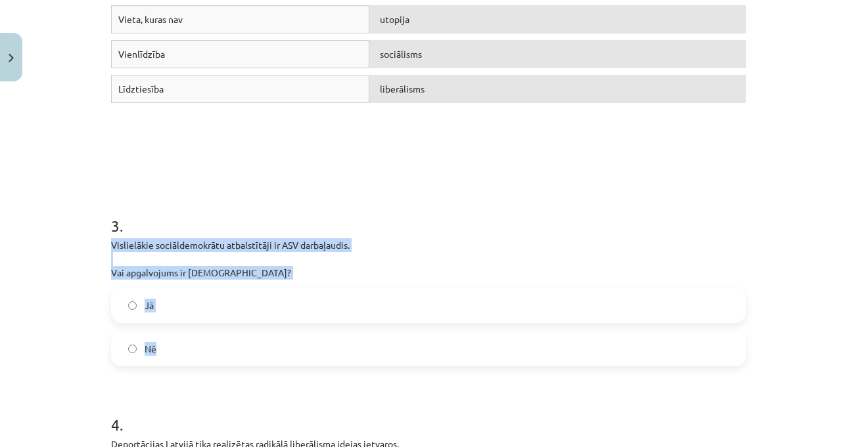
drag, startPoint x: 100, startPoint y: 246, endPoint x: 176, endPoint y: 348, distance: 127.2
click at [176, 348] on div "16 XP Saņemsi Grūts 600 pilda Apraksts Uzdevums Palīdzība 1 . Komunism pamatā i…" at bounding box center [428, 397] width 651 height 1736
click at [232, 343] on label "Nē" at bounding box center [428, 348] width 632 height 33
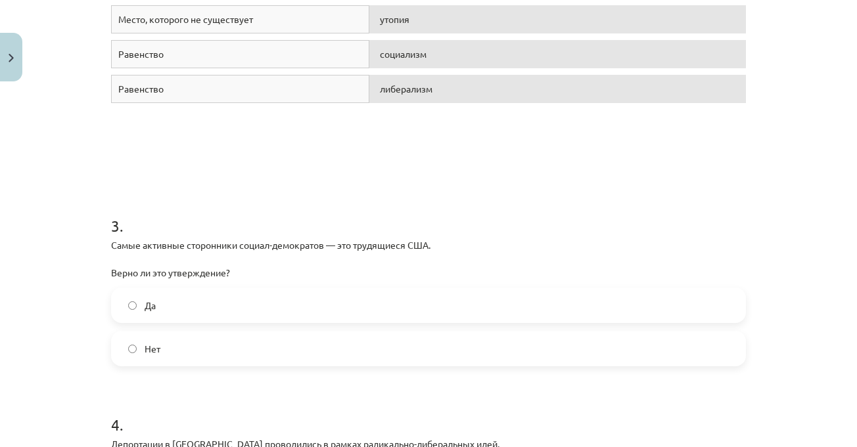
click at [749, 233] on div "Тема исследования: Социальные науки I - 11 класс, 1-й тест, учебный материал #4…" at bounding box center [428, 223] width 857 height 447
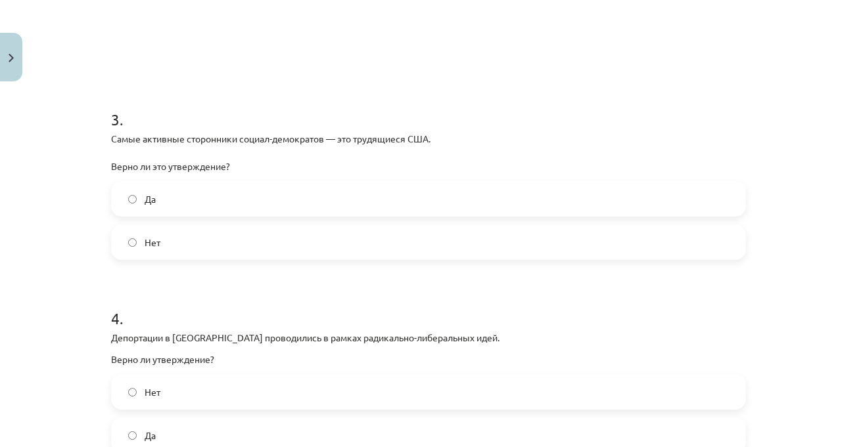
scroll to position [756, 0]
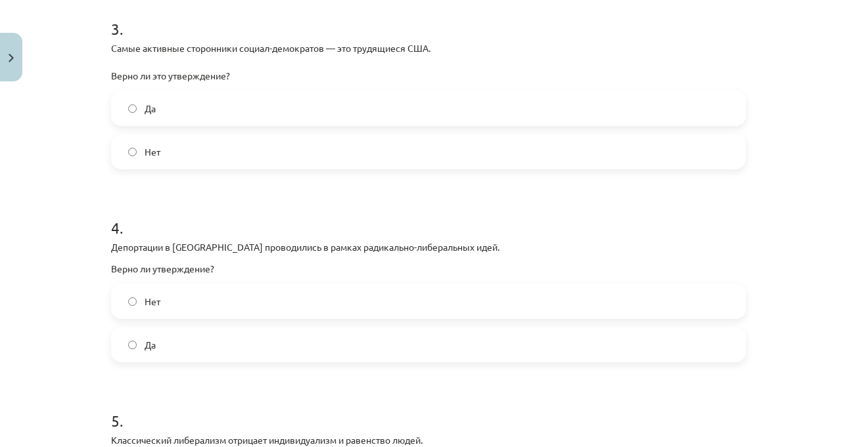
click at [753, 260] on div "Тема исследования: Социальные науки I - 11 класс, 1-й тест, учебный материал #4…" at bounding box center [428, 223] width 857 height 447
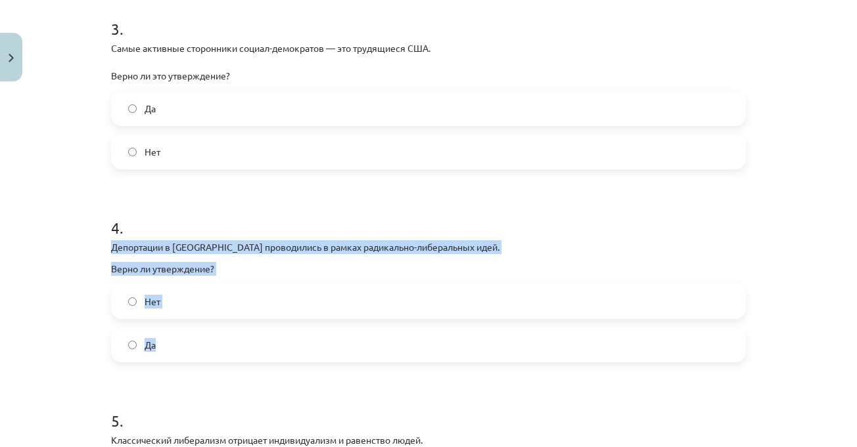
drag, startPoint x: 95, startPoint y: 245, endPoint x: 217, endPoint y: 339, distance: 154.2
click at [223, 348] on div "Тема исследования: Социальные науки I - 11 класс, 1-й тест, учебный материал #4…" at bounding box center [428, 223] width 857 height 447
click at [187, 309] on label "Нет" at bounding box center [428, 301] width 632 height 33
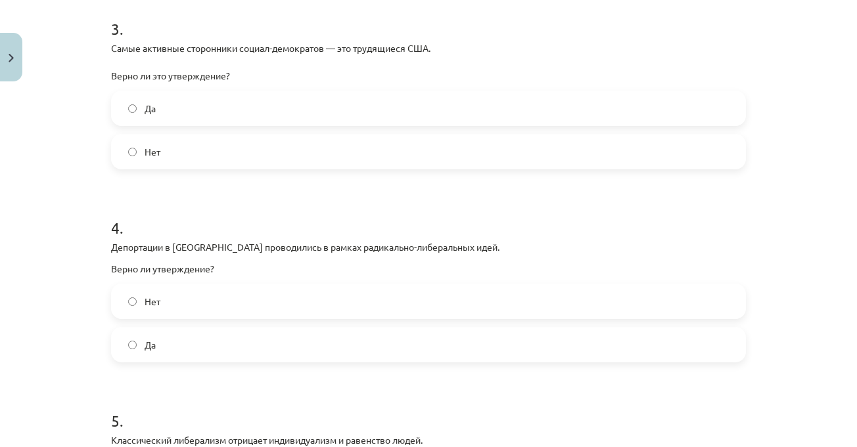
click at [767, 251] on div "Тема исследования: Социальные науки I - 11 класс, 1-й тест, учебный материал #4…" at bounding box center [428, 223] width 857 height 447
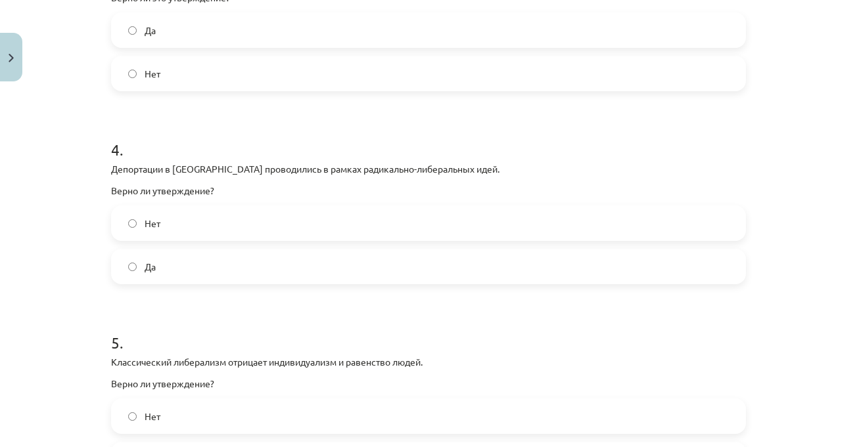
scroll to position [953, 0]
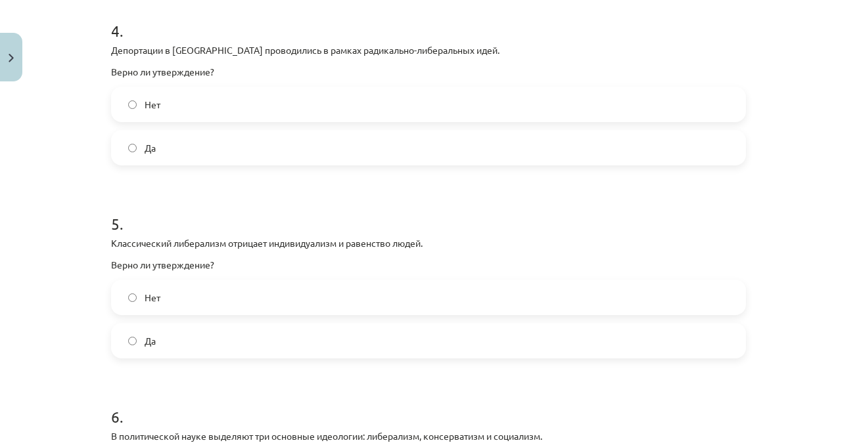
click at [766, 246] on div "Тема исследования: Социальные науки I - 11 класс, 1-й тест, учебный материал #4…" at bounding box center [428, 223] width 857 height 447
click at [766, 244] on div "Тема исследования: Социальные науки I - 11 класс, 1-й тест, учебный материал #4…" at bounding box center [428, 223] width 857 height 447
click at [469, 195] on h1 "5 ." at bounding box center [428, 212] width 635 height 41
click at [303, 230] on h1 "5 ." at bounding box center [428, 212] width 635 height 41
click at [163, 300] on label "Нет" at bounding box center [428, 297] width 632 height 33
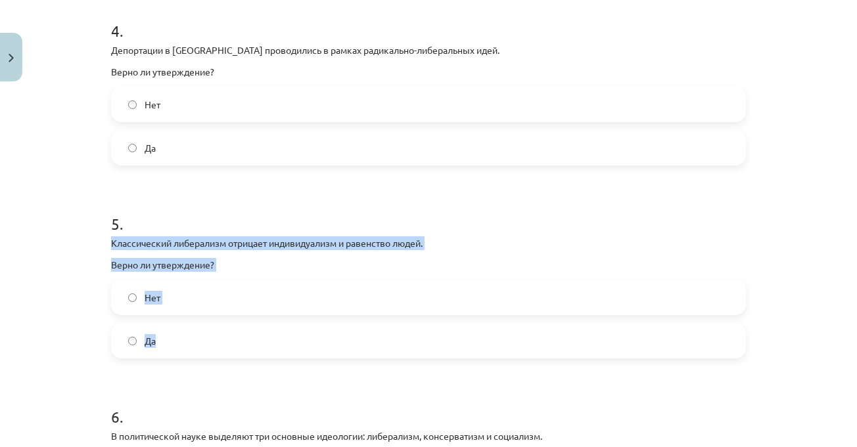
drag, startPoint x: 104, startPoint y: 243, endPoint x: 187, endPoint y: 331, distance: 120.4
click at [186, 336] on div "16 XP Вы получите Трудный 600 выполняет Описание Задача Помощь 1 . Коммунизм ос…" at bounding box center [428, 3] width 651 height 1736
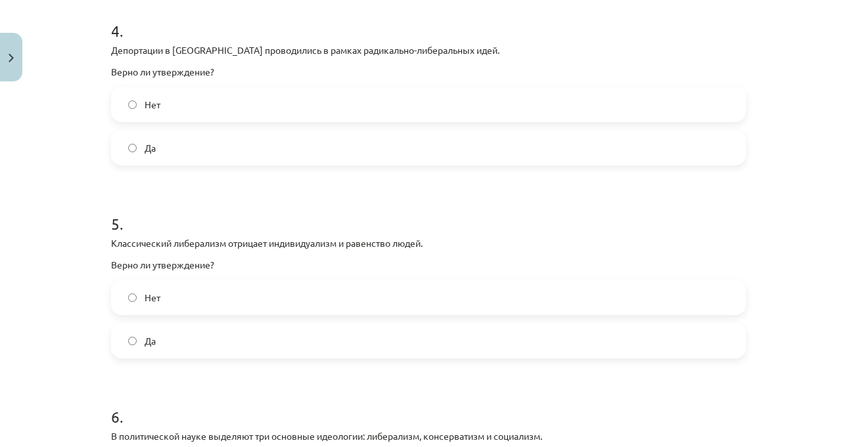
click at [488, 197] on h1 "5 ." at bounding box center [428, 212] width 635 height 41
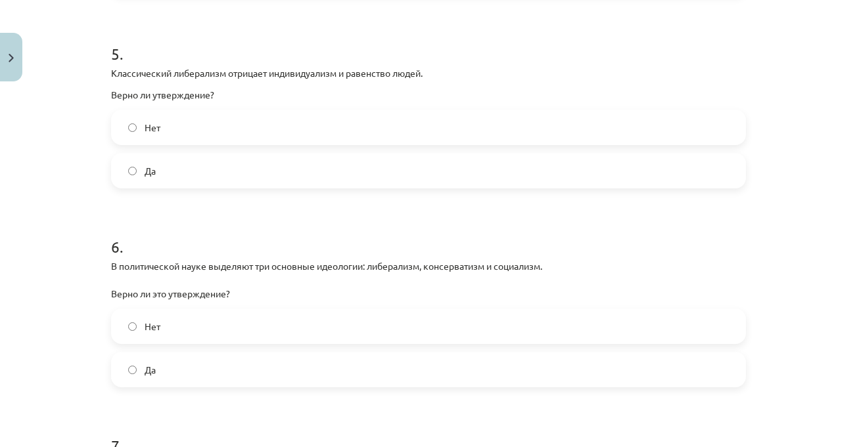
scroll to position [1216, 0]
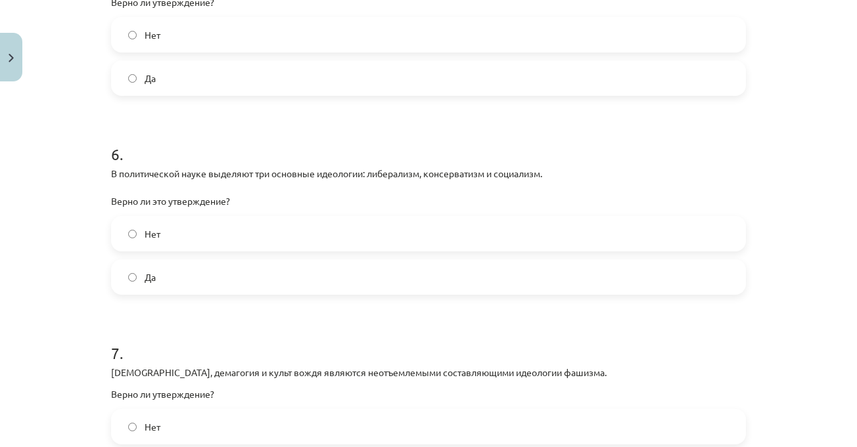
click at [260, 265] on label "Да" at bounding box center [428, 277] width 632 height 33
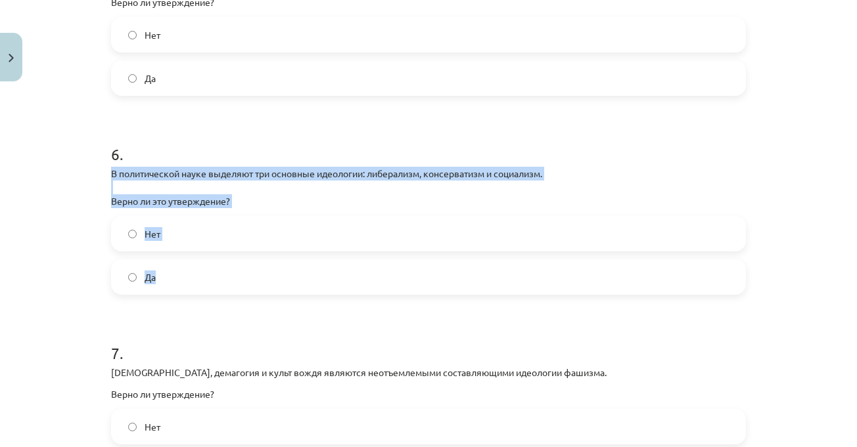
drag, startPoint x: 101, startPoint y: 173, endPoint x: 219, endPoint y: 285, distance: 163.6
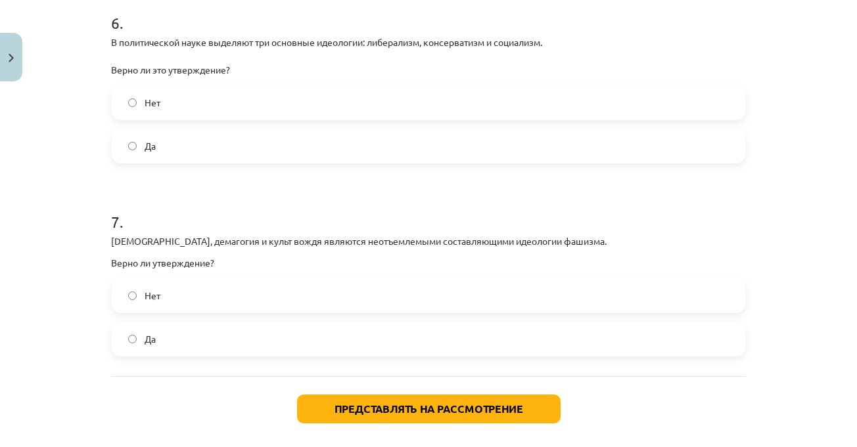
click at [798, 228] on div "Тема исследования: Социальные науки I - 11 класс, 1-й тест, учебный материал #4…" at bounding box center [428, 223] width 857 height 447
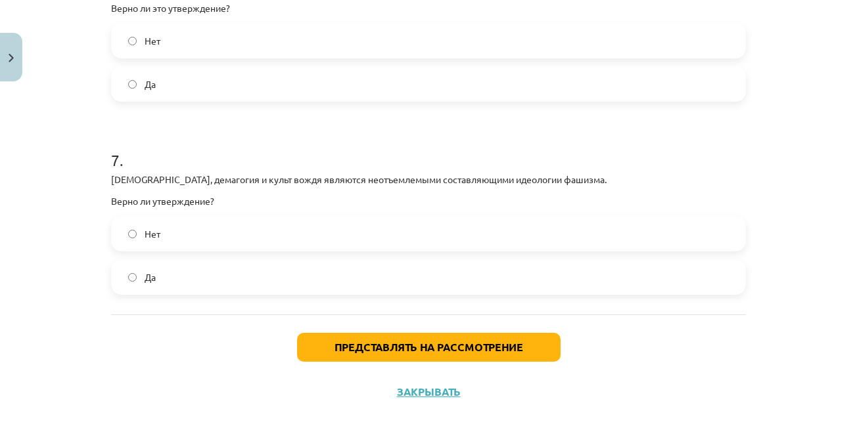
click at [797, 228] on div "Тема исследования: Социальные науки I - 11 класс, 1-й тест, учебный материал #4…" at bounding box center [428, 223] width 857 height 447
click at [234, 262] on label "Да" at bounding box center [428, 277] width 632 height 33
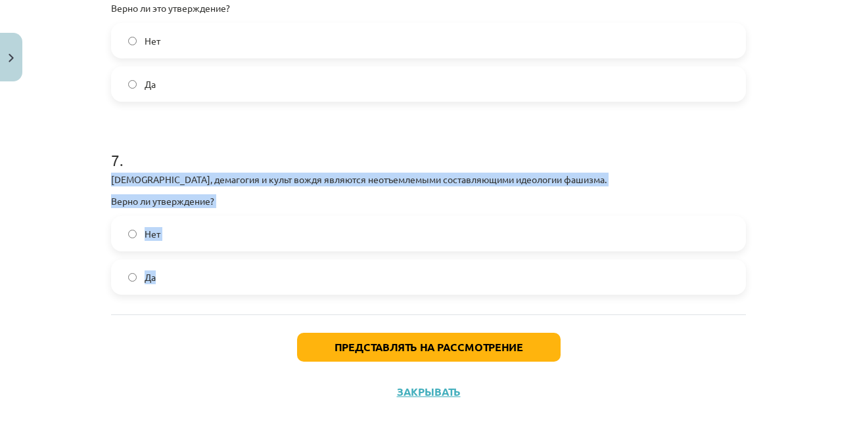
drag, startPoint x: 110, startPoint y: 181, endPoint x: 191, endPoint y: 283, distance: 129.6
click at [191, 283] on div "7 . [DEMOGRAPHIC_DATA], демагогия и [DEMOGRAPHIC_DATA] вождя являются неотъемле…" at bounding box center [428, 211] width 635 height 167
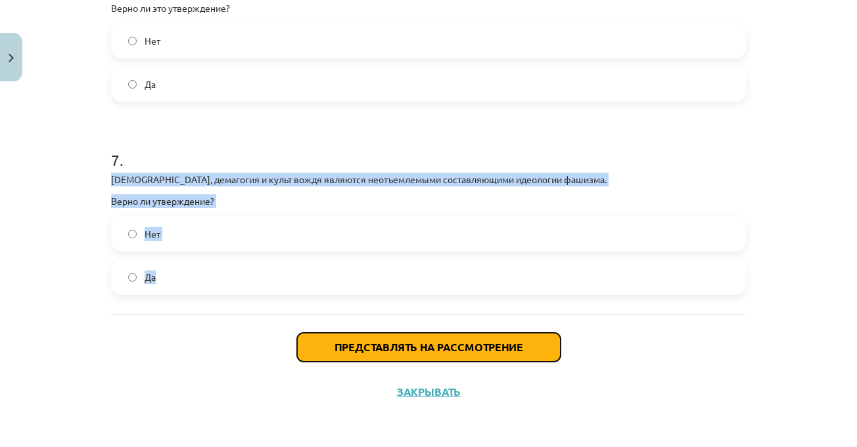
click at [438, 338] on button "Представлять на рассмотрение" at bounding box center [428, 347] width 263 height 29
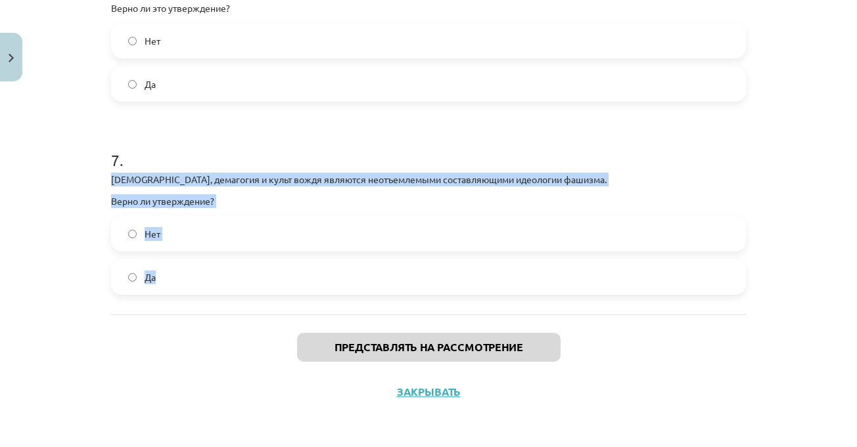
click at [762, 284] on div "Тема исследования: Социальные науки I - 11 класс, 1-й тест, учебный материал #4…" at bounding box center [428, 223] width 857 height 447
click at [759, 283] on div "Тема исследования: Социальные науки I - 11 класс, 1-й тест, учебный материал #4…" at bounding box center [428, 223] width 857 height 447
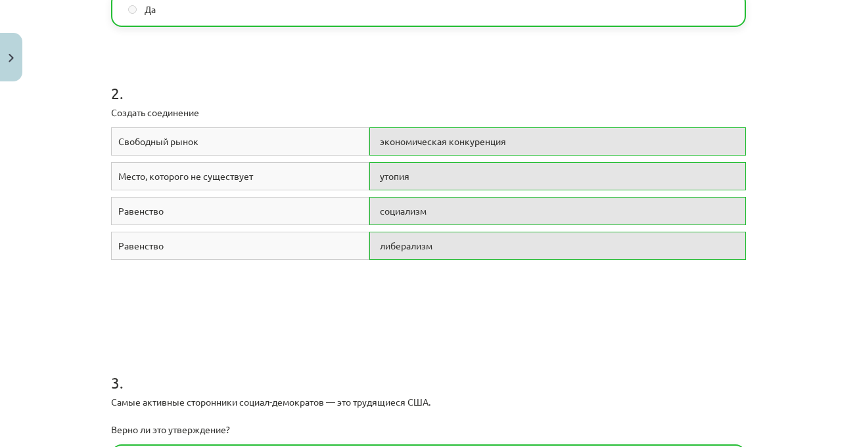
scroll to position [292, 0]
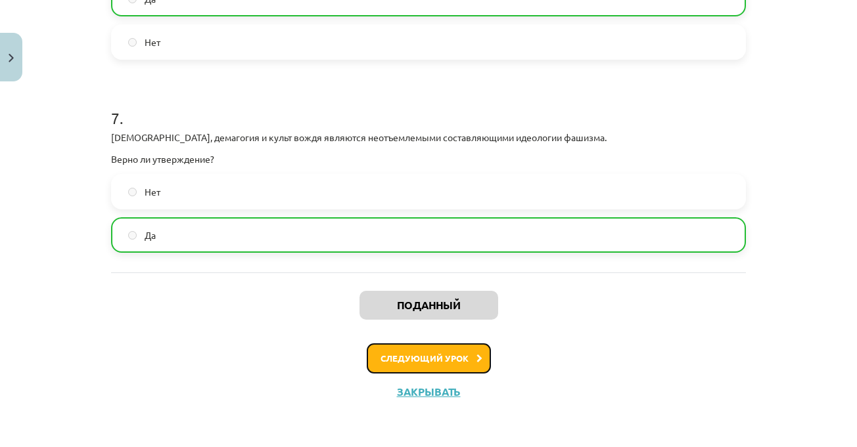
click at [453, 363] on button "Следующий урок" at bounding box center [429, 359] width 124 height 30
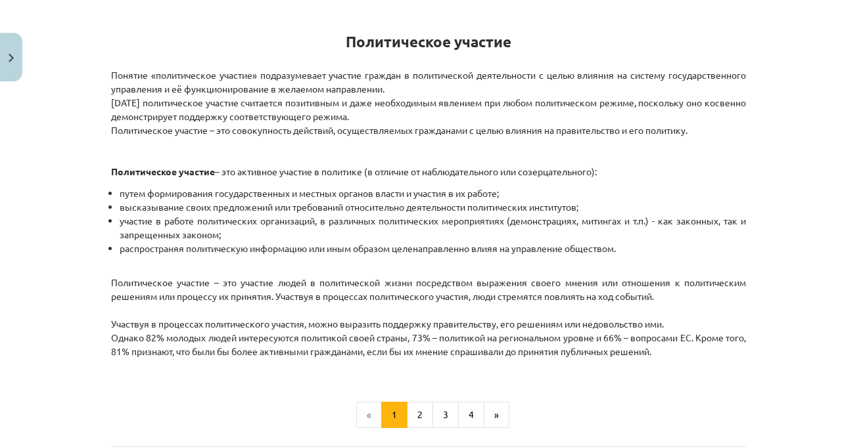
scroll to position [230, 0]
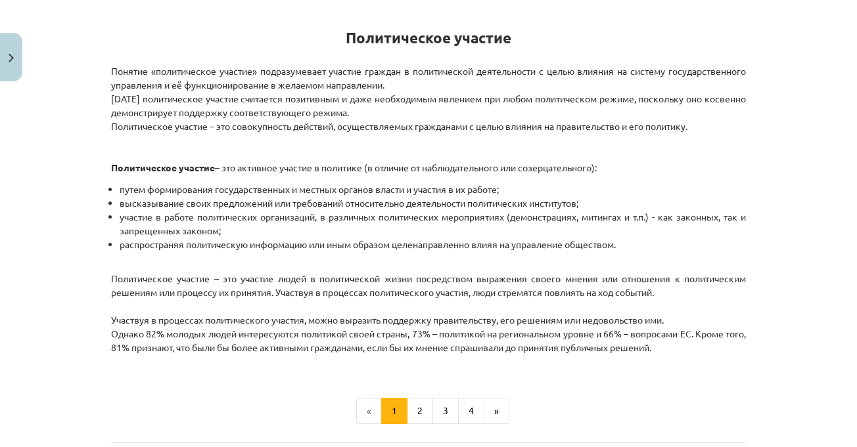
click at [658, 298] on p "Политическое участие – это участие людей в политической жизни посредством выраж…" at bounding box center [428, 320] width 635 height 97
click at [662, 300] on p "Политическое участие – это участие людей в политической жизни посредством выраж…" at bounding box center [428, 320] width 635 height 97
click at [663, 300] on p "Политическое участие – это участие людей в политической жизни посредством выраж…" at bounding box center [428, 320] width 635 height 97
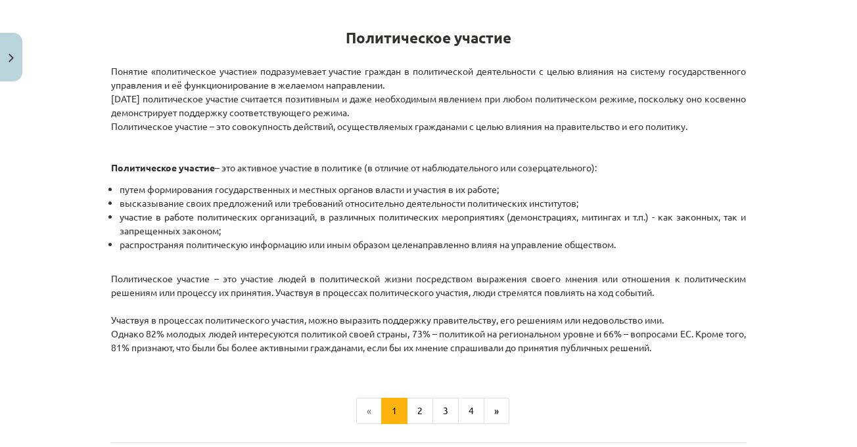
click at [663, 299] on p "Политическое участие – это участие людей в политической жизни посредством выраж…" at bounding box center [428, 320] width 635 height 97
click at [727, 243] on li "распространяя политическую информацию или иным образом целенаправленно влияя на…" at bounding box center [433, 252] width 626 height 28
click at [763, 248] on div "Тема исследования: Социальные науки I - 11 класс, 1-й тест, учебный материал #5…" at bounding box center [428, 223] width 857 height 447
click at [743, 254] on div "10 XP Вы получите Трудный 600 выполняет Описание Задача Помощь Политическое уча…" at bounding box center [428, 199] width 651 height 685
click at [427, 107] on p "Понятие «политическое участие» подразумевает участие граждан в политической дея…" at bounding box center [428, 113] width 635 height 124
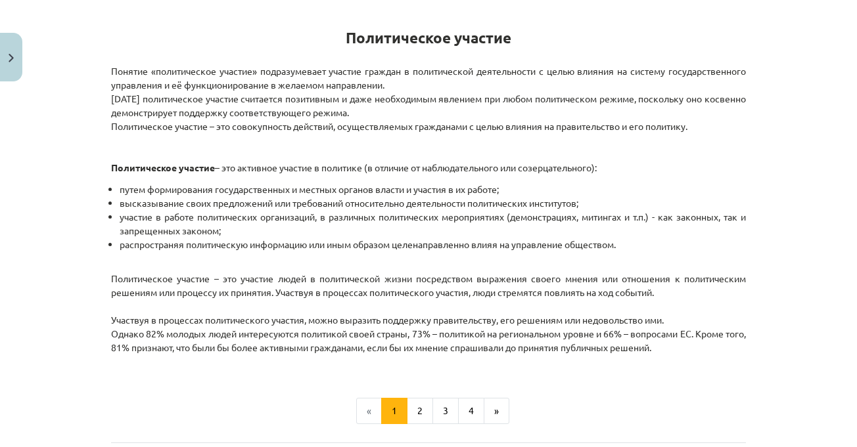
click at [668, 233] on li "участие в работе политических организаций, в различных политических мероприятия…" at bounding box center [433, 224] width 626 height 28
click at [634, 240] on li "распространяя политическую информацию или иным образом целенаправленно влияя на…" at bounding box center [433, 252] width 626 height 28
click at [660, 238] on li "распространяя политическую информацию или иным образом целенаправленно влияя на…" at bounding box center [433, 252] width 626 height 28
click at [729, 219] on font "участие в работе политических организаций, в различных политических мероприятия…" at bounding box center [433, 224] width 626 height 26
click at [768, 267] on div "Тема исследования: Социальные науки I - 11 класс, 1-й тест, учебный материал #5…" at bounding box center [428, 223] width 857 height 447
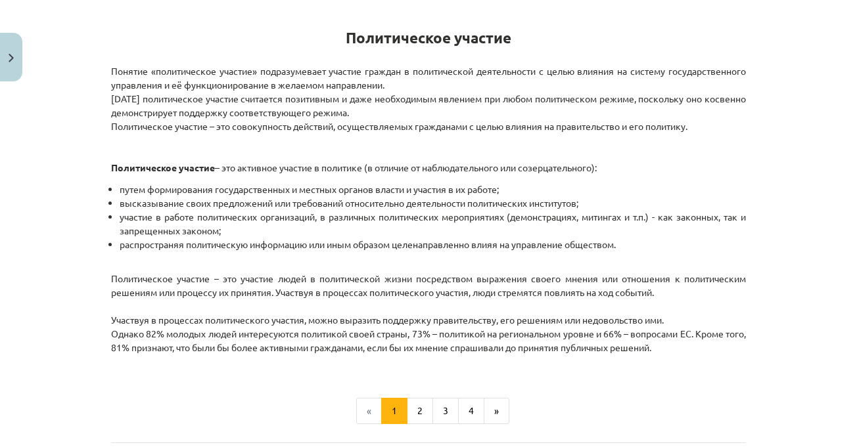
click at [770, 271] on div "Тема исследования: Социальные науки I - 11 класс, 1-й тест, учебный материал #5…" at bounding box center [428, 223] width 857 height 447
click at [777, 283] on div "Тема исследования: Социальные науки I - 11 класс, 1-й тест, учебный материал #5…" at bounding box center [428, 223] width 857 height 447
click at [781, 277] on div "Тема исследования: Социальные науки I - 11 класс, 1-й тест, учебный материал #5…" at bounding box center [428, 223] width 857 height 447
click at [417, 411] on font "2" at bounding box center [419, 411] width 5 height 12
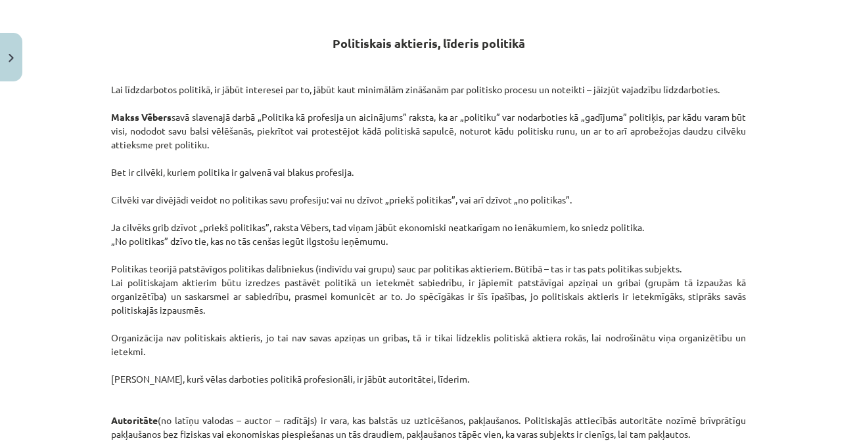
scroll to position [235, 0]
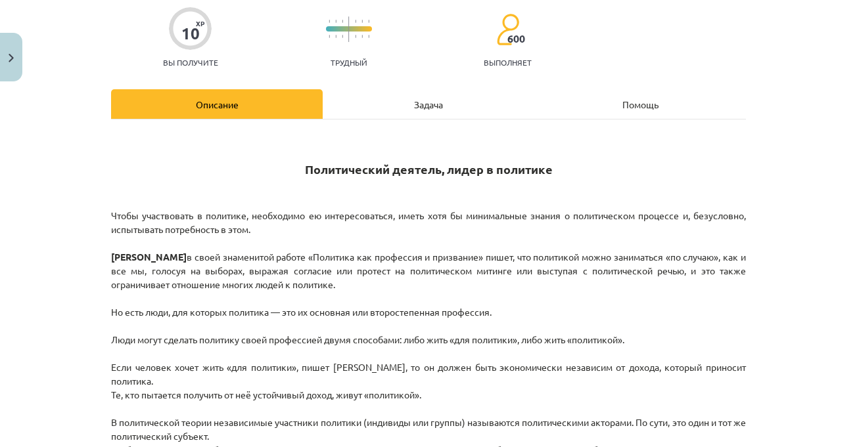
click at [400, 99] on div "Задача" at bounding box center [429, 104] width 212 height 30
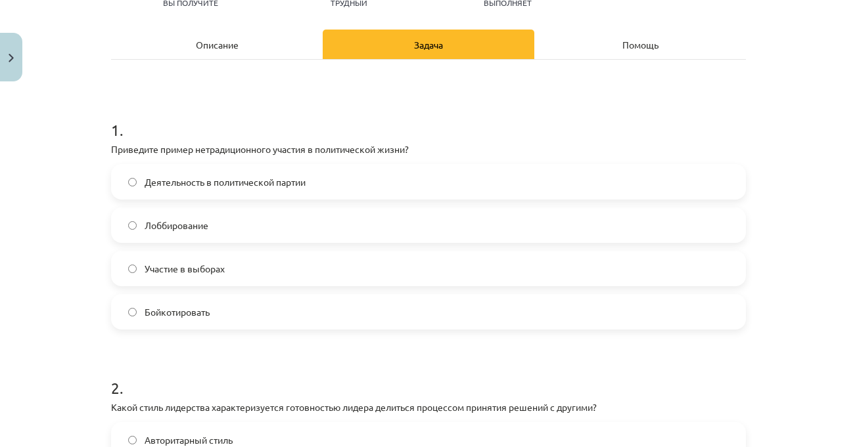
scroll to position [164, 0]
click at [787, 206] on div "Тема исследования: Социальные науки I - 11 класс, 1-й тест, учебный материал #5…" at bounding box center [428, 223] width 857 height 447
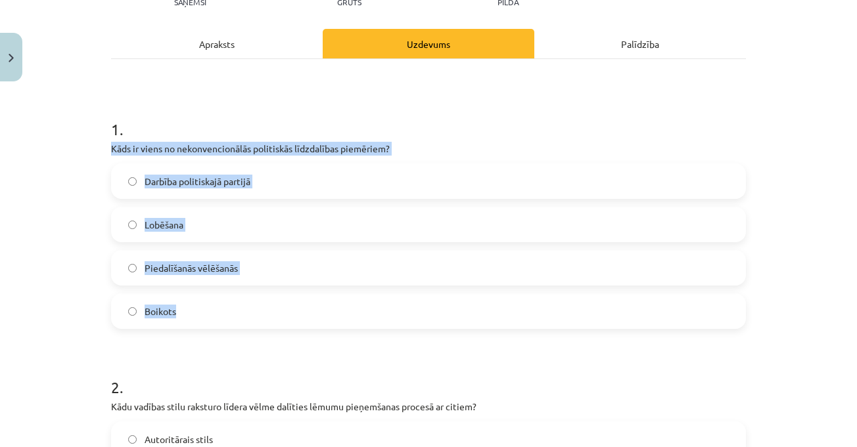
drag, startPoint x: 101, startPoint y: 146, endPoint x: 229, endPoint y: 304, distance: 202.8
drag, startPoint x: 242, startPoint y: 313, endPoint x: 297, endPoint y: 255, distance: 79.9
click at [242, 312] on label "Boikots" at bounding box center [428, 311] width 632 height 33
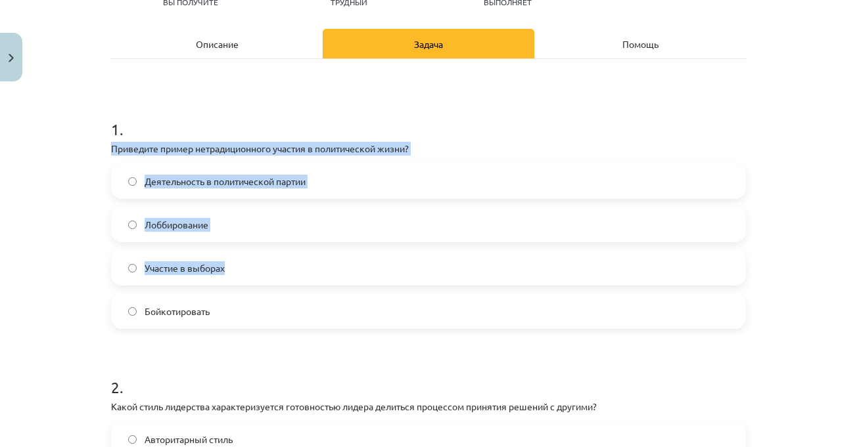
click at [794, 202] on div "Тема исследования: Социальные науки I - 11 класс, 1-й тест, учебный материал #5…" at bounding box center [428, 223] width 857 height 447
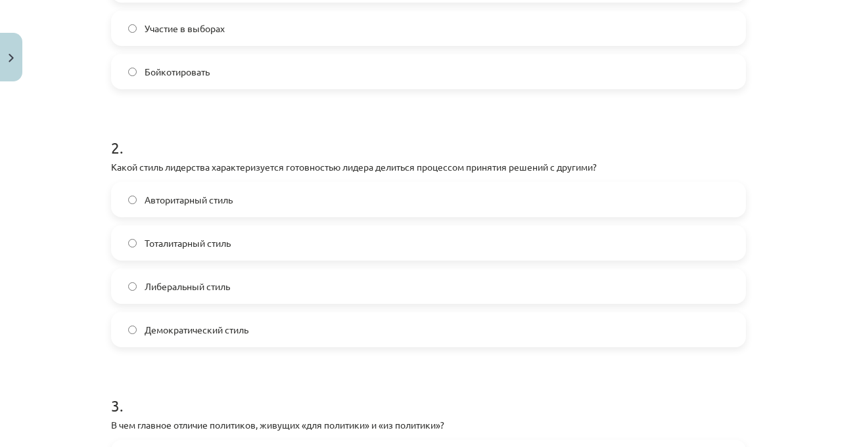
scroll to position [427, 0]
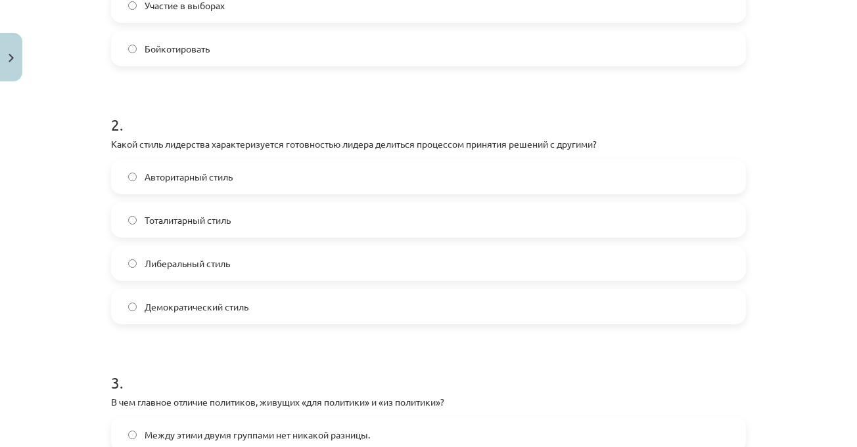
click at [227, 275] on label "Либеральный стиль" at bounding box center [428, 263] width 632 height 33
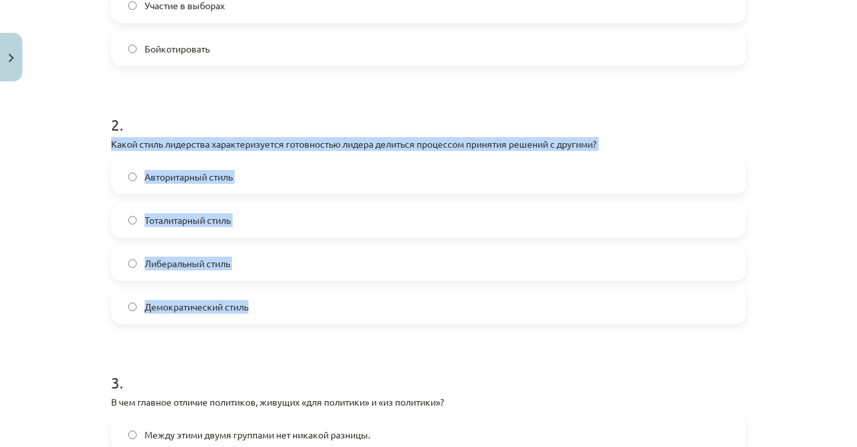
drag, startPoint x: 104, startPoint y: 142, endPoint x: 292, endPoint y: 292, distance: 240.3
click at [292, 292] on div "10 XP Вы получите Трудный 600 выполняет Описание Задача Помощь 1 . Приведите пр…" at bounding box center [428, 439] width 651 height 1559
click at [189, 313] on span "Демократический стиль" at bounding box center [197, 307] width 104 height 14
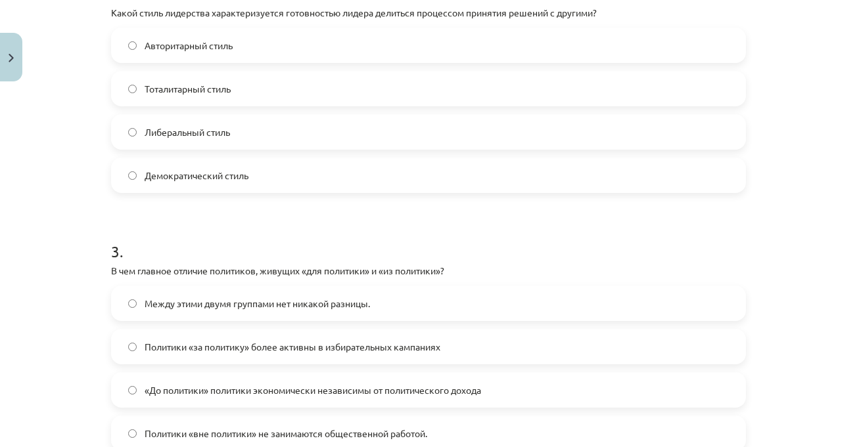
click at [754, 288] on div "Тема исследования: Социальные науки I - 11 класс, 1-й тест, учебный материал #5…" at bounding box center [428, 223] width 857 height 447
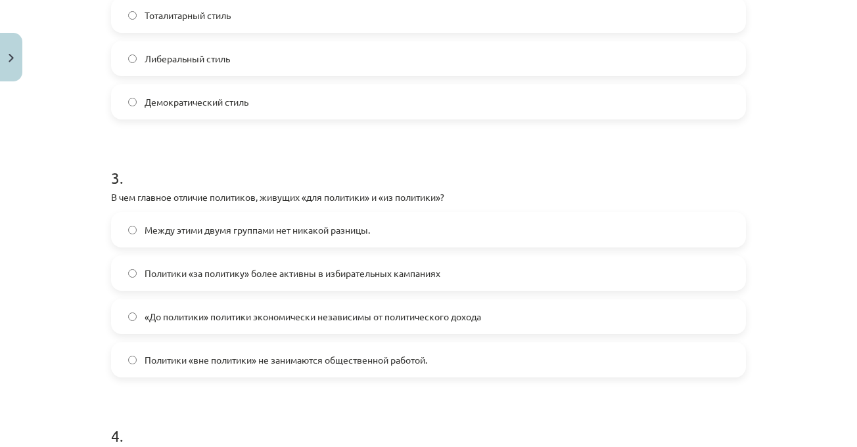
scroll to position [690, 0]
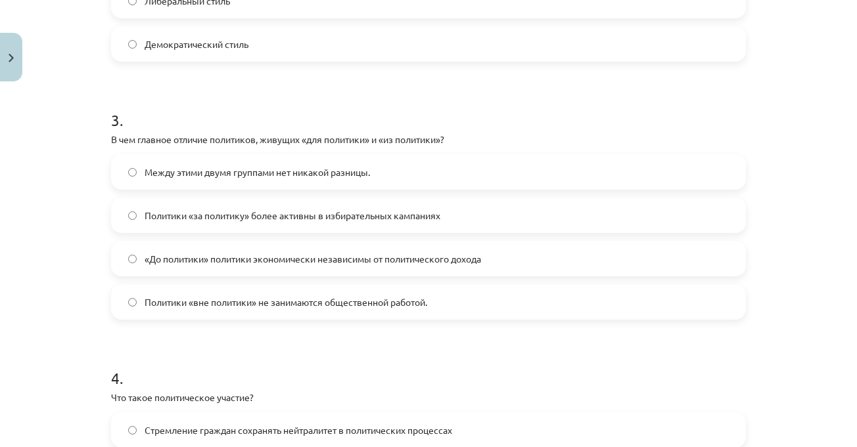
click at [781, 244] on div "Тема исследования: Социальные науки I - 11 класс, 1-й тест, учебный материал #5…" at bounding box center [428, 223] width 857 height 447
click at [547, 108] on h1 "3 ." at bounding box center [428, 108] width 635 height 41
click at [49, 166] on div "Тема исследования: Социальные науки I - 11 класс, 1-й тест, учебный материал #5…" at bounding box center [428, 223] width 857 height 447
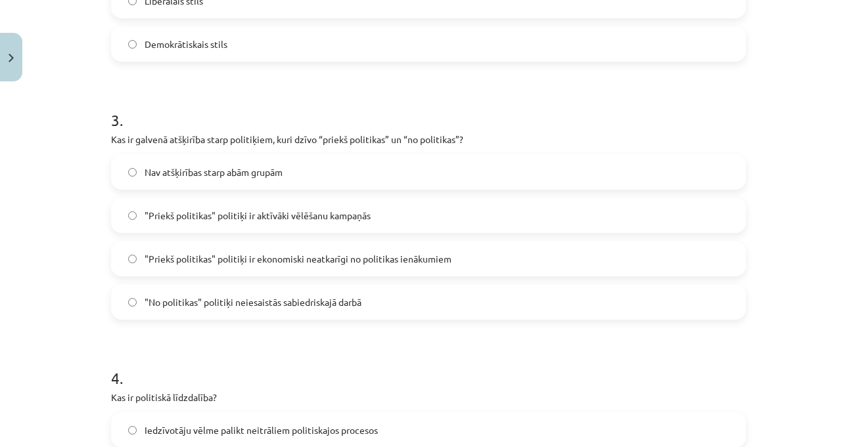
click at [326, 66] on form "1 . Kāds ir viens no nekonvencionālās politiskās līdzdalības piemēriem? Darbība…" at bounding box center [428, 204] width 635 height 1265
click at [208, 214] on span ""Priekš politikas" politiķi ir aktīvāki vēlēšanu kampaņās" at bounding box center [258, 216] width 226 height 14
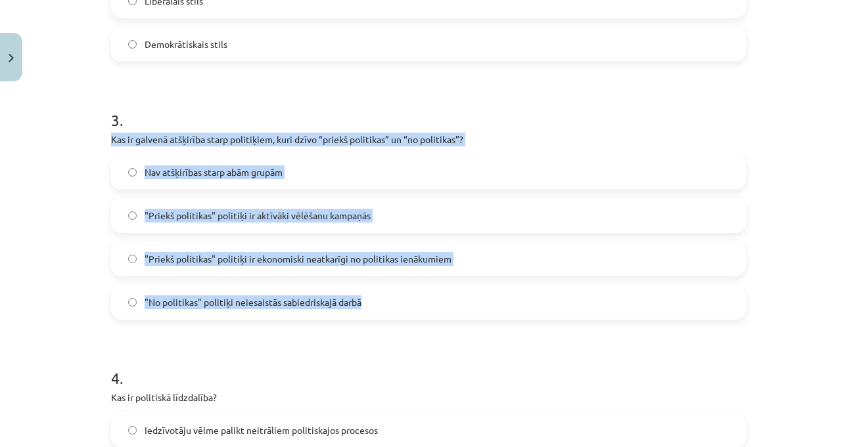
drag, startPoint x: 102, startPoint y: 142, endPoint x: 365, endPoint y: 302, distance: 308.1
click at [365, 302] on div "10 XP Saņemsi Grūts 600 pilda Apraksts Uzdevums Palīdzība 1 . Kāds ir viens no …" at bounding box center [428, 176] width 651 height 1559
click at [802, 294] on div "Mācību tēma: Sociālās zinātnes i - 11. klases 1. ieskaites mācību materiāls #5 …" at bounding box center [428, 223] width 857 height 447
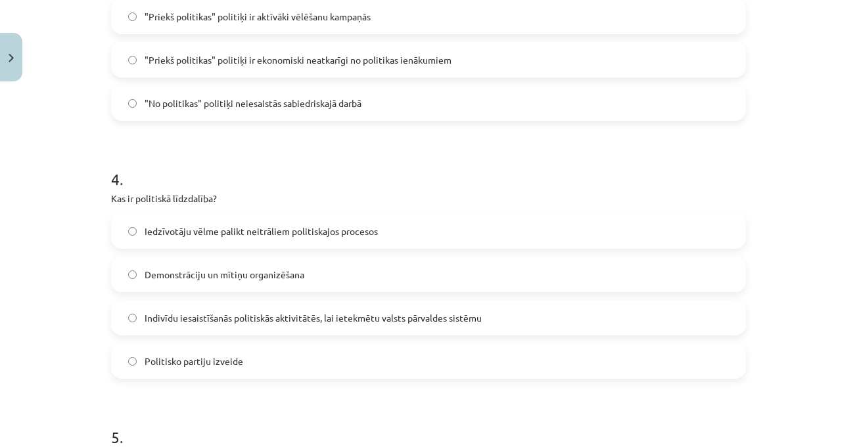
scroll to position [953, 0]
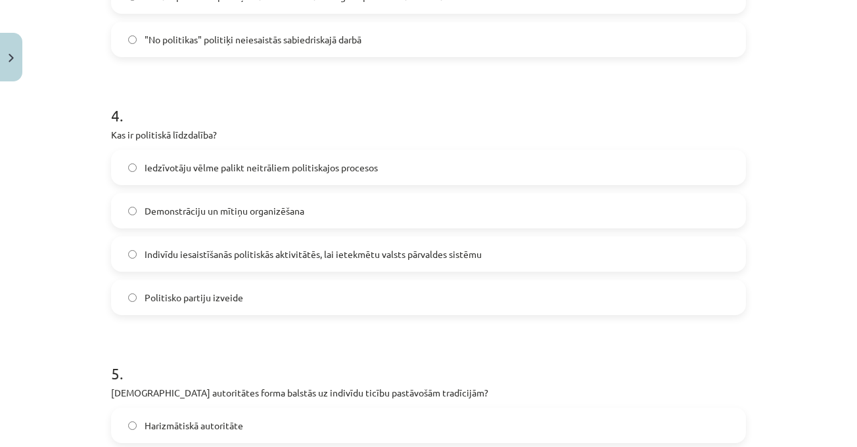
click at [835, 122] on div "Mācību tēma: Sociālās zinātnes i - 11. klases 1. ieskaites mācību materiāls #5 …" at bounding box center [428, 223] width 857 height 447
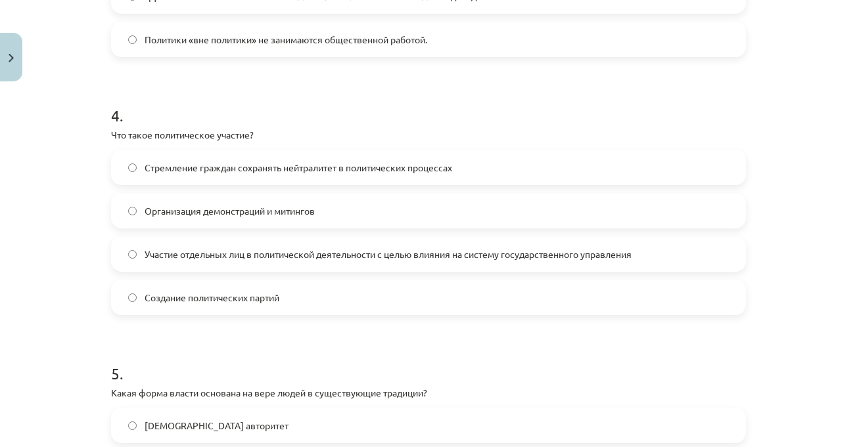
click at [789, 250] on div "Тема исследования: Социальные науки I - 11 класс, 1-й тест, учебный материал #5…" at bounding box center [428, 223] width 857 height 447
click at [668, 252] on label "Участие отдельных лиц в политической деятельности с целью влияния на систему го…" at bounding box center [428, 254] width 632 height 33
click at [791, 273] on div "Тема исследования: Социальные науки I - 11 класс, 1-й тест, учебный материал #5…" at bounding box center [428, 223] width 857 height 447
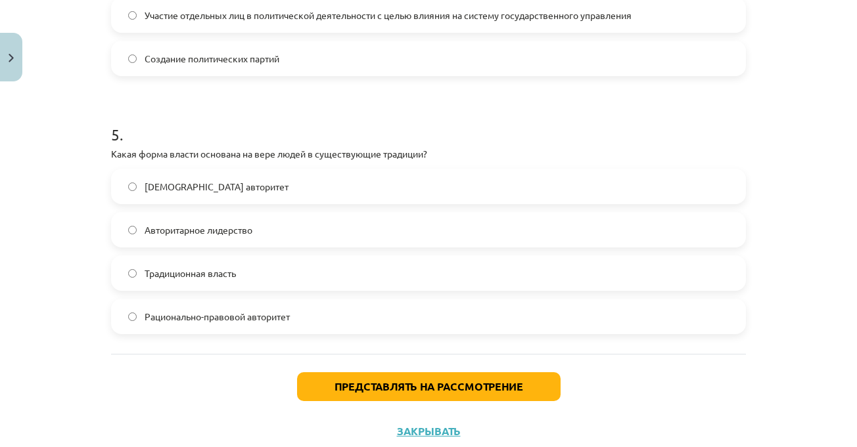
scroll to position [1216, 0]
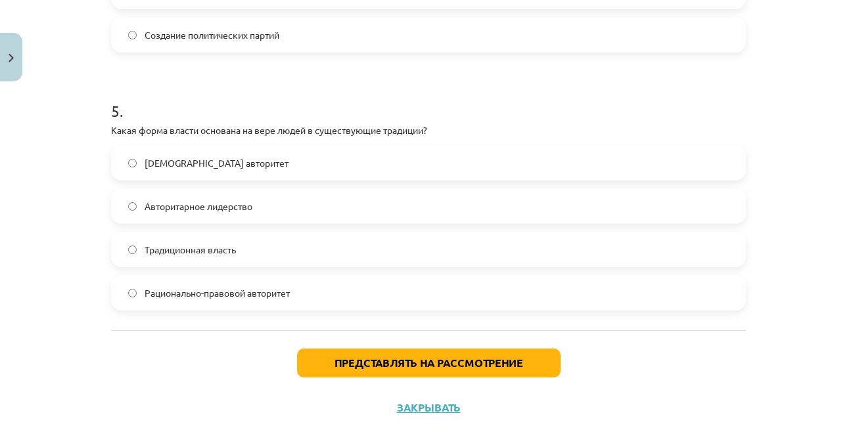
click at [794, 267] on div "Тема исследования: Социальные науки I - 11 класс, 1-й тест, учебный материал #5…" at bounding box center [428, 223] width 857 height 447
click at [788, 284] on div "Тема исследования: Социальные науки I - 11 класс, 1-й тест, учебный материал #5…" at bounding box center [428, 223] width 857 height 447
click at [653, 254] on label "Традиционная власть" at bounding box center [428, 249] width 632 height 33
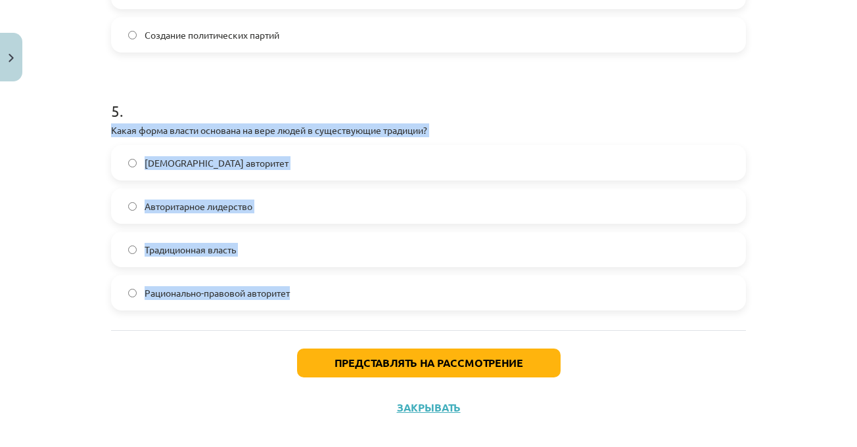
drag, startPoint x: 97, startPoint y: 128, endPoint x: 311, endPoint y: 291, distance: 268.6
click at [311, 291] on div "Тема исследования: Социальные науки I - 11 класс, 1-й тест, учебный материал #5…" at bounding box center [428, 223] width 857 height 447
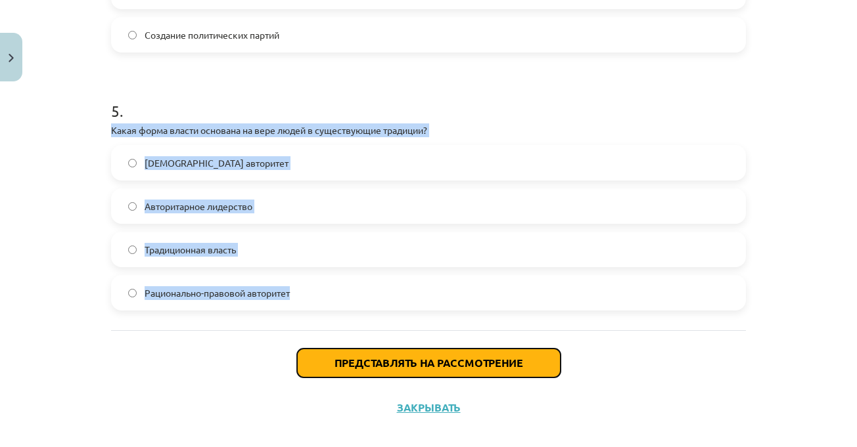
click at [345, 358] on font "Представлять на рассмотрение" at bounding box center [428, 363] width 189 height 14
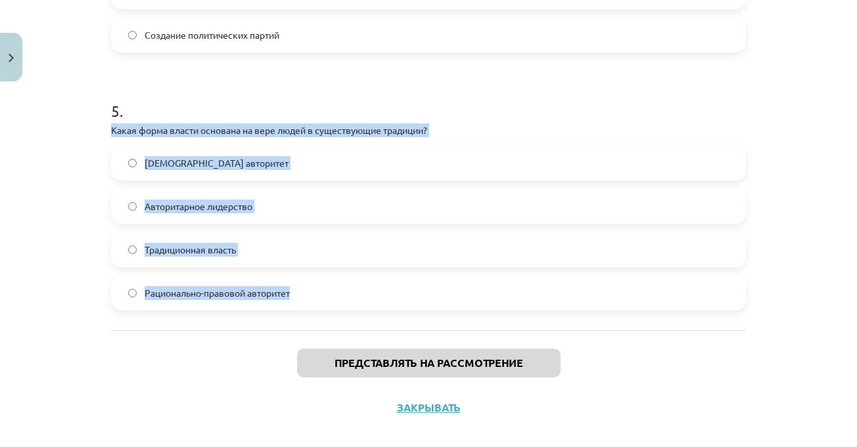
click at [812, 268] on div "Тема исследования: Социальные науки I - 11 класс, 1-й тест, учебный материал #5…" at bounding box center [428, 223] width 857 height 447
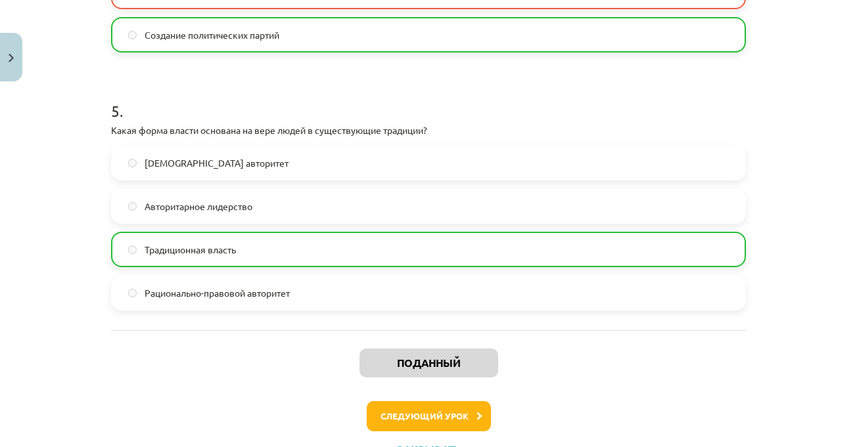
scroll to position [1273, 0]
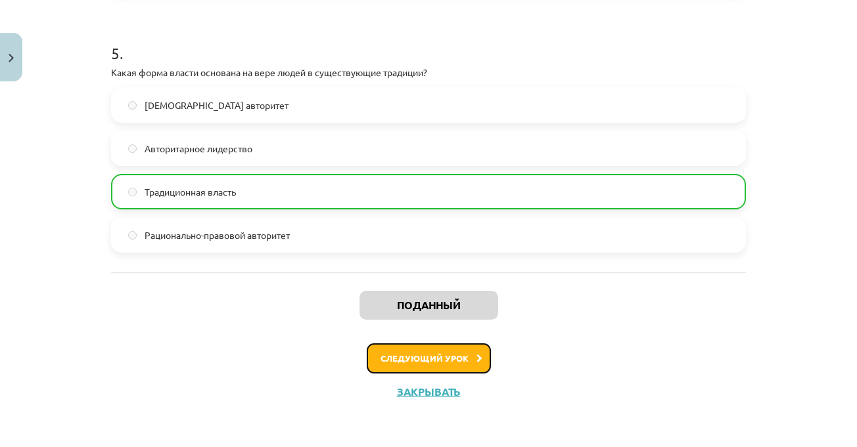
click at [448, 348] on button "Следующий урок" at bounding box center [429, 359] width 124 height 30
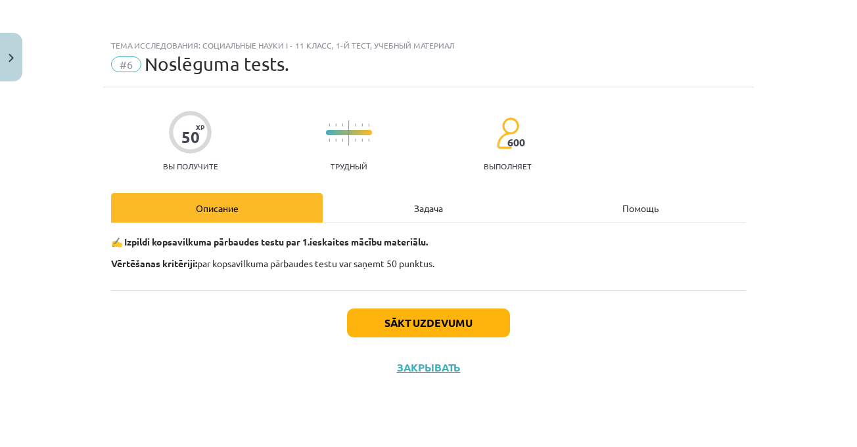
scroll to position [0, 0]
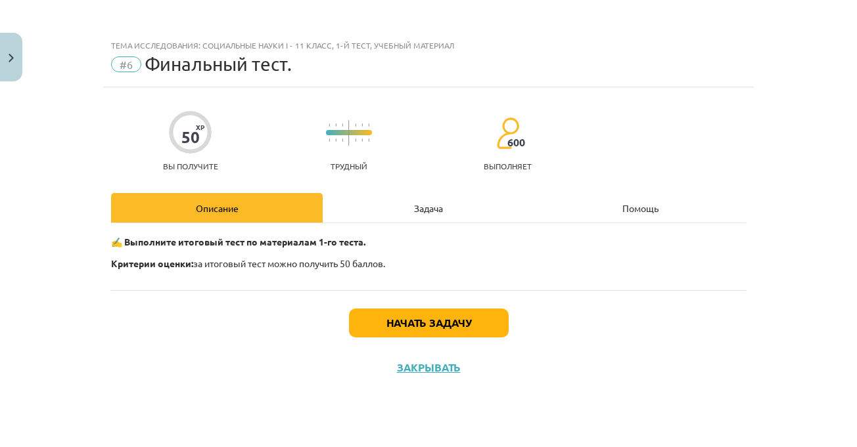
click at [400, 216] on div "Задача" at bounding box center [429, 208] width 212 height 30
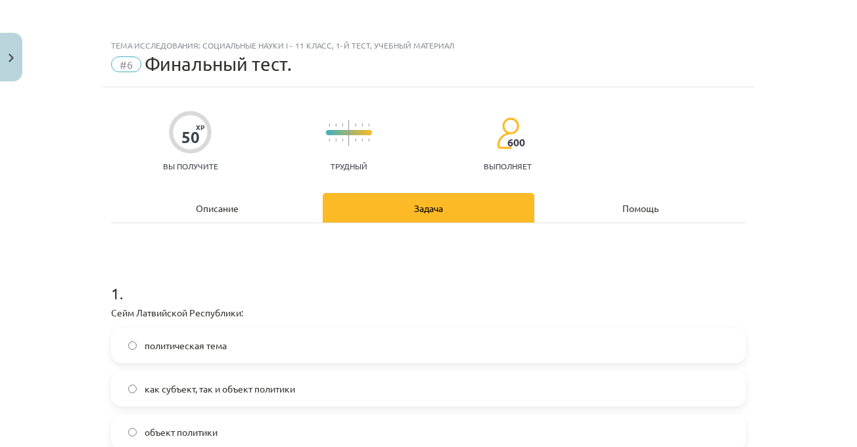
scroll to position [66, 0]
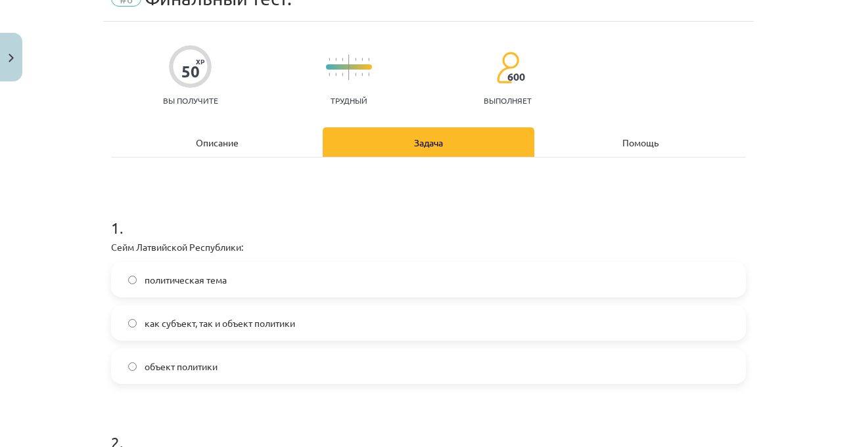
click at [806, 296] on div "Тема исследования: Социальные науки I - 11 класс, 1-й тест, учебный материал #6…" at bounding box center [428, 223] width 857 height 447
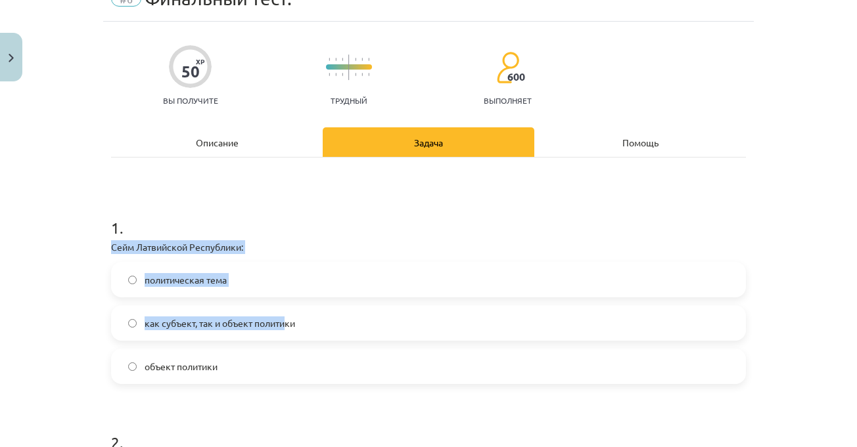
drag, startPoint x: 101, startPoint y: 242, endPoint x: 283, endPoint y: 338, distance: 206.1
click at [80, 266] on div "Тема исследования: Социальные науки I - 11 класс, 1-й тест, учебный материал #6…" at bounding box center [428, 223] width 857 height 447
drag, startPoint x: 104, startPoint y: 245, endPoint x: 206, endPoint y: 363, distance: 155.7
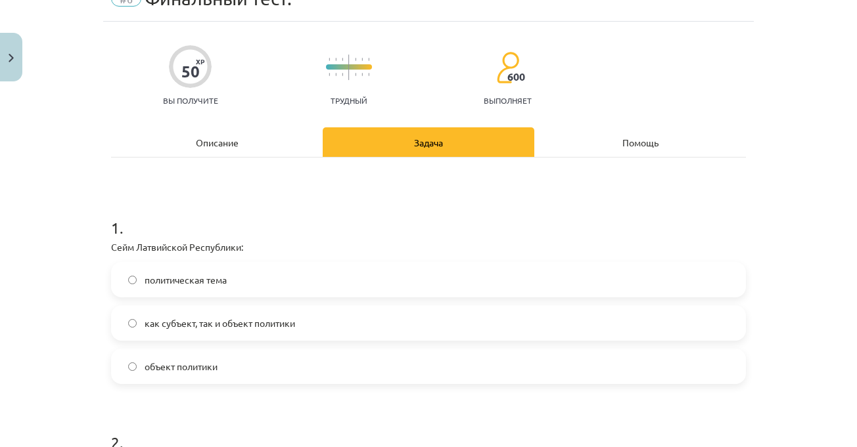
click at [708, 82] on div "50 XP Вы получите Трудный 600 выполняет" at bounding box center [428, 71] width 635 height 68
click at [294, 265] on label "politikas subjekts" at bounding box center [428, 279] width 632 height 33
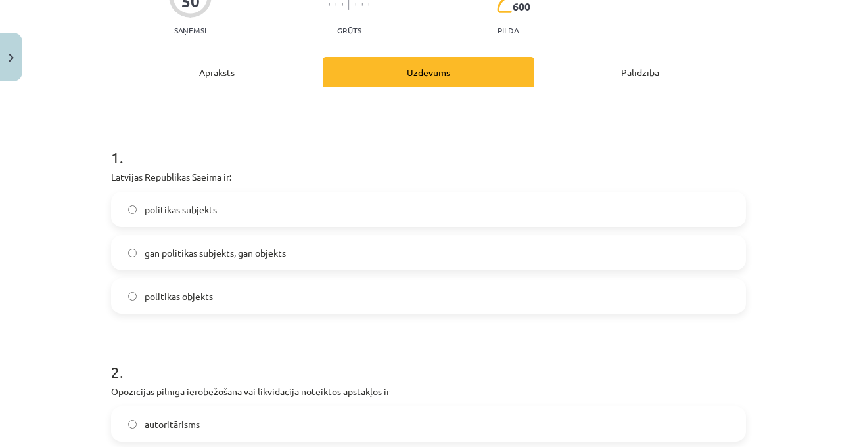
scroll to position [263, 0]
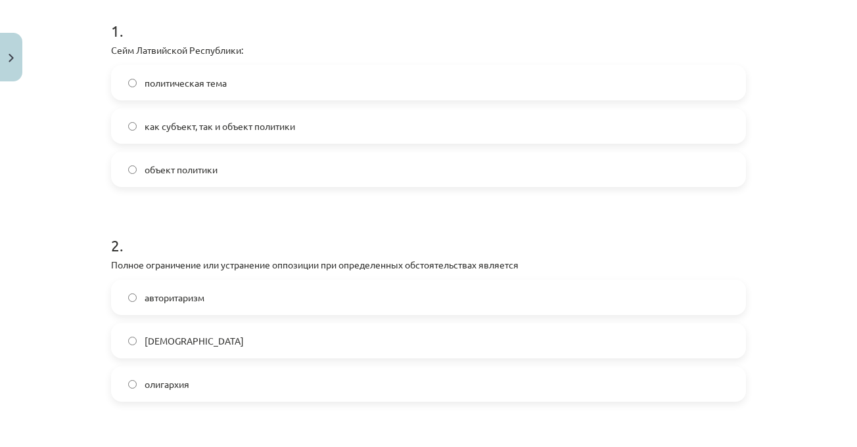
click at [812, 110] on div "Тема исследования: Социальные науки I - 11 класс, 1-й тест, учебный материал #6…" at bounding box center [428, 223] width 857 height 447
click at [810, 111] on div "Тема исследования: Социальные науки I - 11 класс, 1-й тест, учебный материал #6…" at bounding box center [428, 223] width 857 height 447
click at [808, 112] on div "Тема исследования: Социальные науки I - 11 класс, 1-й тест, учебный материал #6…" at bounding box center [428, 223] width 857 height 447
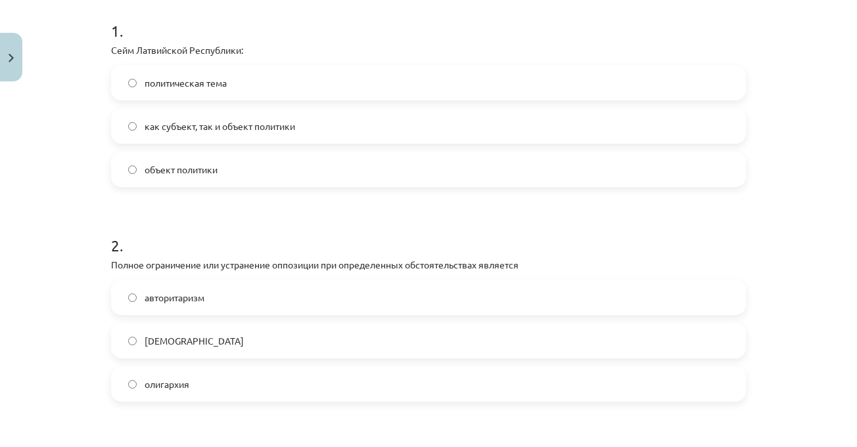
click at [808, 112] on div "Тема исследования: Социальные науки I - 11 класс, 1-й тест, учебный материал #6…" at bounding box center [428, 223] width 857 height 447
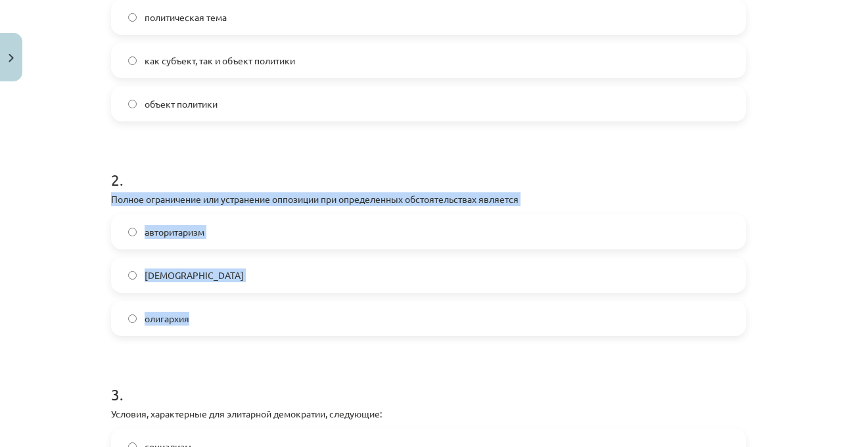
drag, startPoint x: 157, startPoint y: 233, endPoint x: 219, endPoint y: 320, distance: 107.0
click at [219, 320] on div "Тема исследования: Социальные науки I - 11 класс, 1-й тест, учебный материал #6…" at bounding box center [428, 223] width 857 height 447
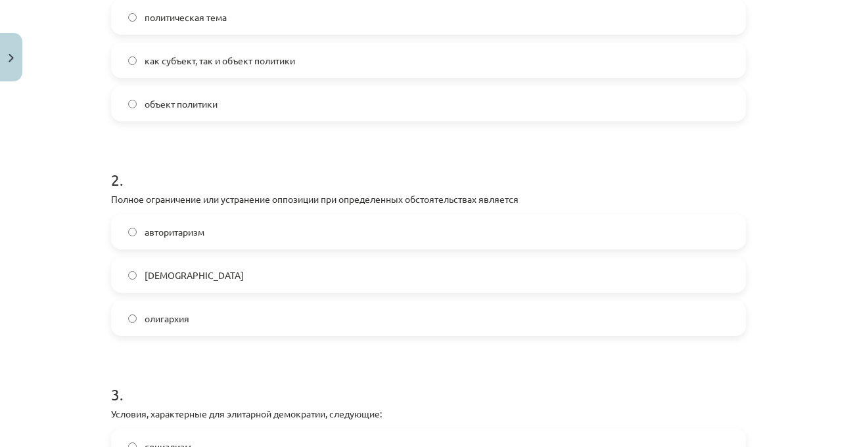
click at [353, 169] on h1 "2 ." at bounding box center [428, 168] width 635 height 41
click at [293, 281] on label "[DEMOGRAPHIC_DATA]" at bounding box center [428, 275] width 632 height 33
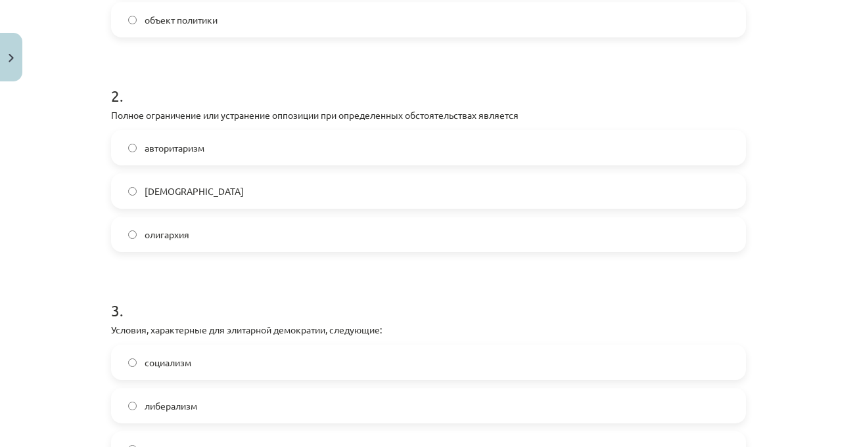
scroll to position [526, 0]
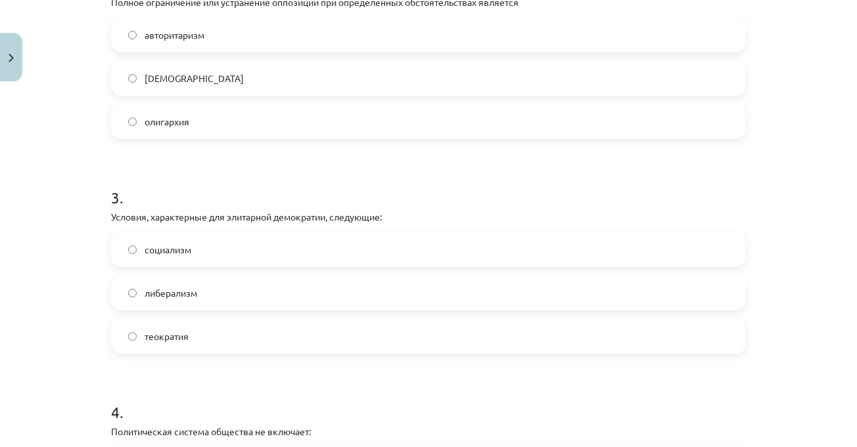
click at [470, 195] on h1 "3 ." at bounding box center [428, 186] width 635 height 41
click at [486, 179] on h1 "3 ." at bounding box center [428, 186] width 635 height 41
click at [451, 244] on label "социализм" at bounding box center [428, 249] width 632 height 33
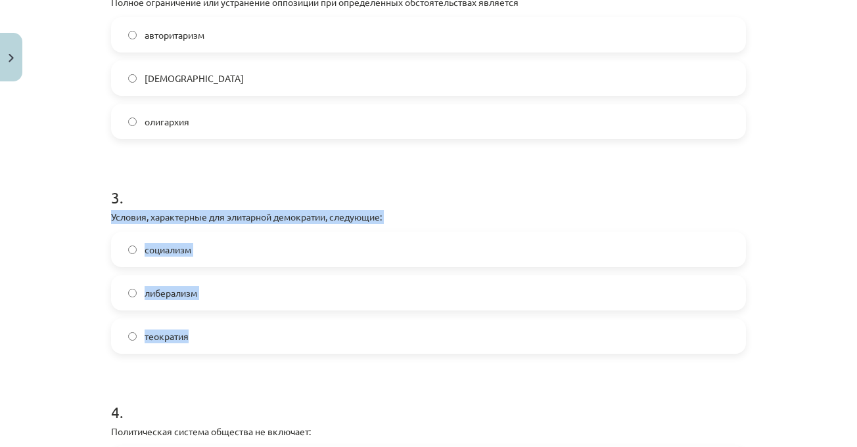
drag, startPoint x: 103, startPoint y: 215, endPoint x: 239, endPoint y: 346, distance: 188.2
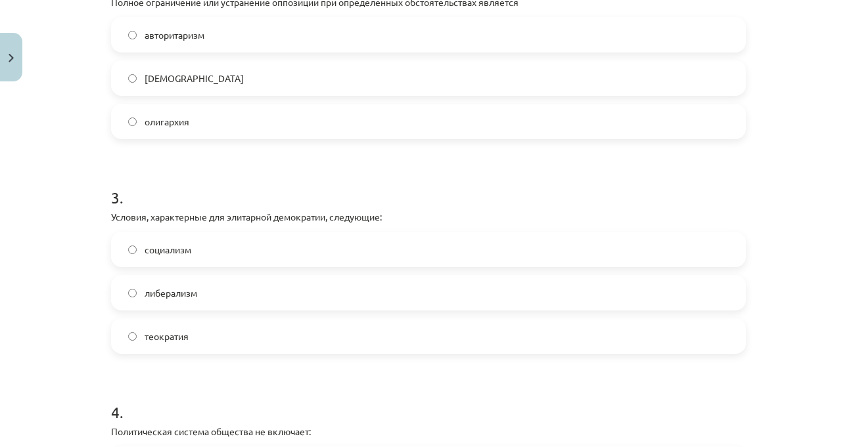
click at [363, 137] on label "олигархия" at bounding box center [428, 121] width 632 height 33
drag, startPoint x: 335, startPoint y: 276, endPoint x: 338, endPoint y: 298, distance: 21.9
click at [336, 285] on div "либерализм" at bounding box center [428, 292] width 635 height 35
drag, startPoint x: 338, startPoint y: 299, endPoint x: 360, endPoint y: 289, distance: 23.8
click at [339, 300] on label "либерализм" at bounding box center [428, 293] width 632 height 33
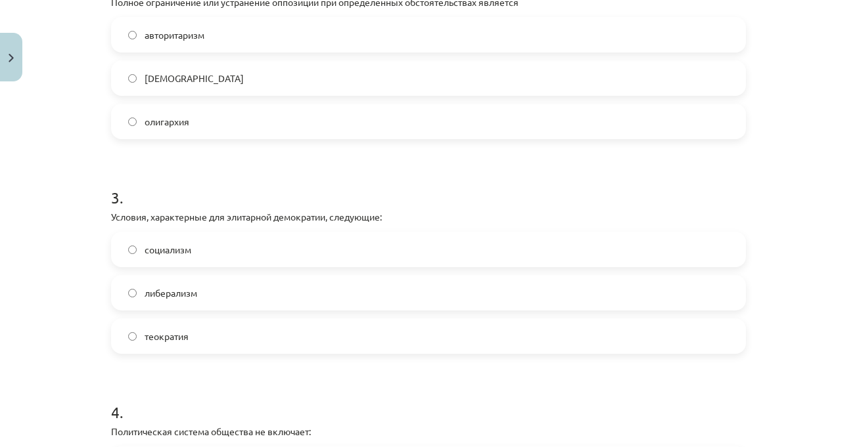
click at [372, 202] on h1 "3 ." at bounding box center [428, 186] width 635 height 41
click at [317, 94] on label "[DEMOGRAPHIC_DATA]" at bounding box center [428, 78] width 632 height 33
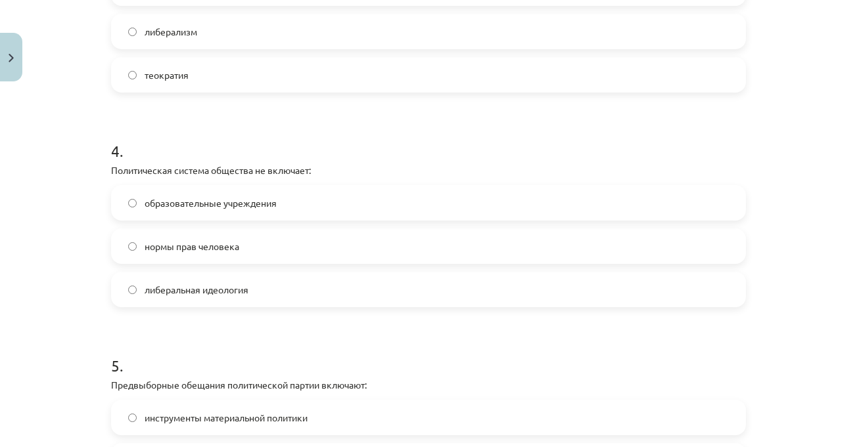
scroll to position [789, 0]
click at [457, 153] on h1 "4 ." at bounding box center [428, 138] width 635 height 41
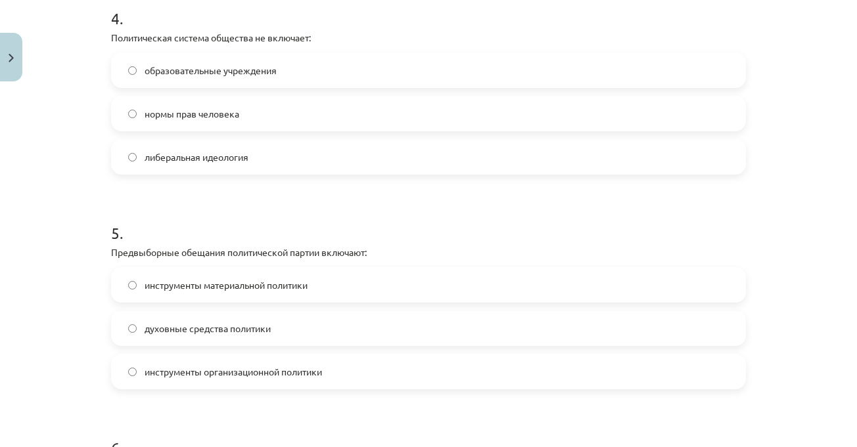
click at [457, 214] on h1 "5 ." at bounding box center [428, 221] width 635 height 41
click at [457, 212] on h1 "5 ." at bounding box center [428, 221] width 635 height 41
click at [449, 177] on form "1 . Сейм Латвийской Республики: политическая тема как субъект, так и объект пол…" at bounding box center [428, 403] width 635 height 2122
click at [409, 212] on h1 "5 ." at bounding box center [428, 221] width 635 height 41
click at [382, 168] on label "либеральная идеология" at bounding box center [428, 157] width 632 height 33
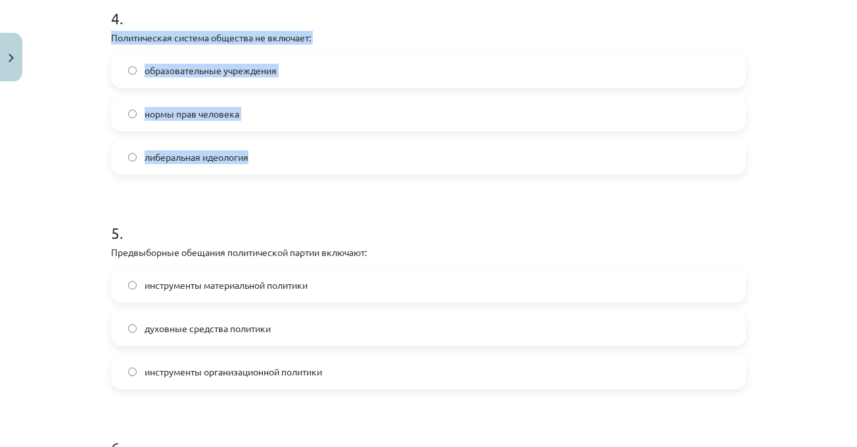
drag, startPoint x: 104, startPoint y: 41, endPoint x: 293, endPoint y: 145, distance: 216.2
click at [293, 145] on div "50 XP Вы получите Трудный 600 выполняет Описание Задача Помощь 1 . Сейм Латвийс…" at bounding box center [428, 375] width 651 height 2416
click at [237, 81] on label "образовательные учреждения" at bounding box center [428, 70] width 632 height 33
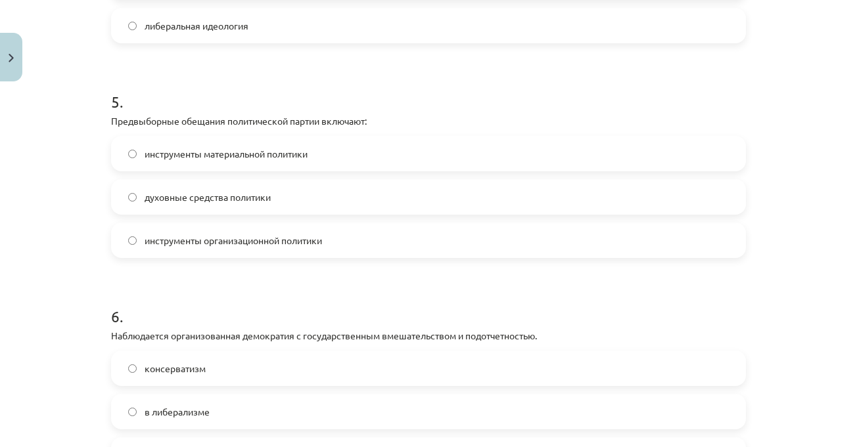
click at [257, 70] on h1 "5 ." at bounding box center [428, 90] width 635 height 41
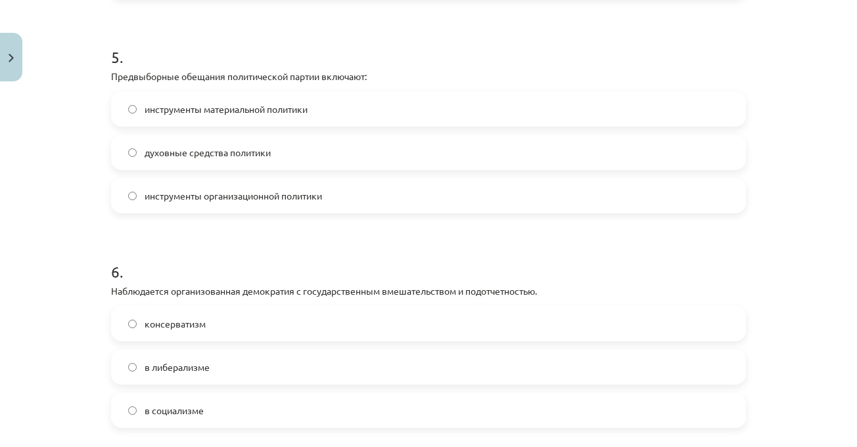
scroll to position [1117, 0]
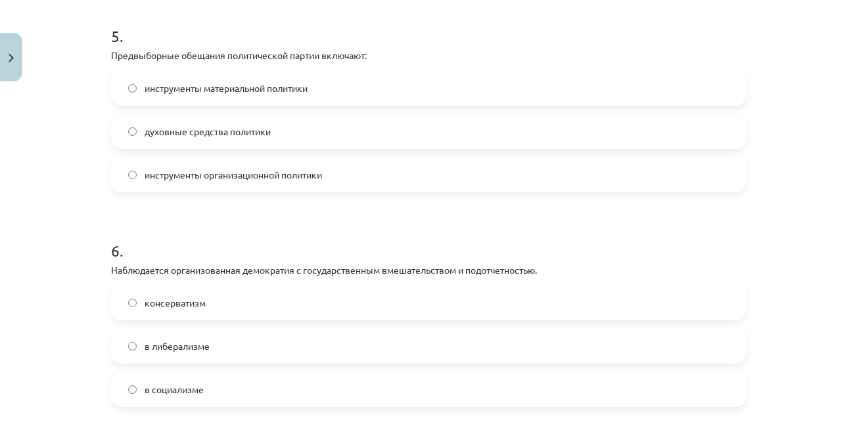
click at [327, 242] on h1 "6 ." at bounding box center [428, 239] width 635 height 41
click at [355, 234] on h1 "6 ." at bounding box center [428, 239] width 635 height 41
click at [769, 68] on div "Тема исследования: Социальные науки I - 11 класс, 1-й тест, учебный материал #6…" at bounding box center [428, 223] width 857 height 447
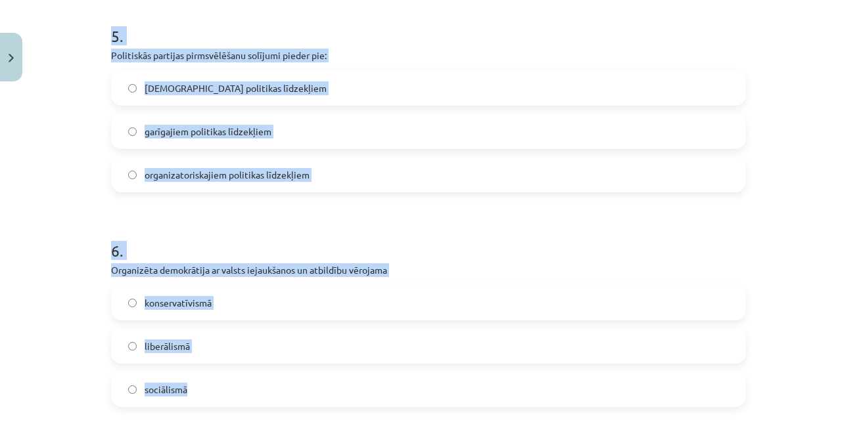
drag, startPoint x: 93, startPoint y: 32, endPoint x: 303, endPoint y: 356, distance: 386.4
click at [331, 379] on div "Mācību tēma: Sociālās zinātnes i - 11. klases 1. ieskaites mācību materiāls #6 …" at bounding box center [428, 223] width 857 height 447
click at [235, 210] on form "1 . Latvijas Republikas Saeima ir: politikas subjekts gan politikas subjekts, g…" at bounding box center [428, 205] width 635 height 2122
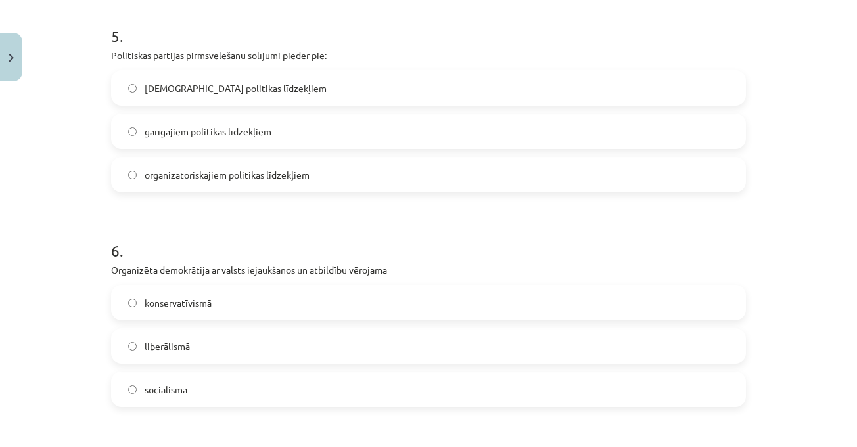
click at [296, 103] on label "[DEMOGRAPHIC_DATA] politikas līdzekļiem" at bounding box center [428, 88] width 632 height 33
click at [221, 390] on label "sociālismā" at bounding box center [428, 389] width 632 height 33
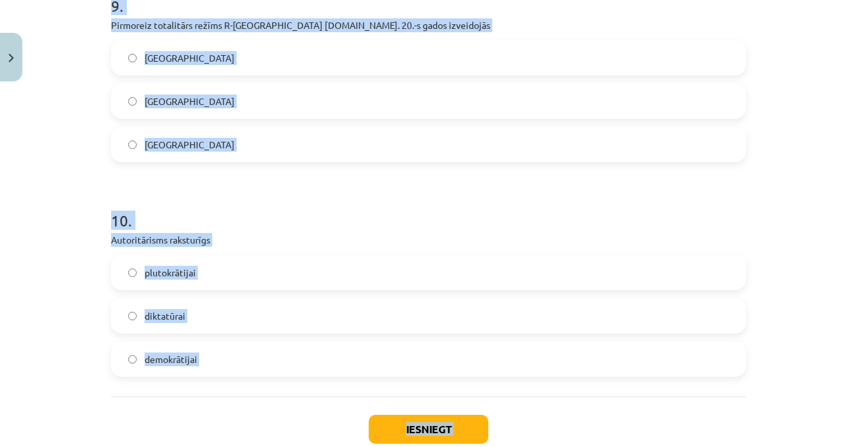
scroll to position [2089, 0]
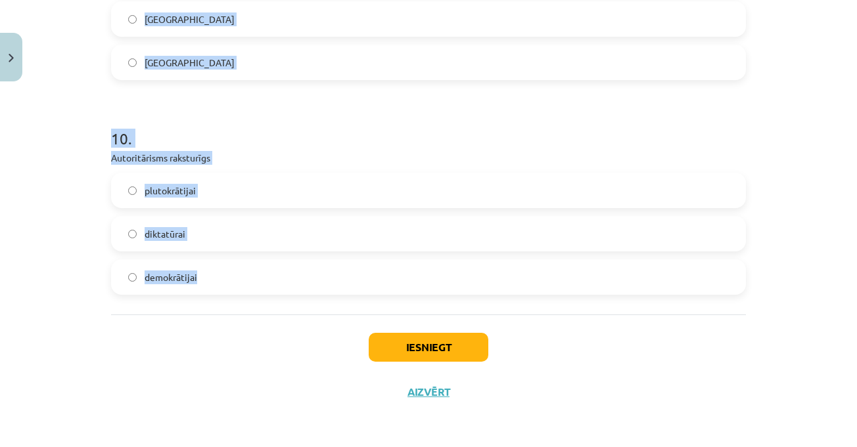
drag, startPoint x: 114, startPoint y: 39, endPoint x: 341, endPoint y: 288, distance: 336.7
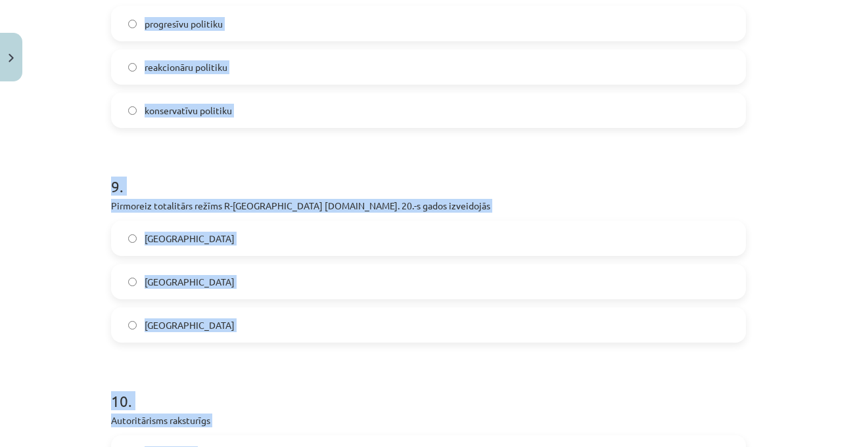
scroll to position [1563, 0]
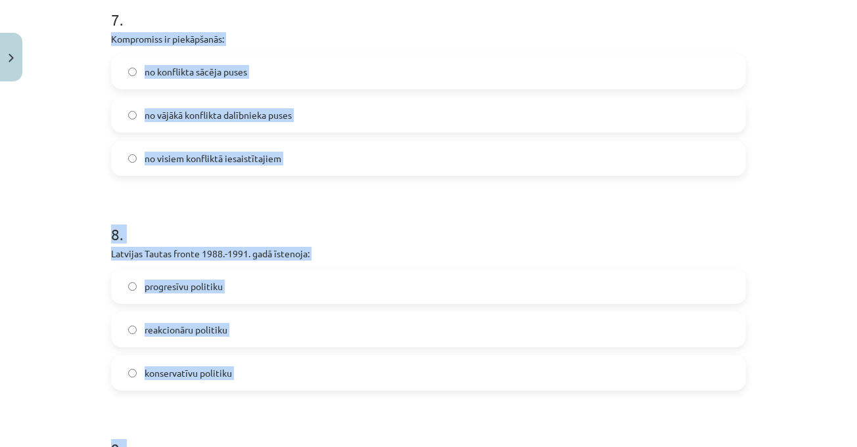
click at [334, 210] on h1 "8 ." at bounding box center [428, 222] width 635 height 41
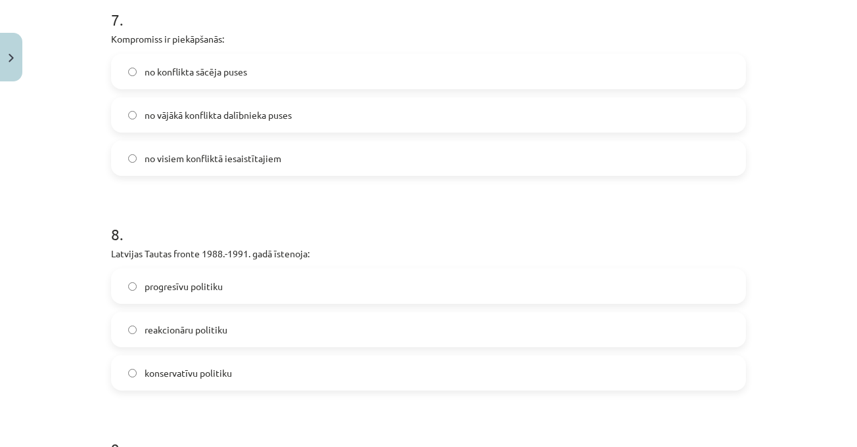
click at [271, 145] on label "no visiem konfliktā iesaistītajiem" at bounding box center [428, 158] width 632 height 33
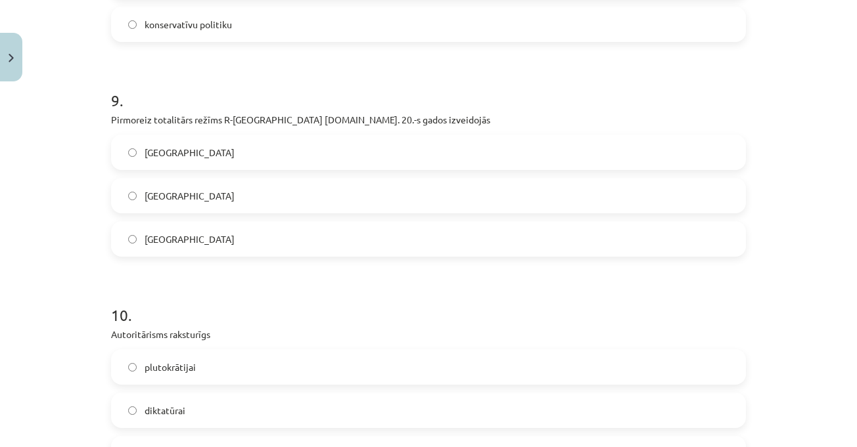
scroll to position [2023, 0]
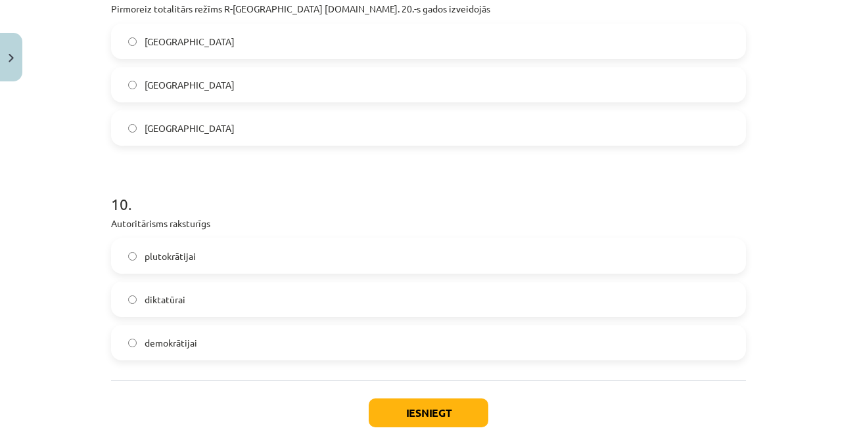
click at [206, 131] on label "[GEOGRAPHIC_DATA]" at bounding box center [428, 128] width 632 height 33
click at [233, 297] on label "diktatūrai" at bounding box center [428, 299] width 632 height 33
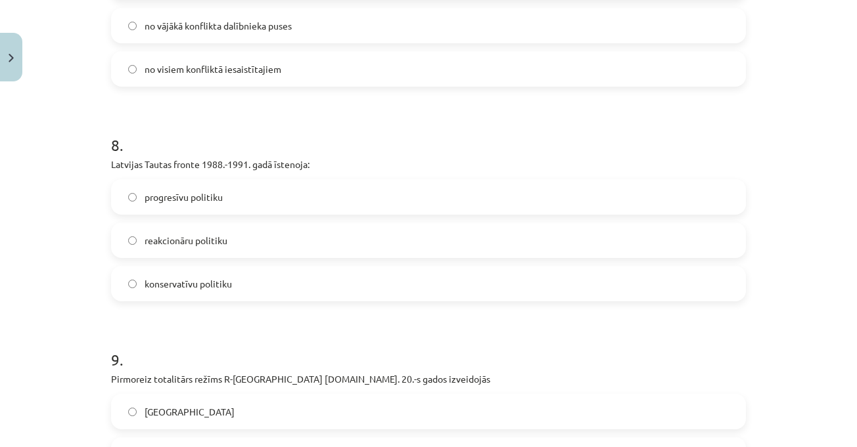
scroll to position [1629, 0]
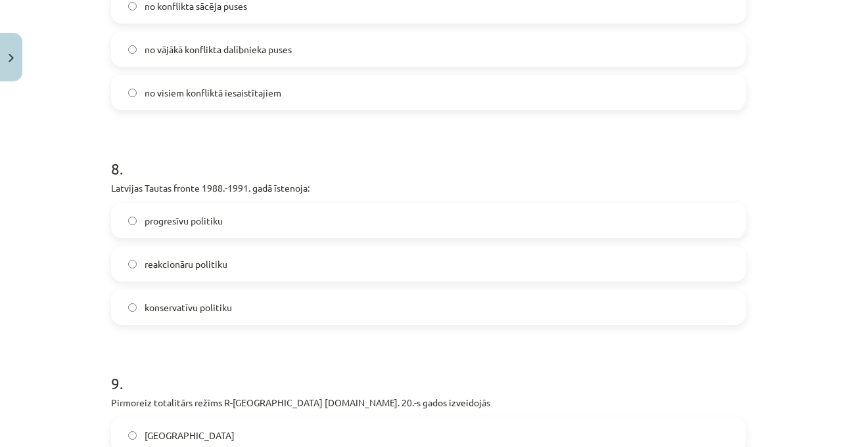
click at [198, 230] on label "progresīvu politiku" at bounding box center [428, 220] width 632 height 33
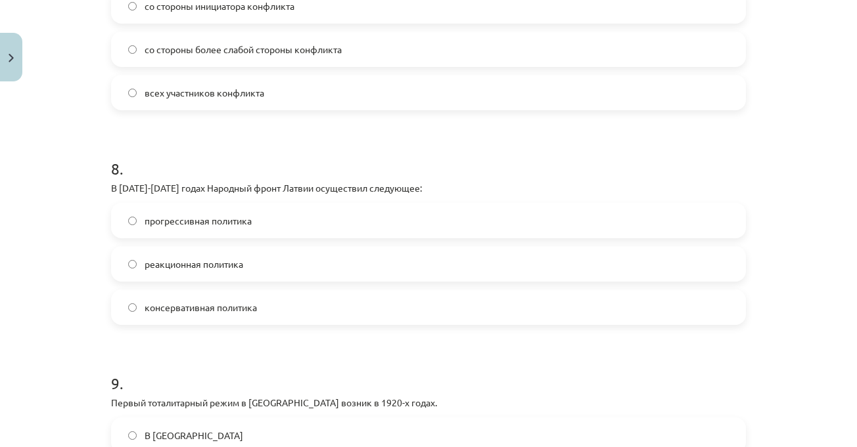
click at [804, 129] on div "Тема исследования: Социальные науки I - 11 класс, 1-й тест, учебный материал #6…" at bounding box center [428, 223] width 857 height 447
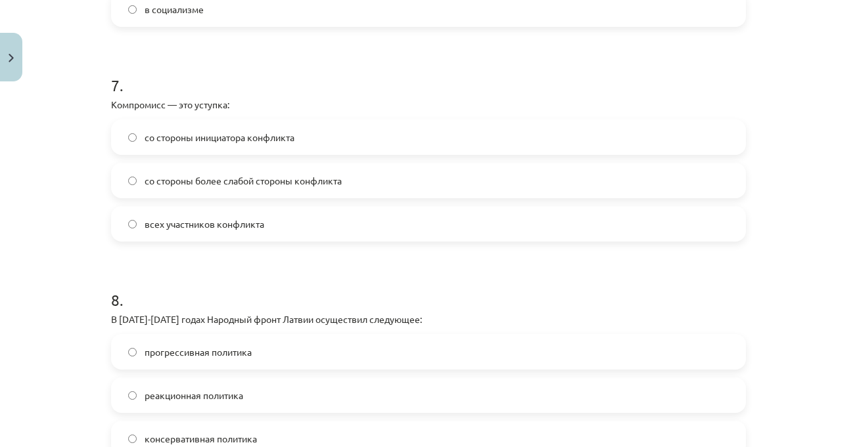
click at [808, 244] on div "Тема исследования: Социальные науки I - 11 класс, 1-й тест, учебный материал #6…" at bounding box center [428, 223] width 857 height 447
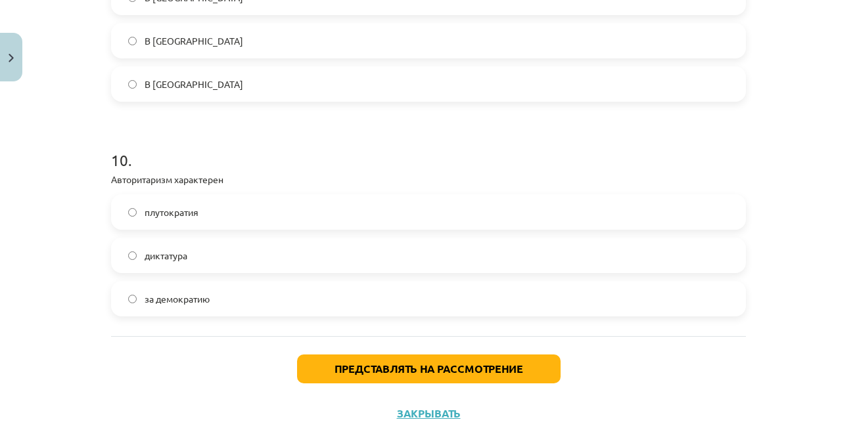
scroll to position [2089, 0]
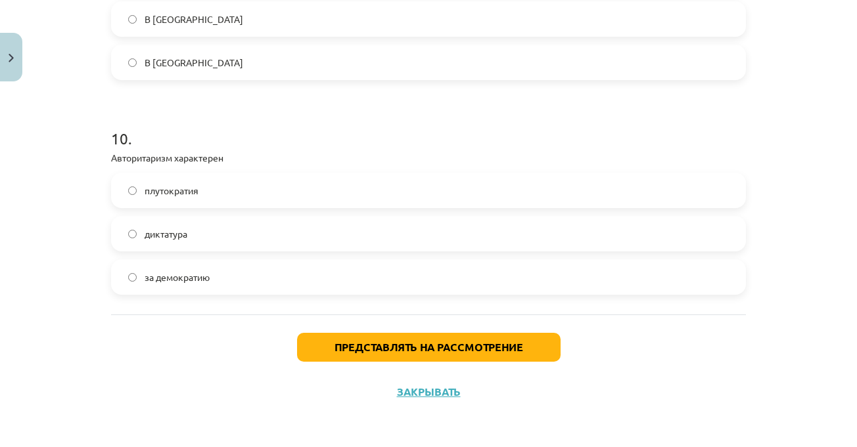
click at [803, 233] on div "Тема исследования: Социальные науки I - 11 класс, 1-й тест, учебный материал #6…" at bounding box center [428, 223] width 857 height 447
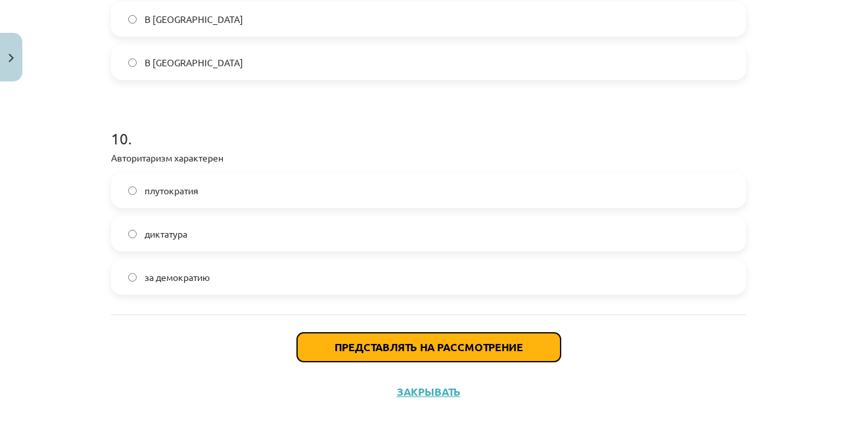
click at [518, 340] on button "Представлять на рассмотрение" at bounding box center [428, 347] width 263 height 29
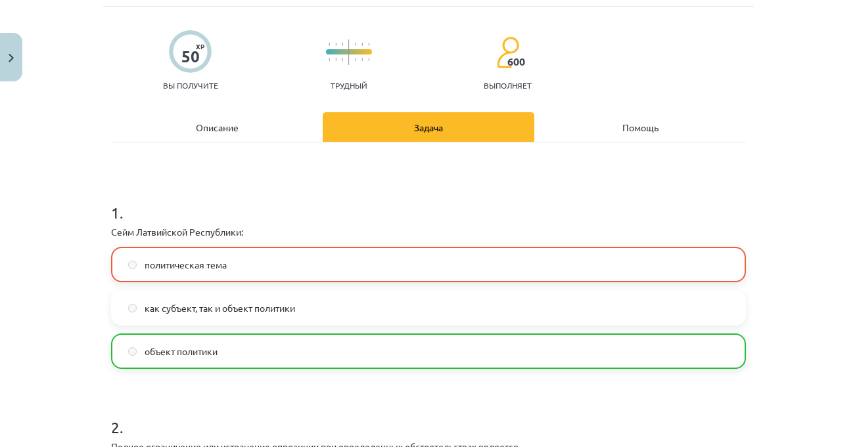
scroll to position [197, 0]
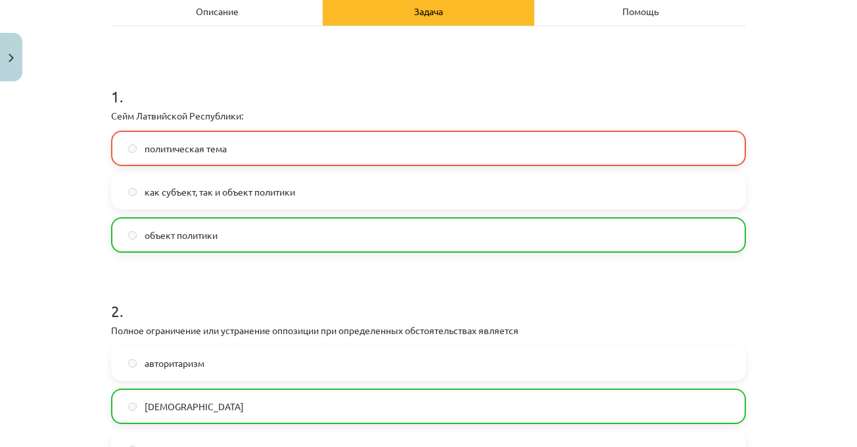
click at [816, 216] on div "Тема исследования: Социальные науки I - 11 класс, 1-й тест, учебный материал #6…" at bounding box center [428, 223] width 857 height 447
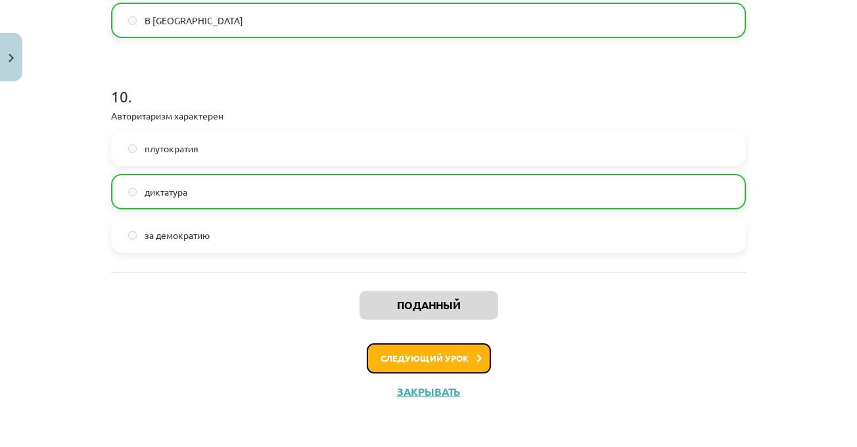
click at [438, 352] on button "Следующий урок" at bounding box center [429, 359] width 124 height 30
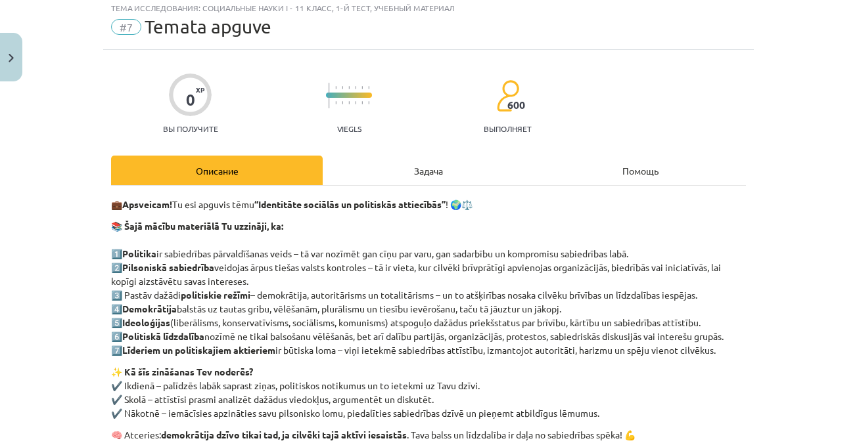
scroll to position [33, 0]
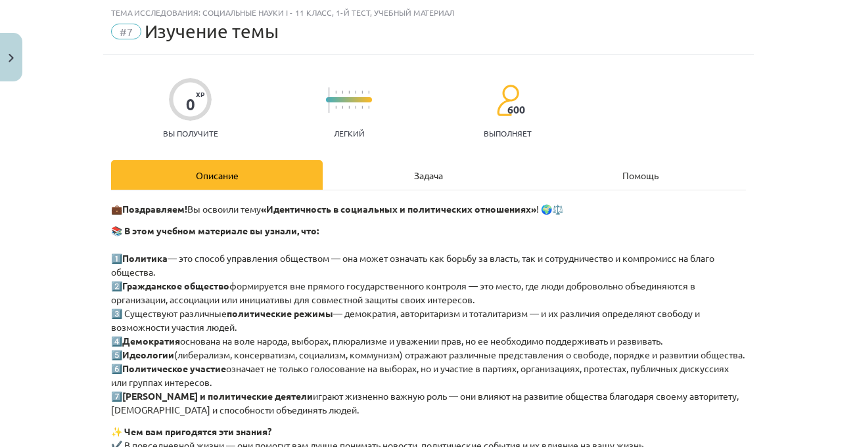
click at [421, 189] on div "Задача" at bounding box center [429, 175] width 212 height 30
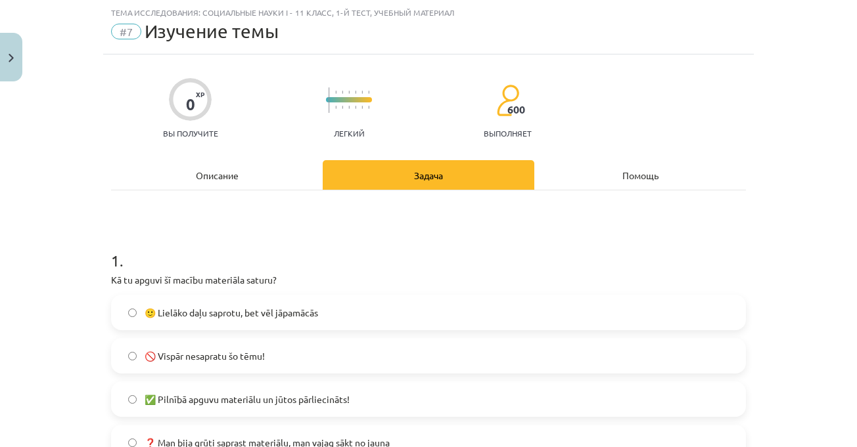
scroll to position [230, 0]
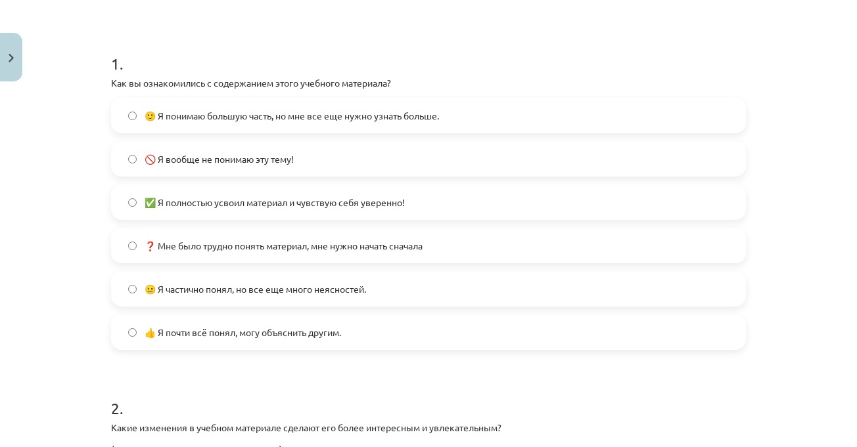
click at [225, 66] on h1 "1 ." at bounding box center [428, 52] width 635 height 41
click at [314, 122] on span "🙂 Я понимаю большую часть, но мне все еще нужно узнать больше." at bounding box center [292, 116] width 294 height 14
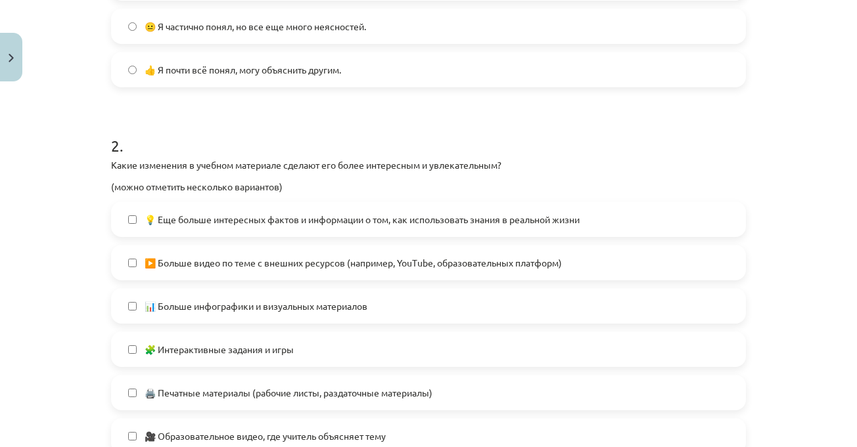
click at [394, 135] on h1 "2 ." at bounding box center [428, 134] width 635 height 41
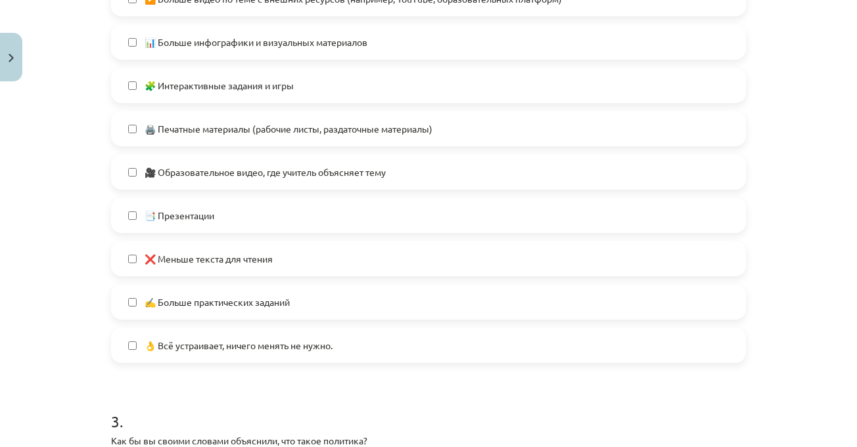
scroll to position [821, 0]
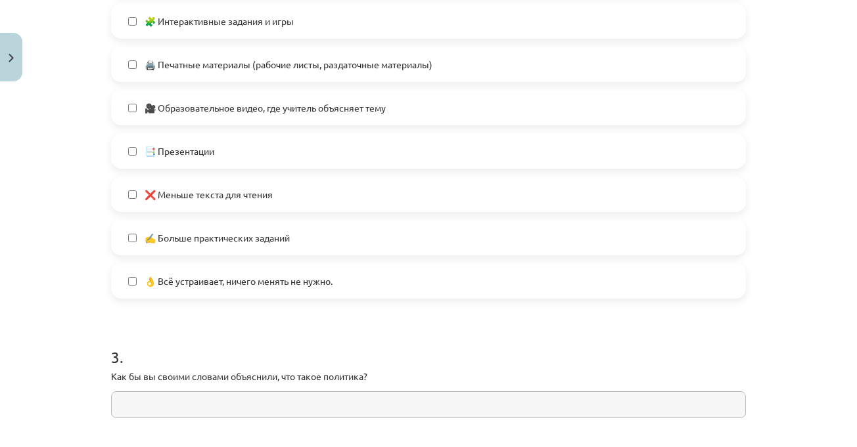
click at [282, 196] on label "❌ Меньше текста для чтения" at bounding box center [428, 194] width 632 height 33
click at [808, 302] on div "Тема исследования: Социальные науки I - 11 класс, 1-й тест, учебный материал #7…" at bounding box center [428, 223] width 857 height 447
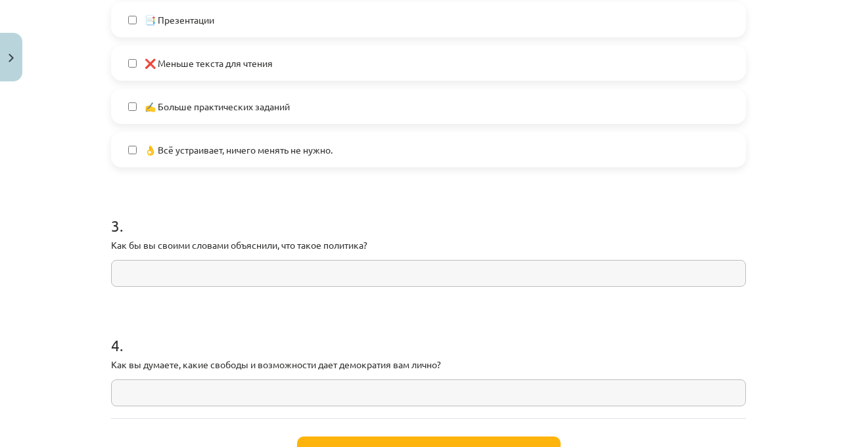
click at [460, 151] on label "👌 Всё устраивает, ничего менять не нужно." at bounding box center [428, 149] width 632 height 33
click at [373, 226] on h1 "3 ." at bounding box center [428, 214] width 635 height 41
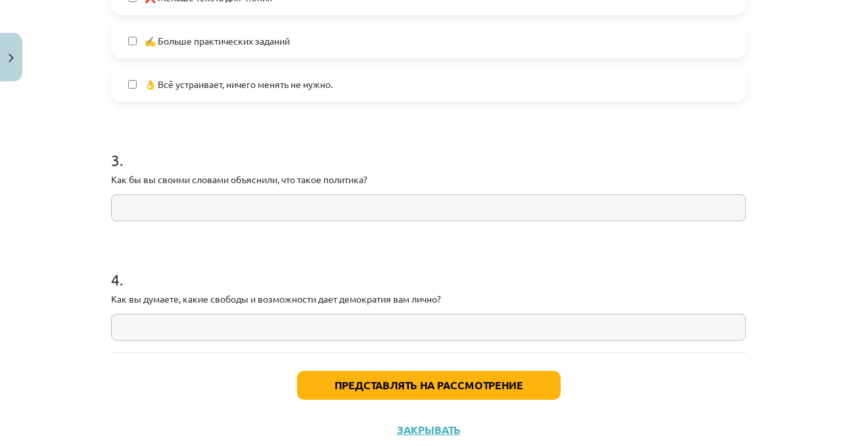
click at [394, 291] on div "4 . Как вы думаете, какие свободы и возможности дает демократия вам лично?" at bounding box center [428, 294] width 635 height 93
click at [208, 269] on h1 "4 ." at bounding box center [428, 268] width 635 height 41
click at [208, 263] on h1 "4 ." at bounding box center [428, 268] width 635 height 41
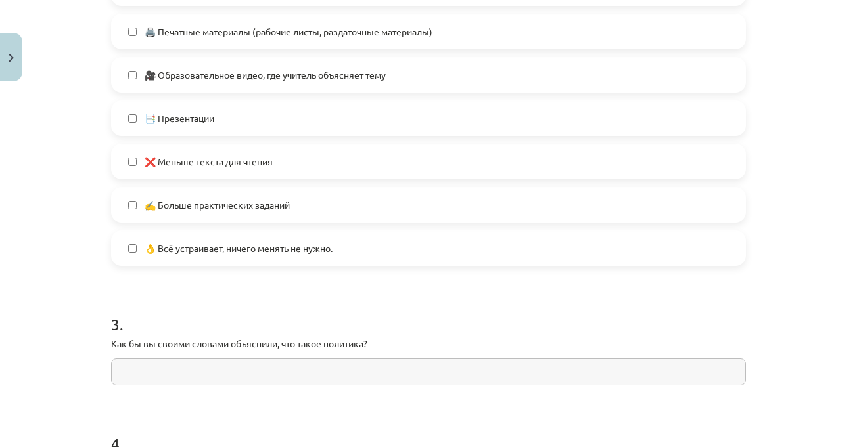
scroll to position [1057, 0]
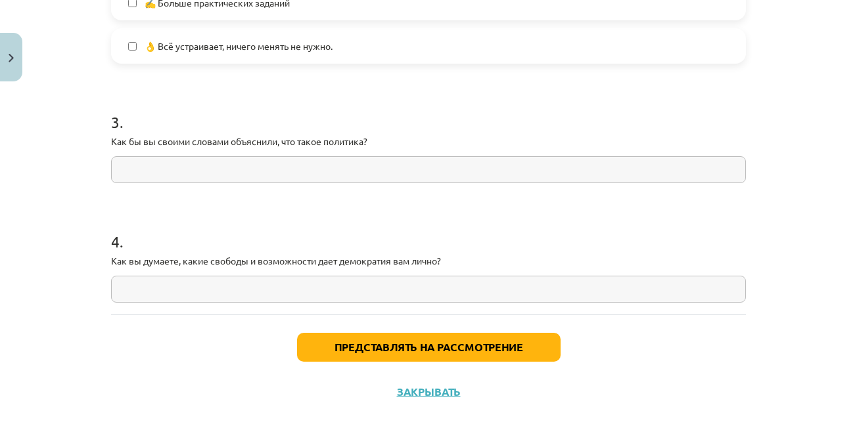
click at [265, 218] on h1 "4 ." at bounding box center [428, 230] width 635 height 41
click at [268, 173] on input "text" at bounding box center [428, 169] width 635 height 27
click at [403, 174] on input "text" at bounding box center [428, 169] width 635 height 27
paste input "**********"
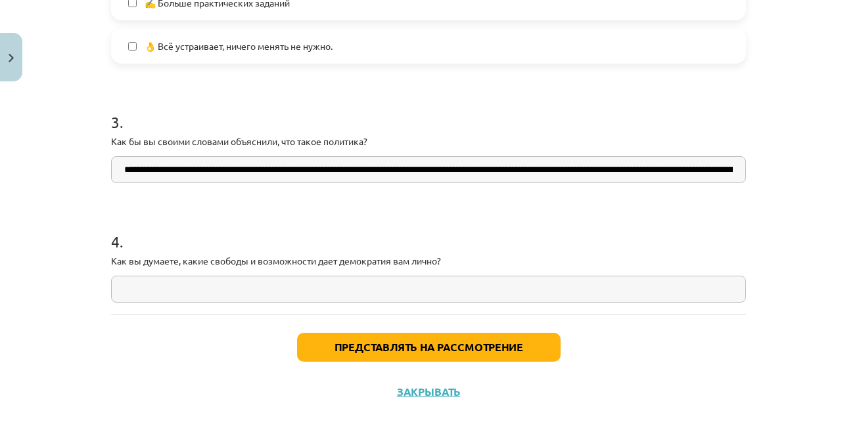
scroll to position [0, 453]
type input "**********"
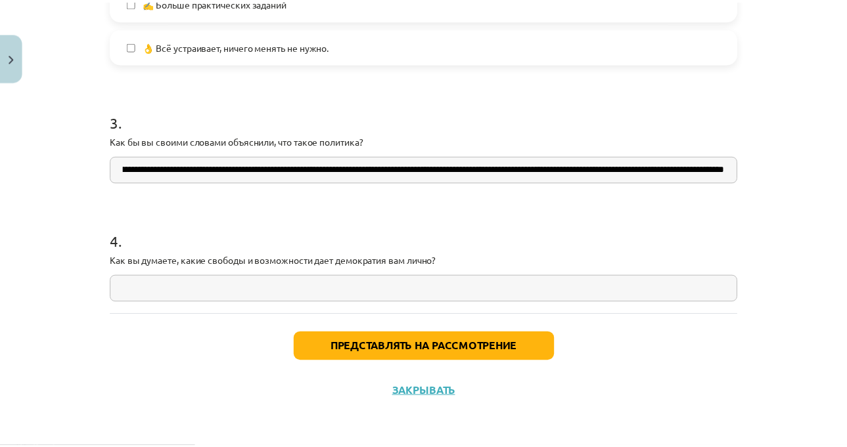
scroll to position [0, 0]
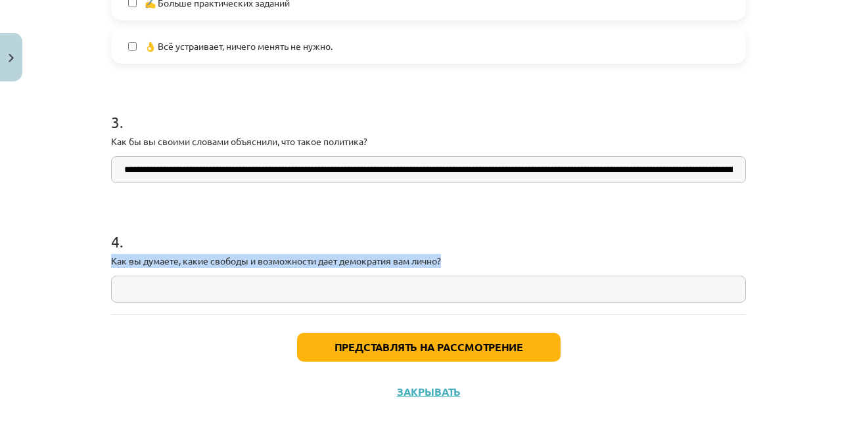
drag, startPoint x: 446, startPoint y: 256, endPoint x: 96, endPoint y: 262, distance: 350.3
click at [96, 262] on div "Тема исследования: Социальные науки I - 11 класс, 1-й тест, учебный материал #7…" at bounding box center [428, 223] width 857 height 447
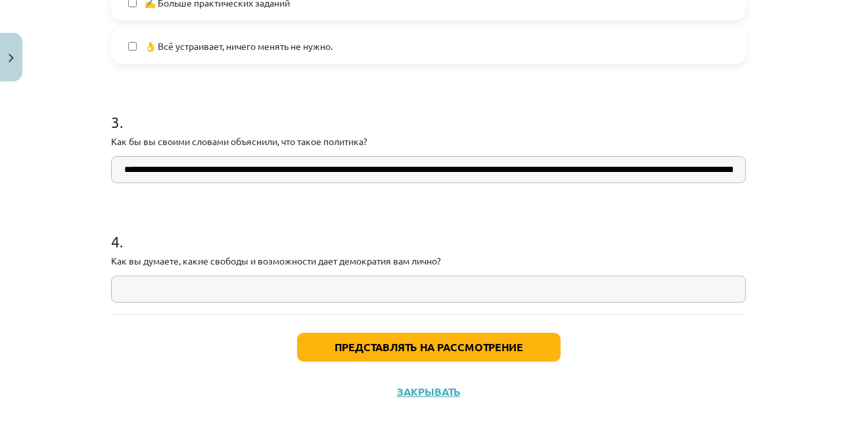
click at [444, 218] on h1 "4 ." at bounding box center [428, 230] width 635 height 41
click at [386, 292] on input "text" at bounding box center [428, 289] width 635 height 27
paste input "**********"
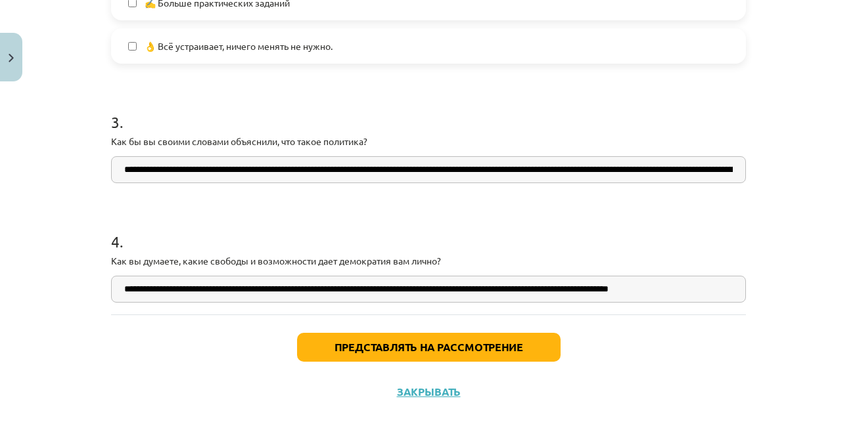
type input "**********"
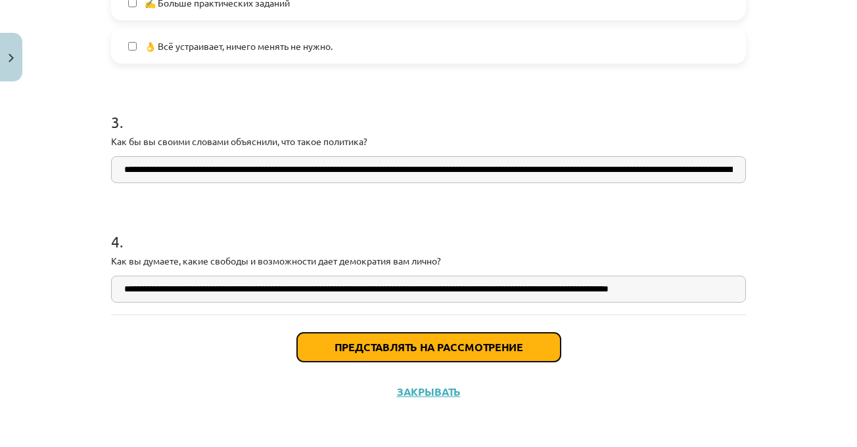
click at [513, 350] on font "Представлять на рассмотрение" at bounding box center [428, 347] width 189 height 14
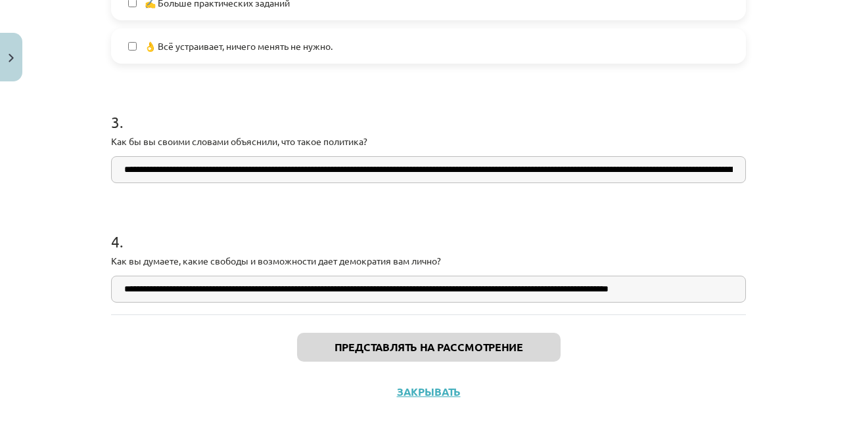
click at [758, 234] on div "Тема исследования: Социальные науки I - 11 класс, 1-й тест, учебный материал #7…" at bounding box center [428, 223] width 857 height 447
click at [797, 183] on div "Тема исследования: Социальные науки I - 11 класс, 1-й тест, учебный материал #7…" at bounding box center [428, 223] width 857 height 447
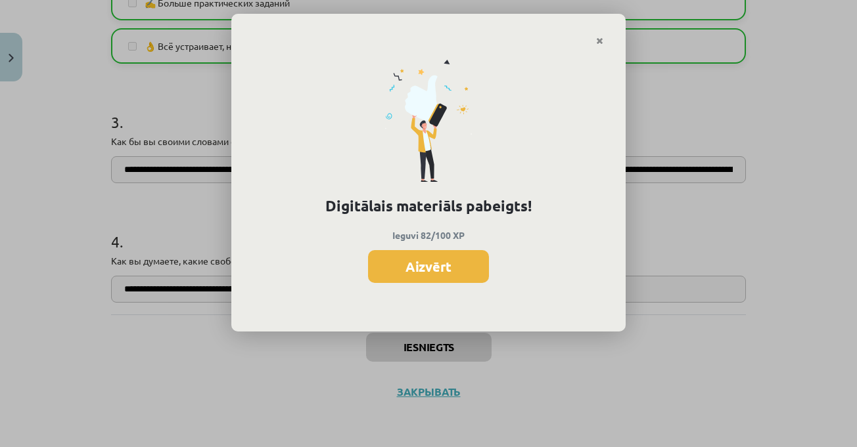
click at [620, 234] on div "Digitālais materiāls pabeigts! Ieguvi 82/100 XP Aizvērt" at bounding box center [428, 189] width 394 height 286
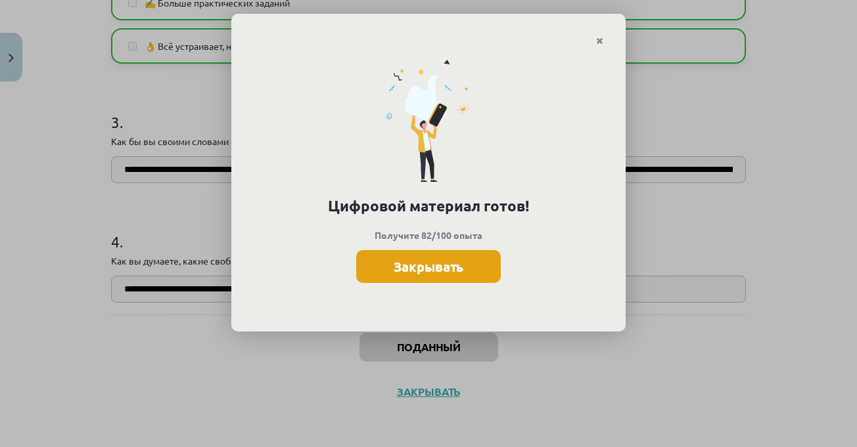
click at [465, 277] on button "Закрывать" at bounding box center [428, 266] width 145 height 33
